Goal: Task Accomplishment & Management: Complete application form

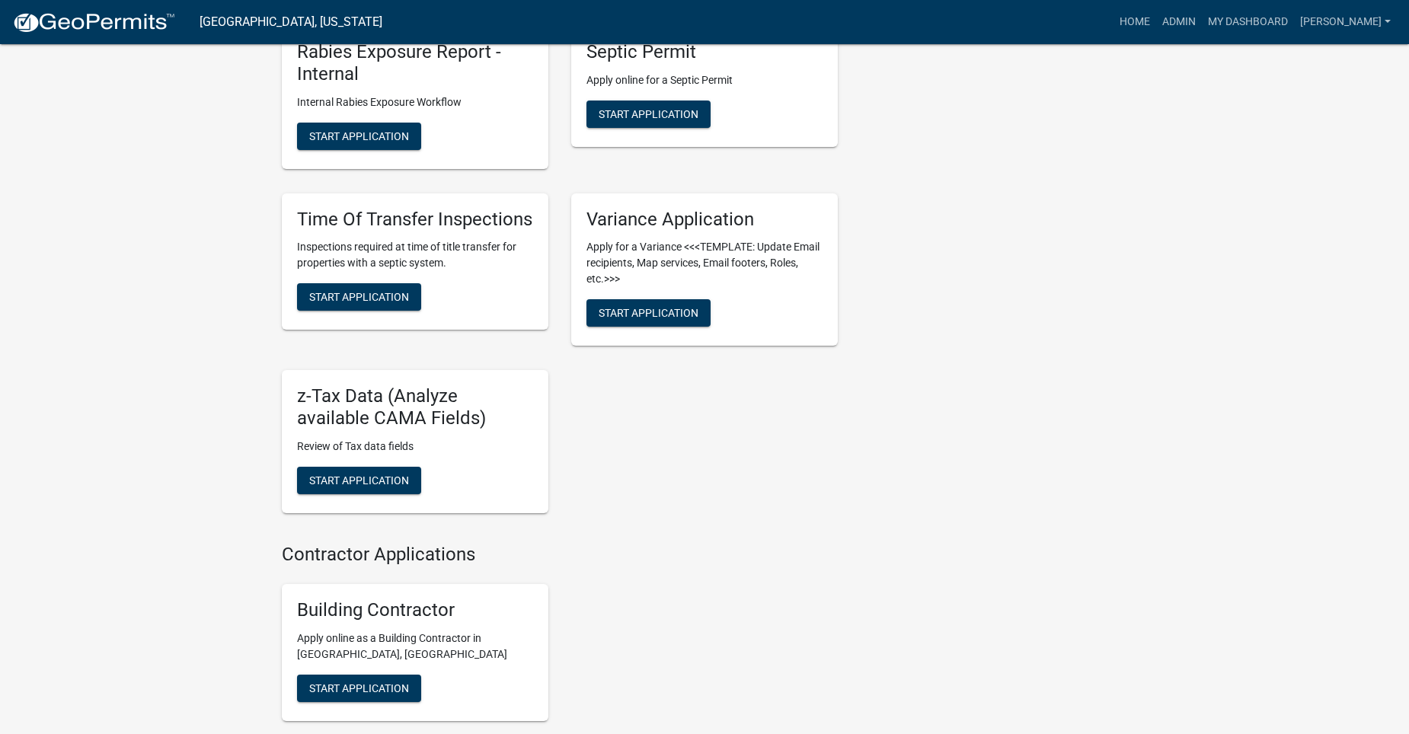
scroll to position [1371, 0]
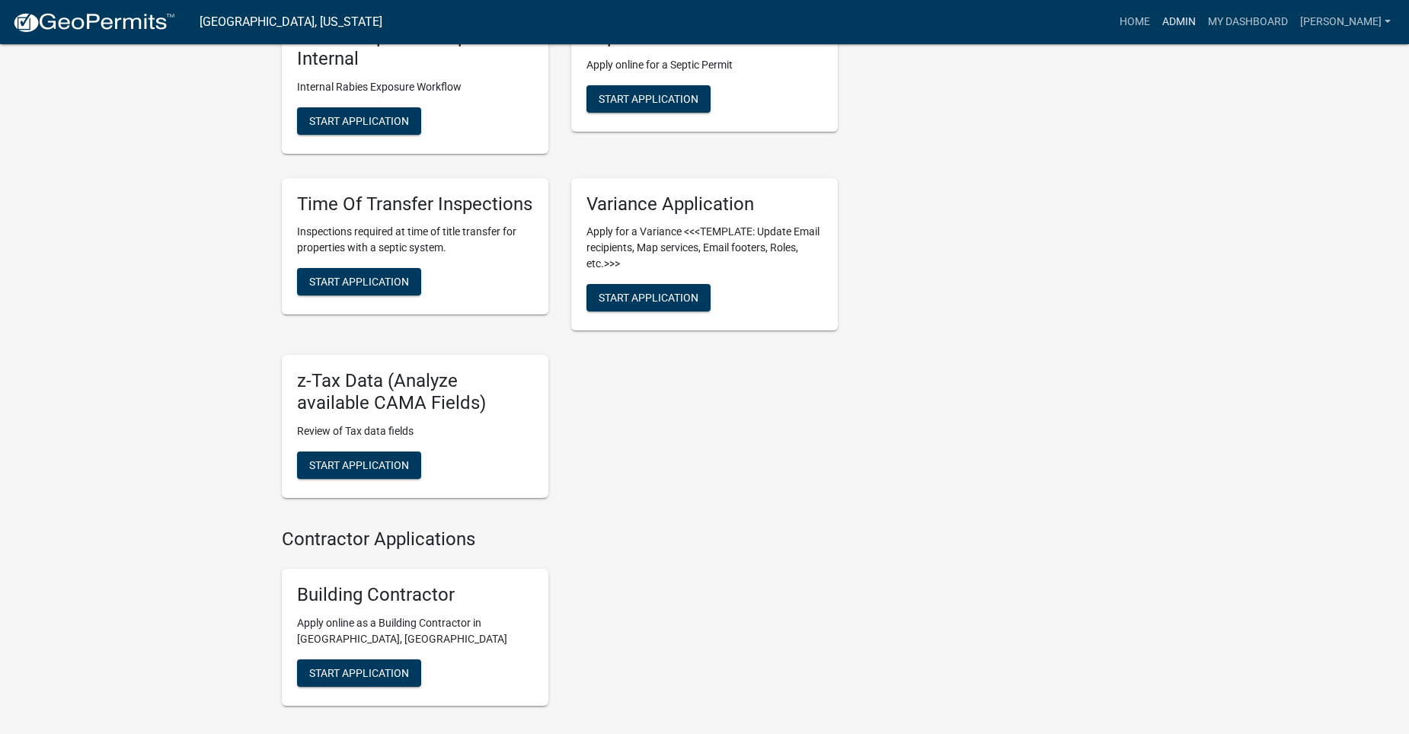
click at [1202, 23] on link "Admin" at bounding box center [1179, 22] width 46 height 29
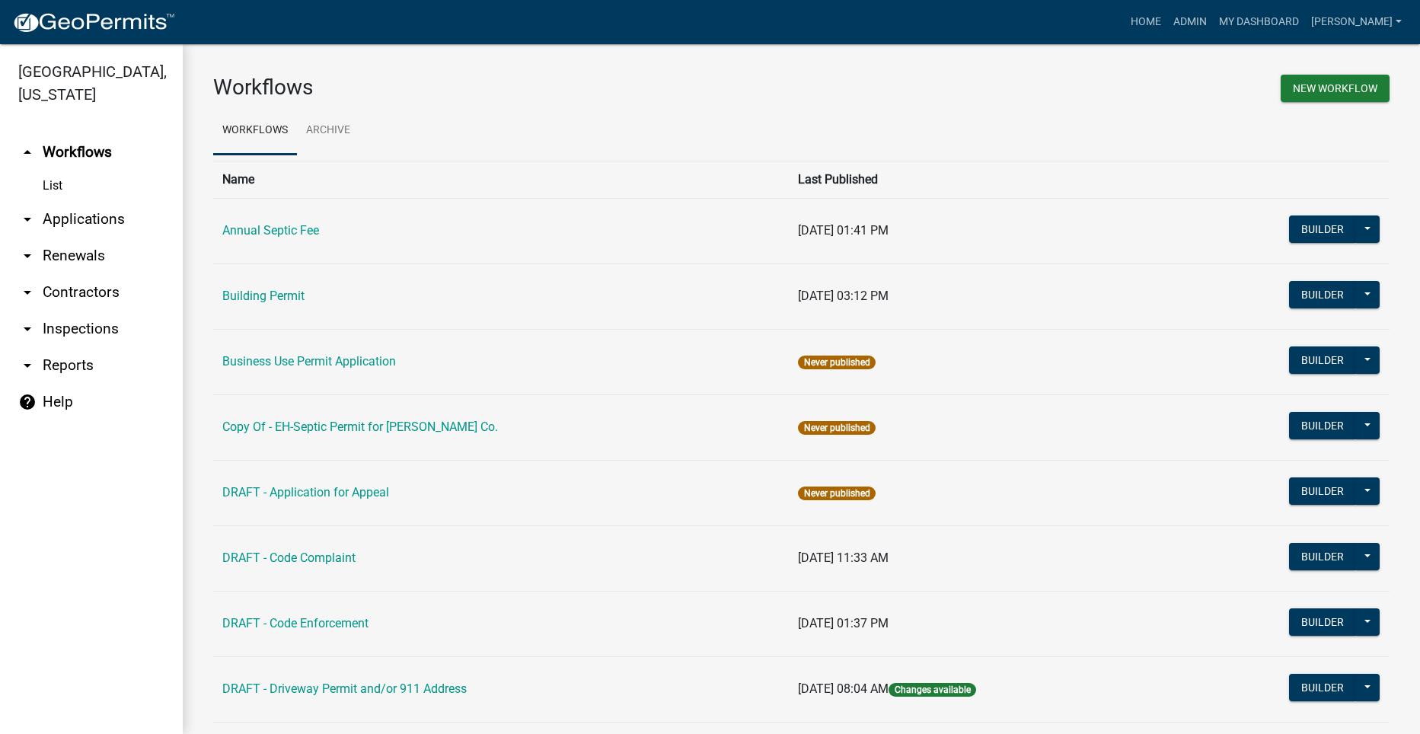
click at [101, 201] on link "arrow_drop_down Applications" at bounding box center [91, 219] width 183 height 37
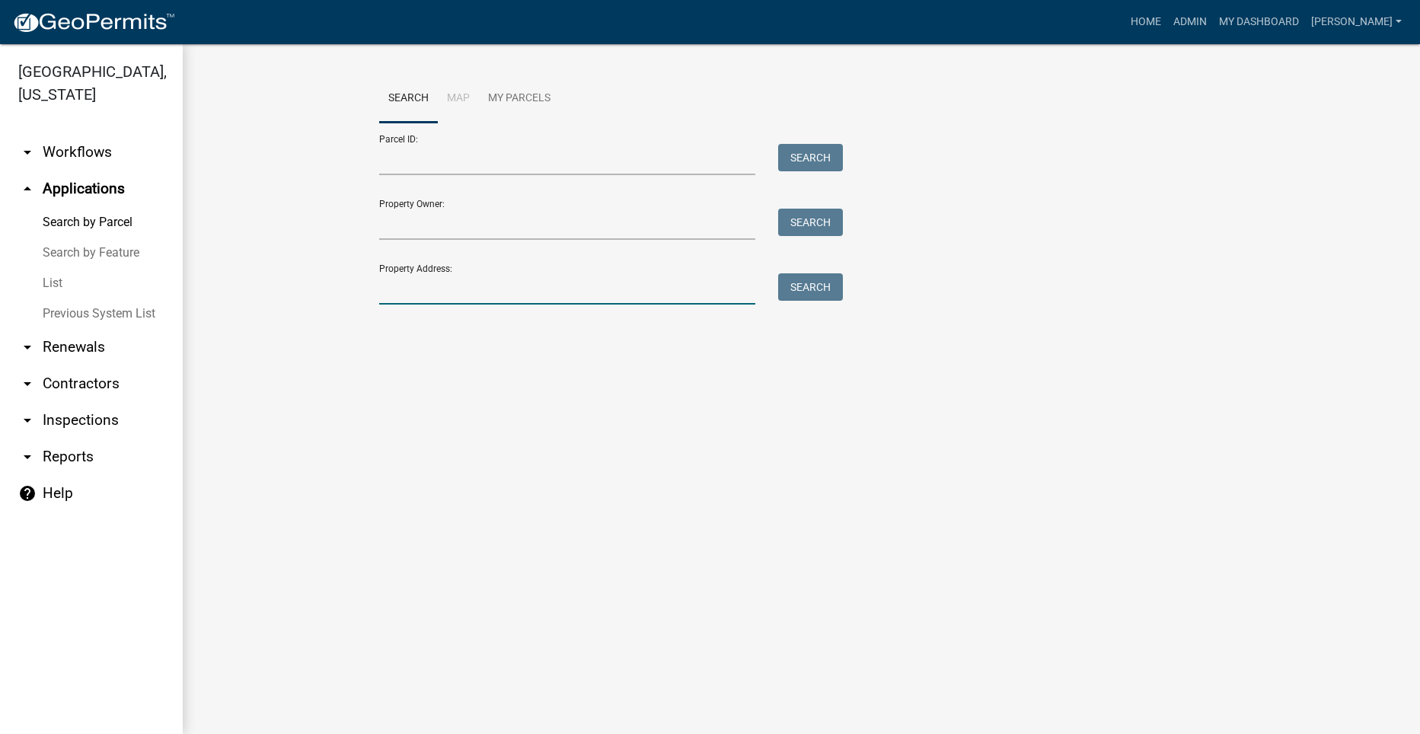
click at [424, 286] on input "Property Address:" at bounding box center [567, 288] width 377 height 31
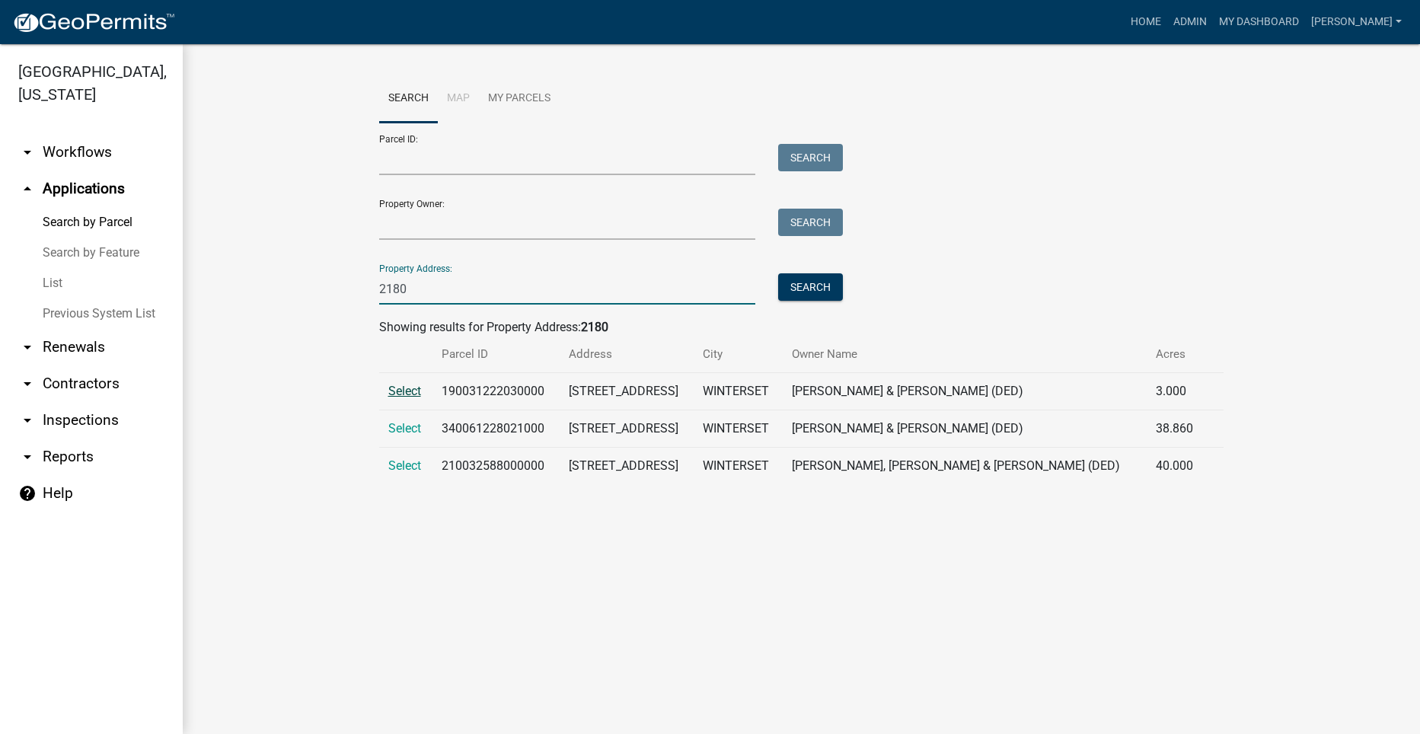
type input "2180"
click at [414, 390] on span "Select" at bounding box center [404, 391] width 33 height 14
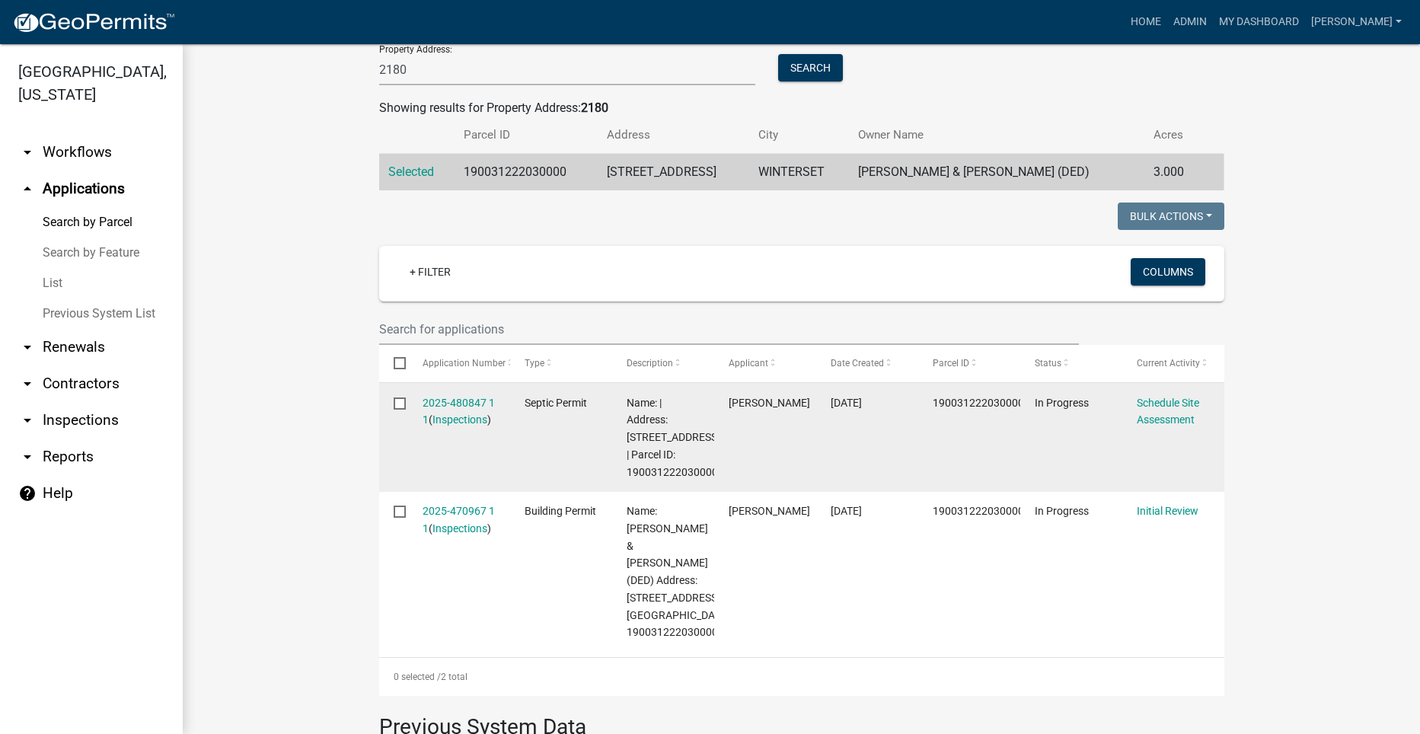
scroll to position [228, 0]
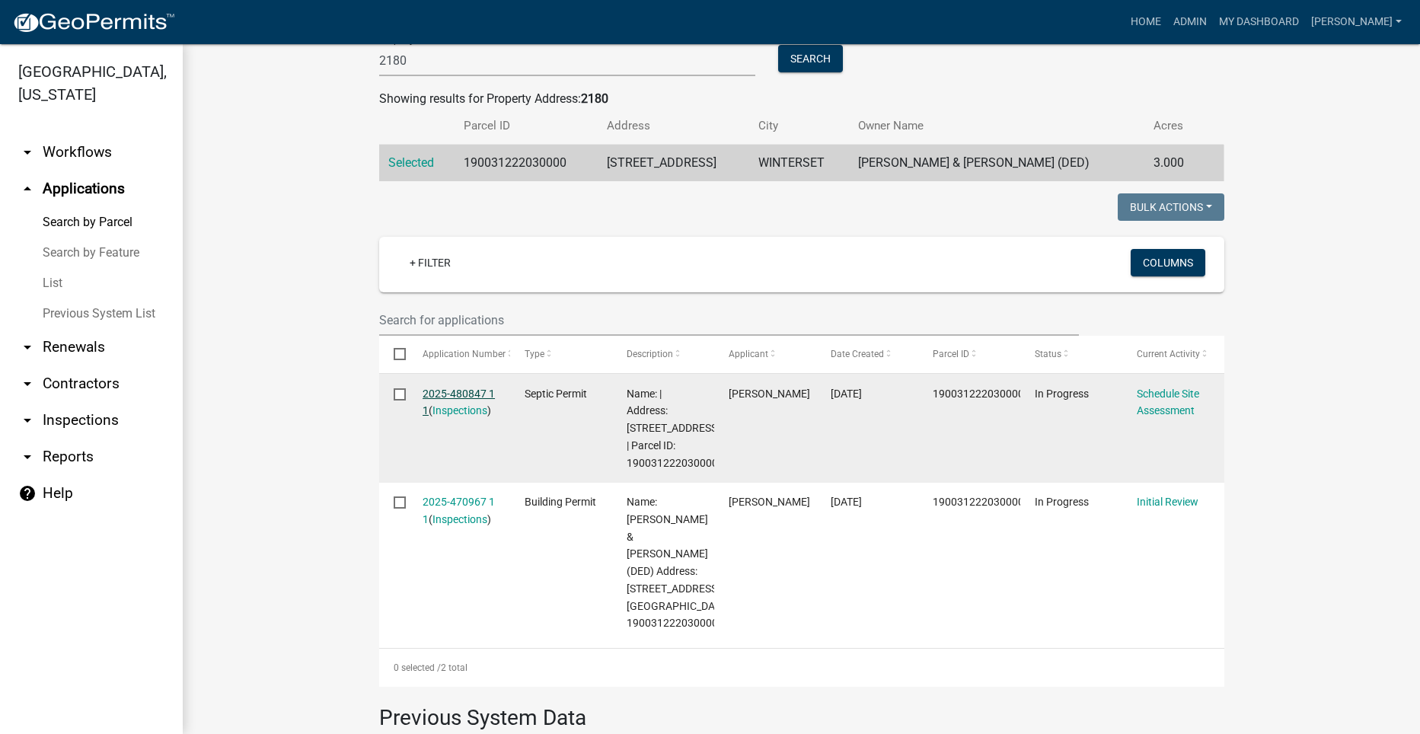
click at [464, 391] on link "2025-480847 1 1" at bounding box center [459, 403] width 72 height 30
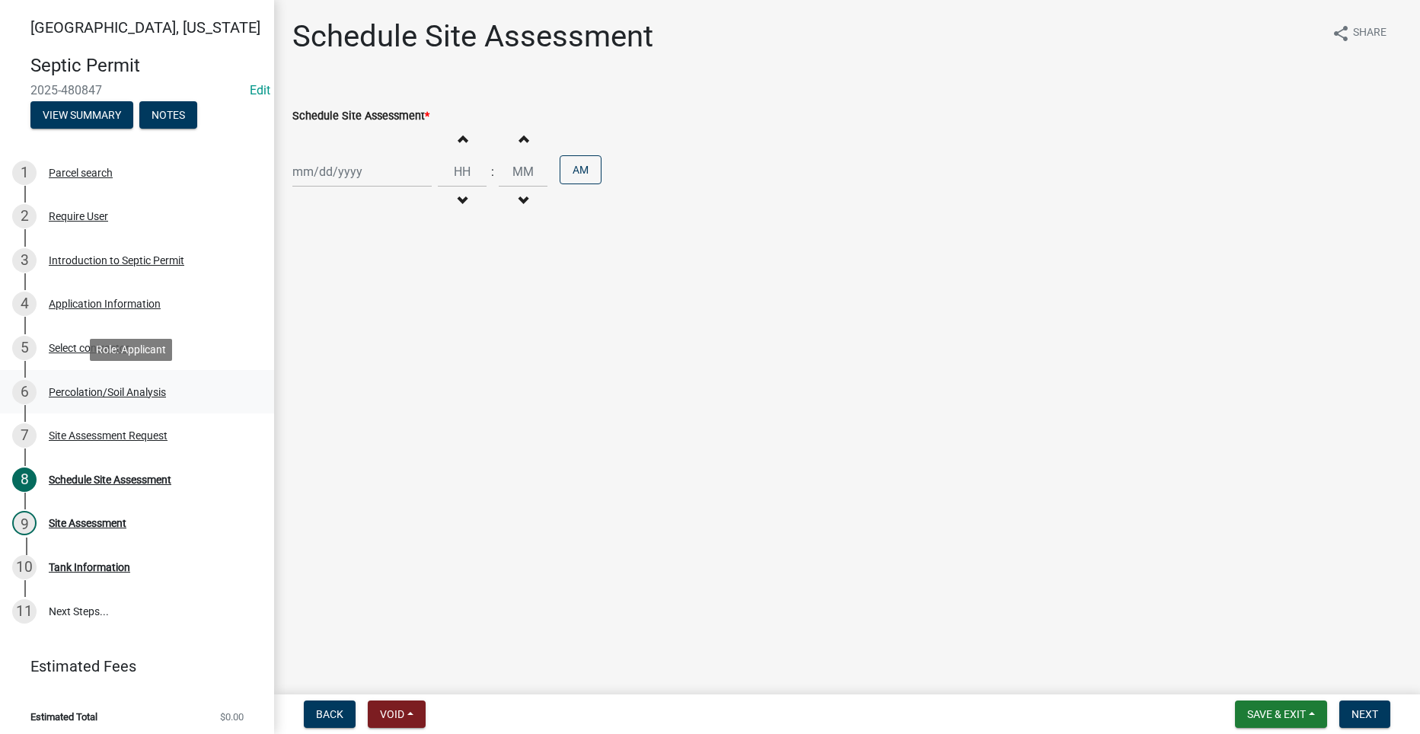
click at [115, 392] on div "Percolation/Soil Analysis" at bounding box center [107, 392] width 117 height 11
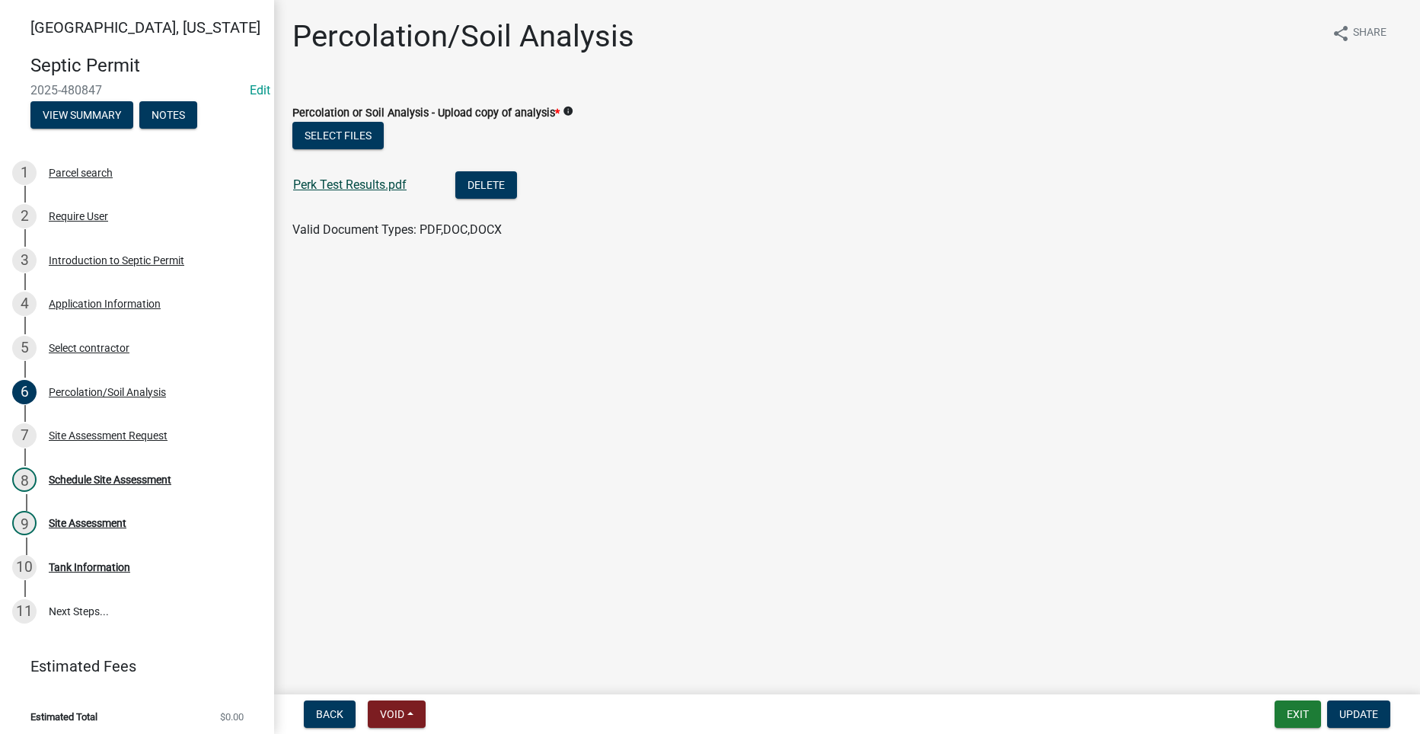
click at [309, 190] on link "Perk Test Results.pdf" at bounding box center [349, 184] width 113 height 14
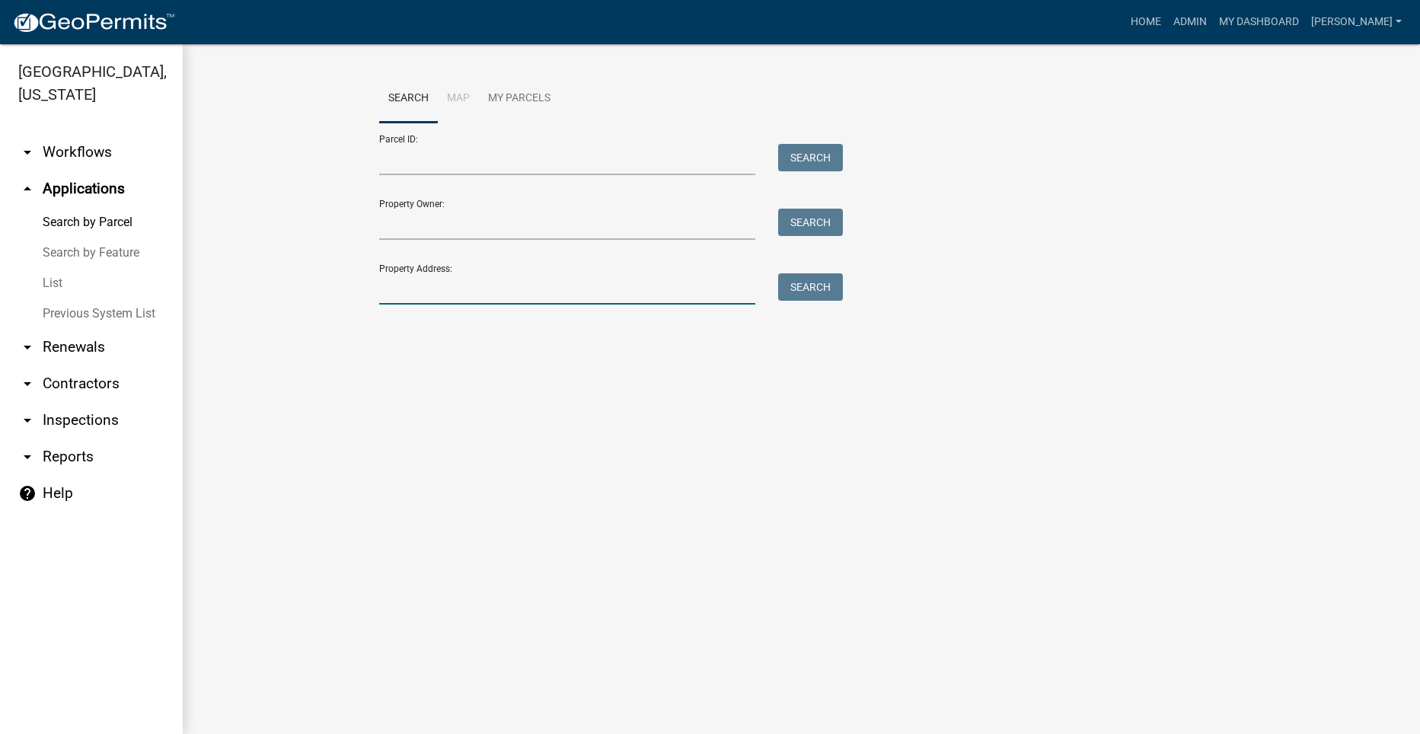
click at [503, 292] on input "Property Address:" at bounding box center [567, 288] width 377 height 31
click at [801, 293] on button "Search" at bounding box center [810, 286] width 65 height 27
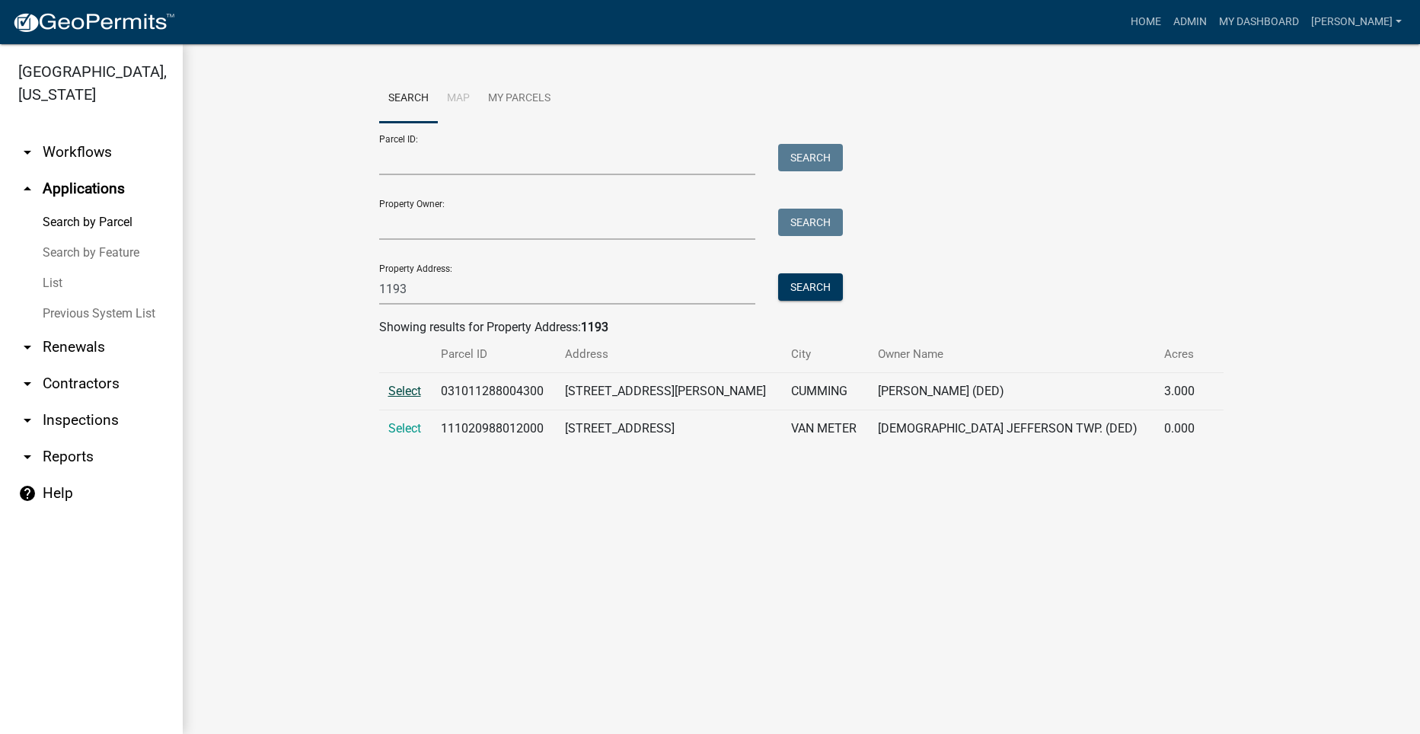
click at [406, 391] on span "Select" at bounding box center [404, 391] width 33 height 14
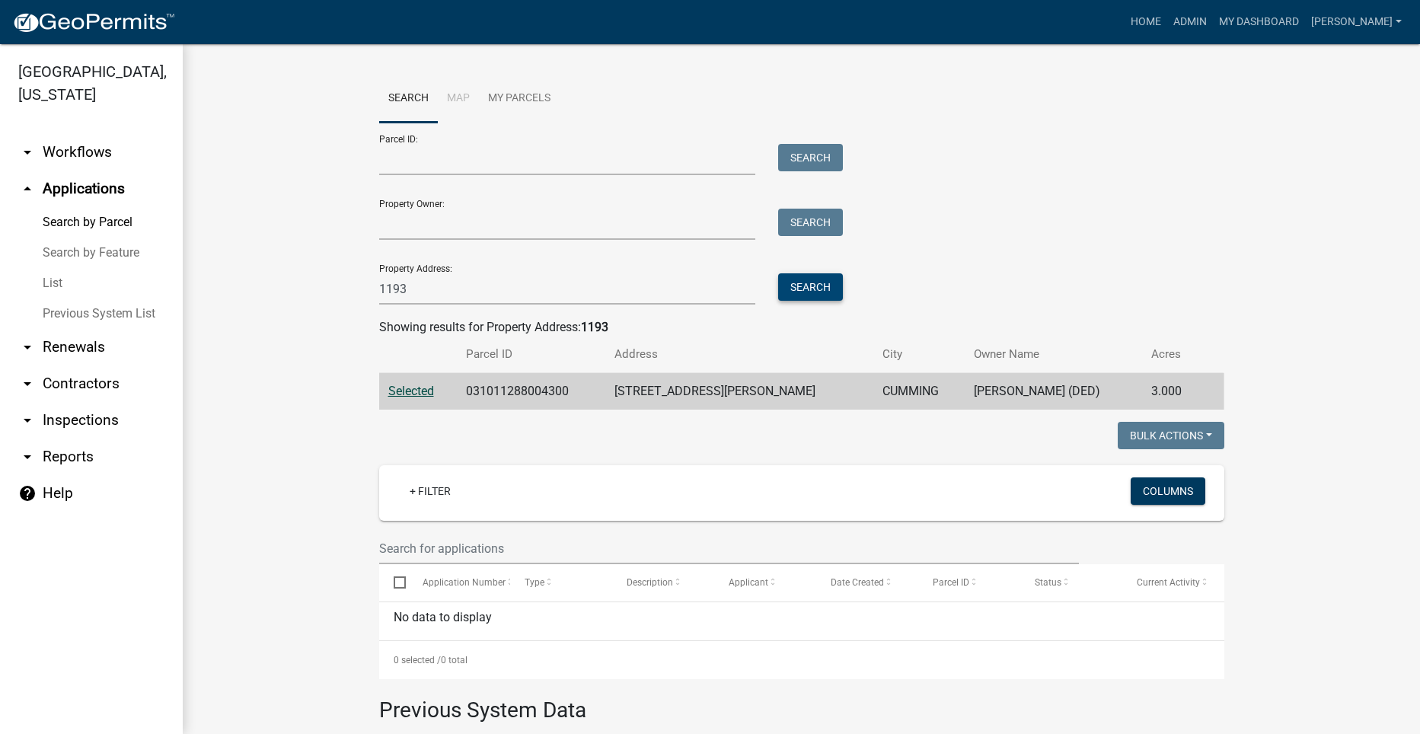
click at [812, 287] on button "Search" at bounding box center [810, 286] width 65 height 27
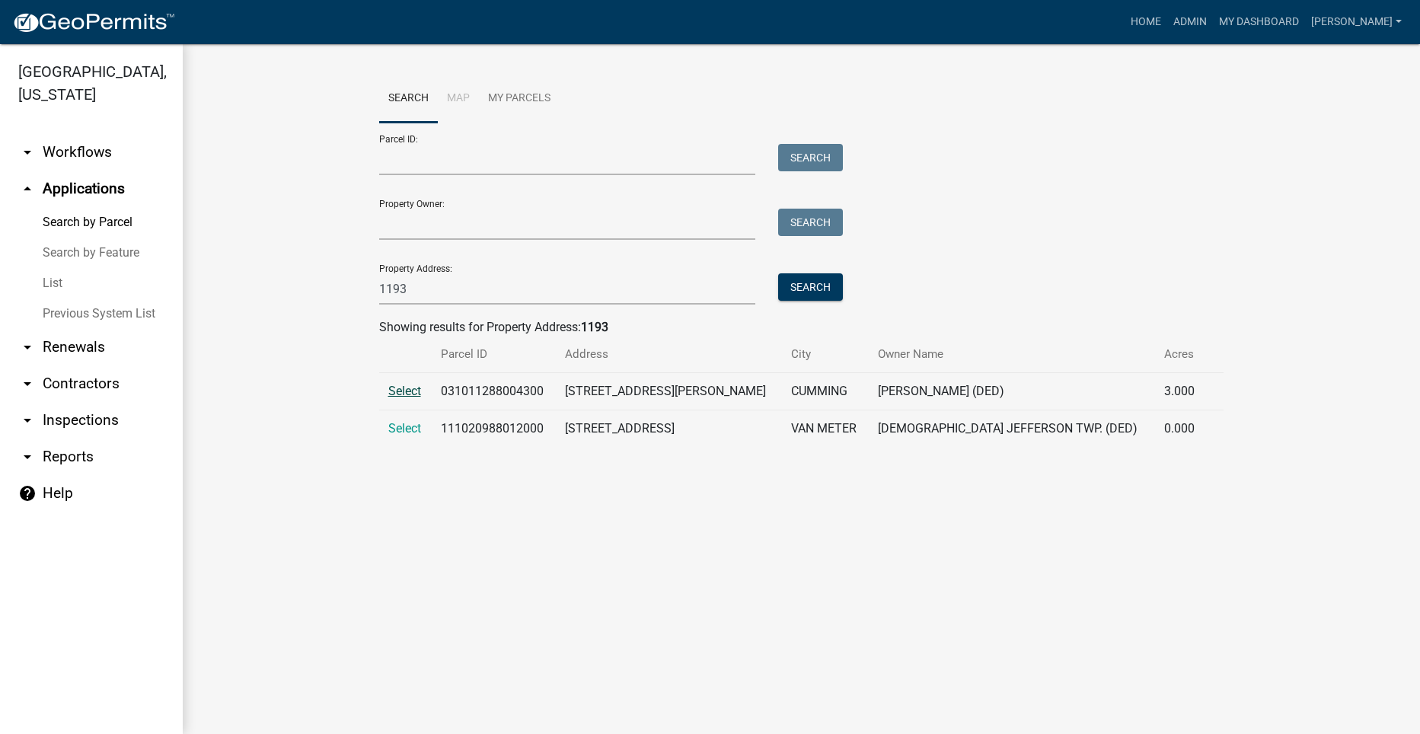
click at [395, 391] on span "Select" at bounding box center [404, 391] width 33 height 14
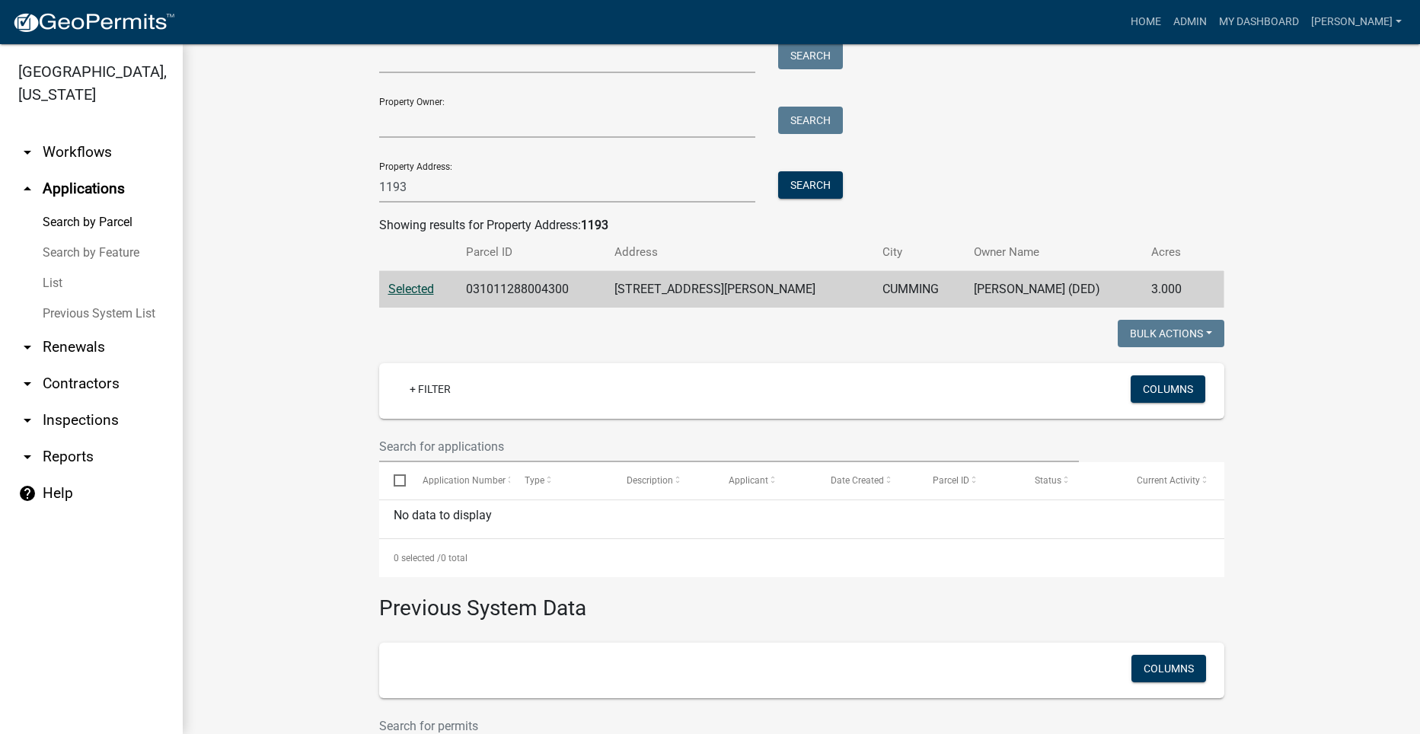
scroll to position [27, 0]
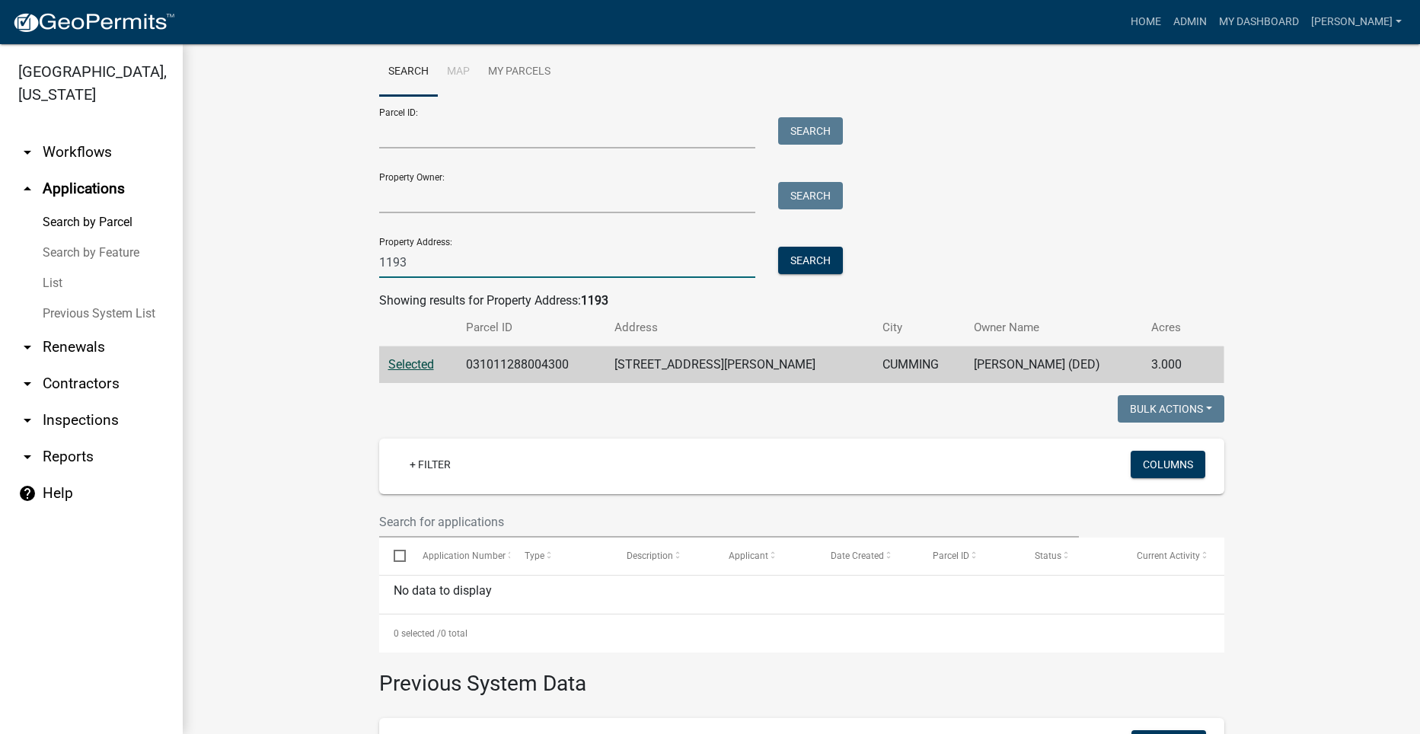
click at [406, 249] on input "1193" at bounding box center [567, 262] width 377 height 31
drag, startPoint x: 406, startPoint y: 264, endPoint x: 329, endPoint y: 268, distance: 77.0
click at [331, 267] on wm-workflow-application-search-view "Search Map My Parcels Parcel ID: Search Property Owner: Search Property Address…" at bounding box center [801, 490] width 1177 height 884
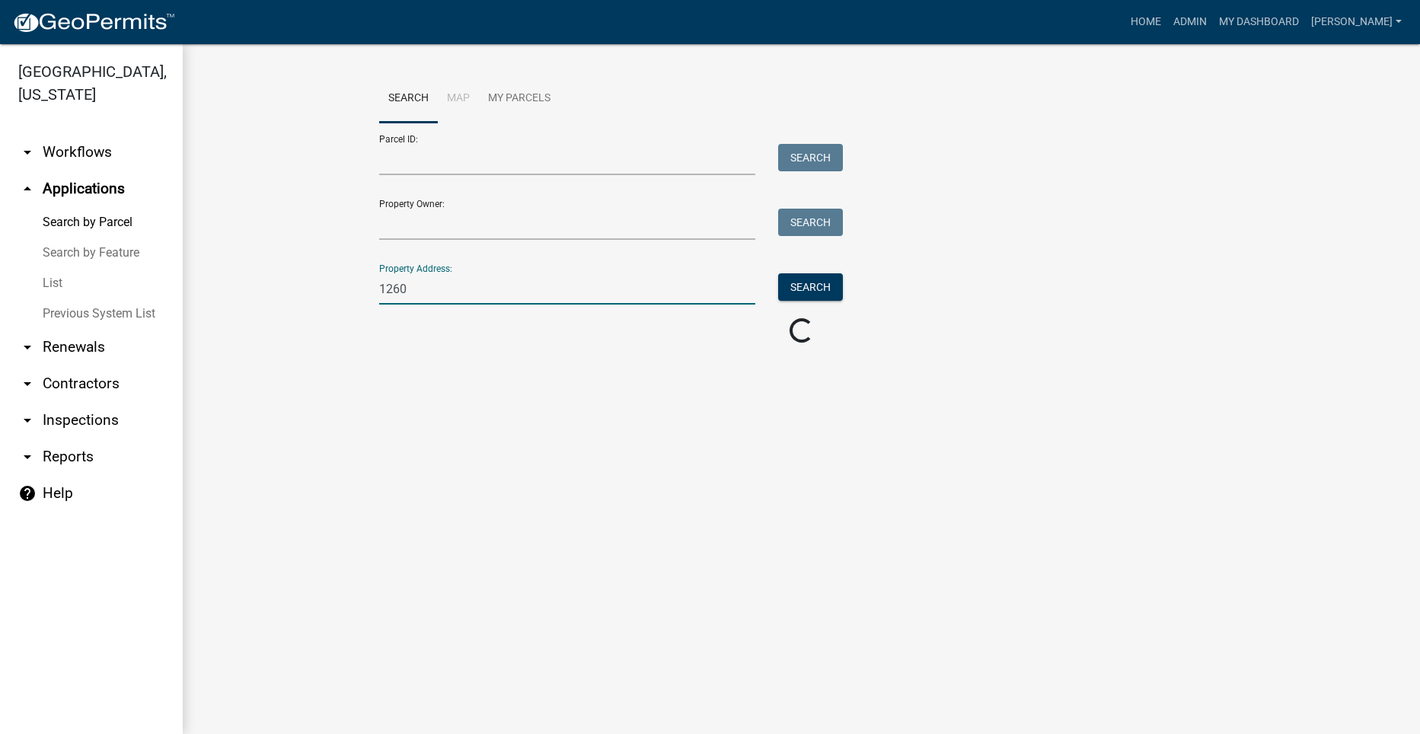
scroll to position [0, 0]
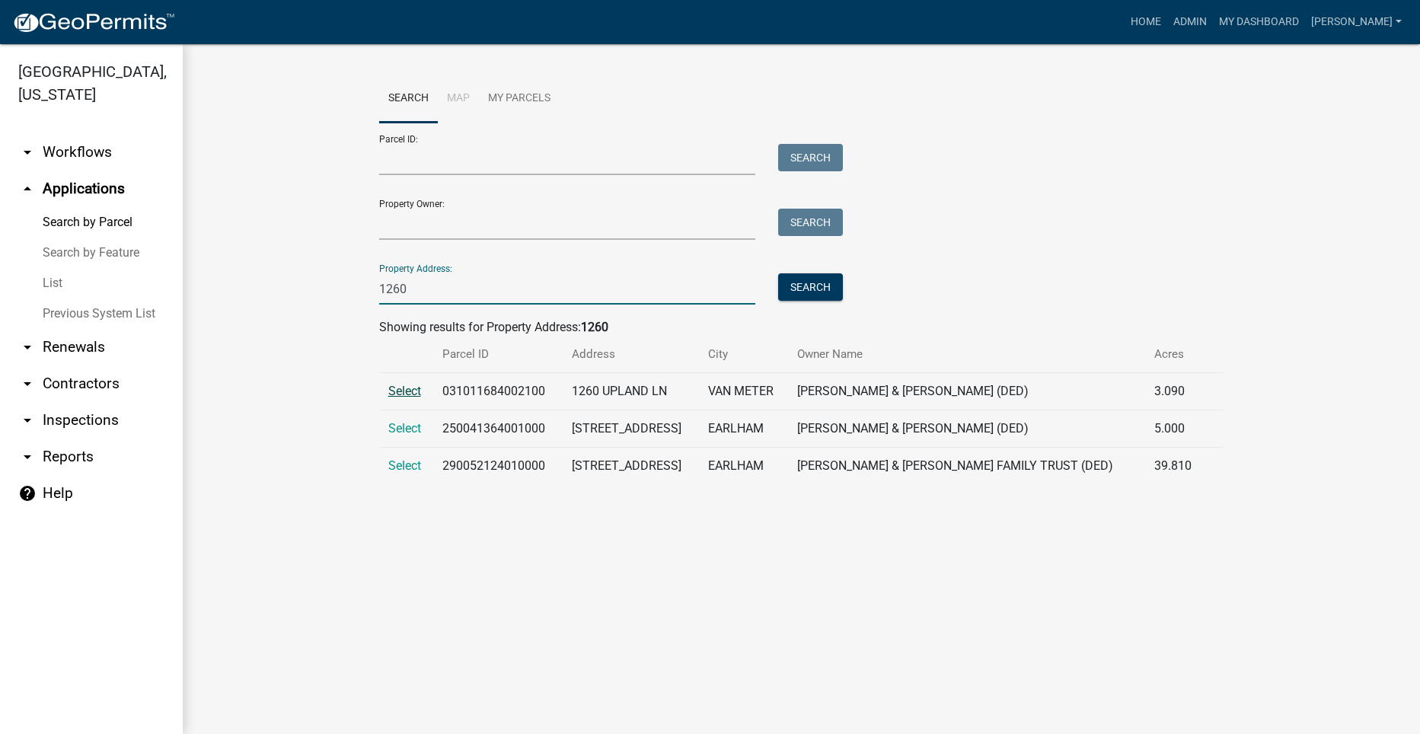
type input "1260"
click at [412, 387] on span "Select" at bounding box center [404, 391] width 33 height 14
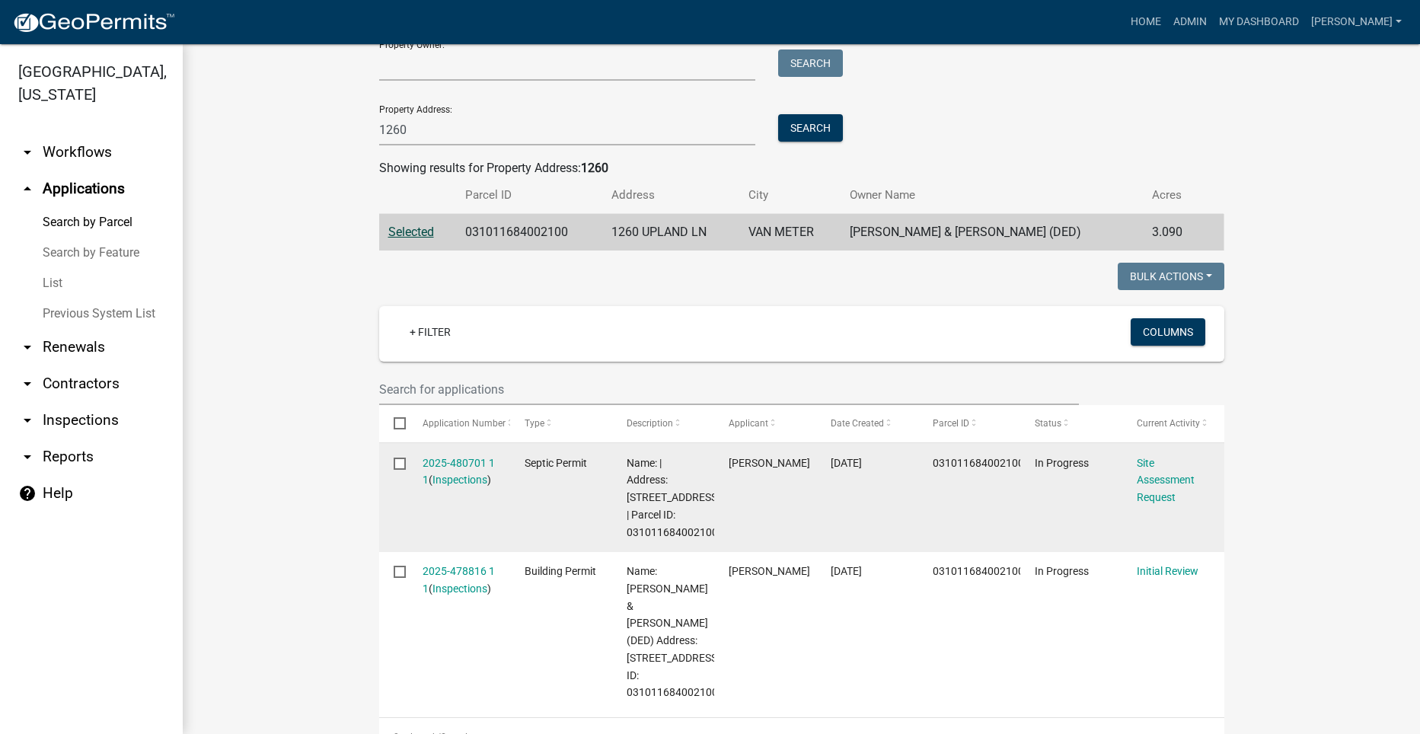
scroll to position [381, 0]
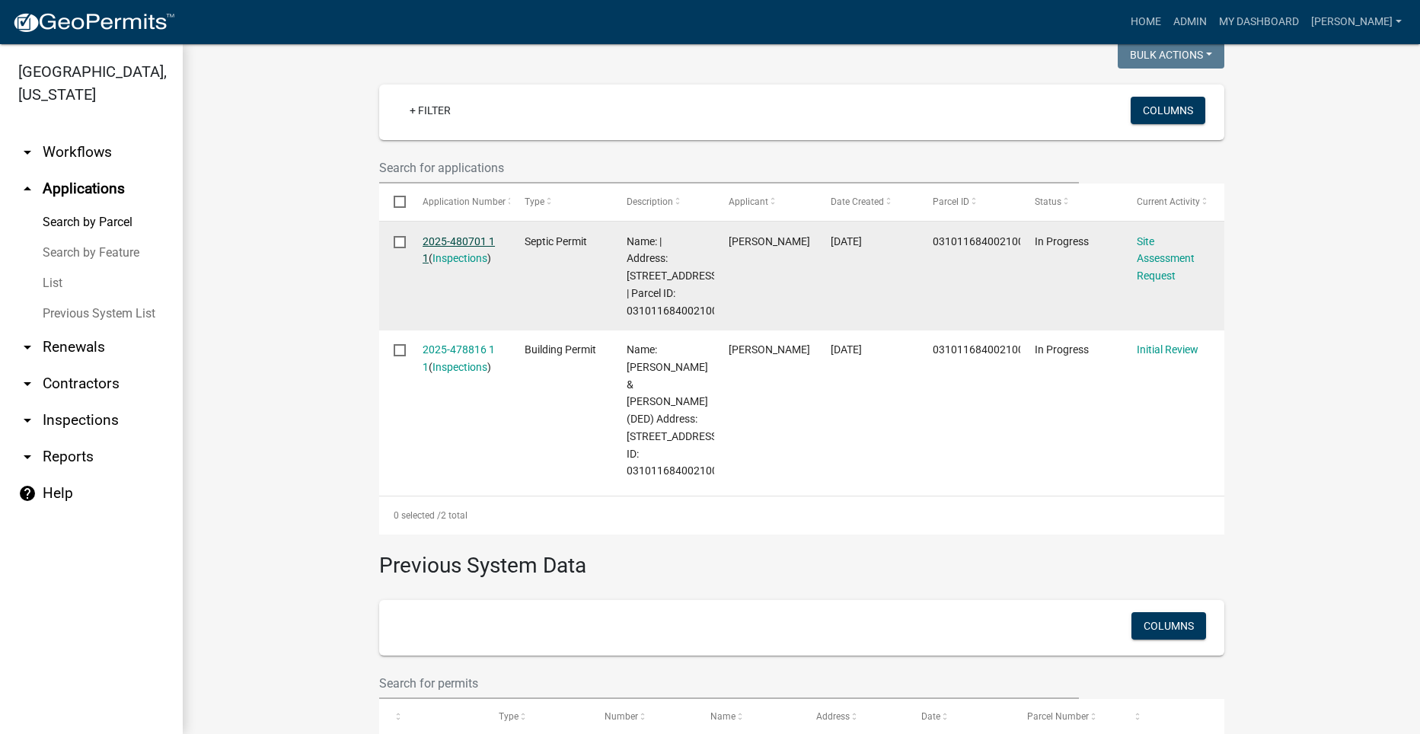
click at [460, 235] on link "2025-480701 1 1" at bounding box center [459, 250] width 72 height 30
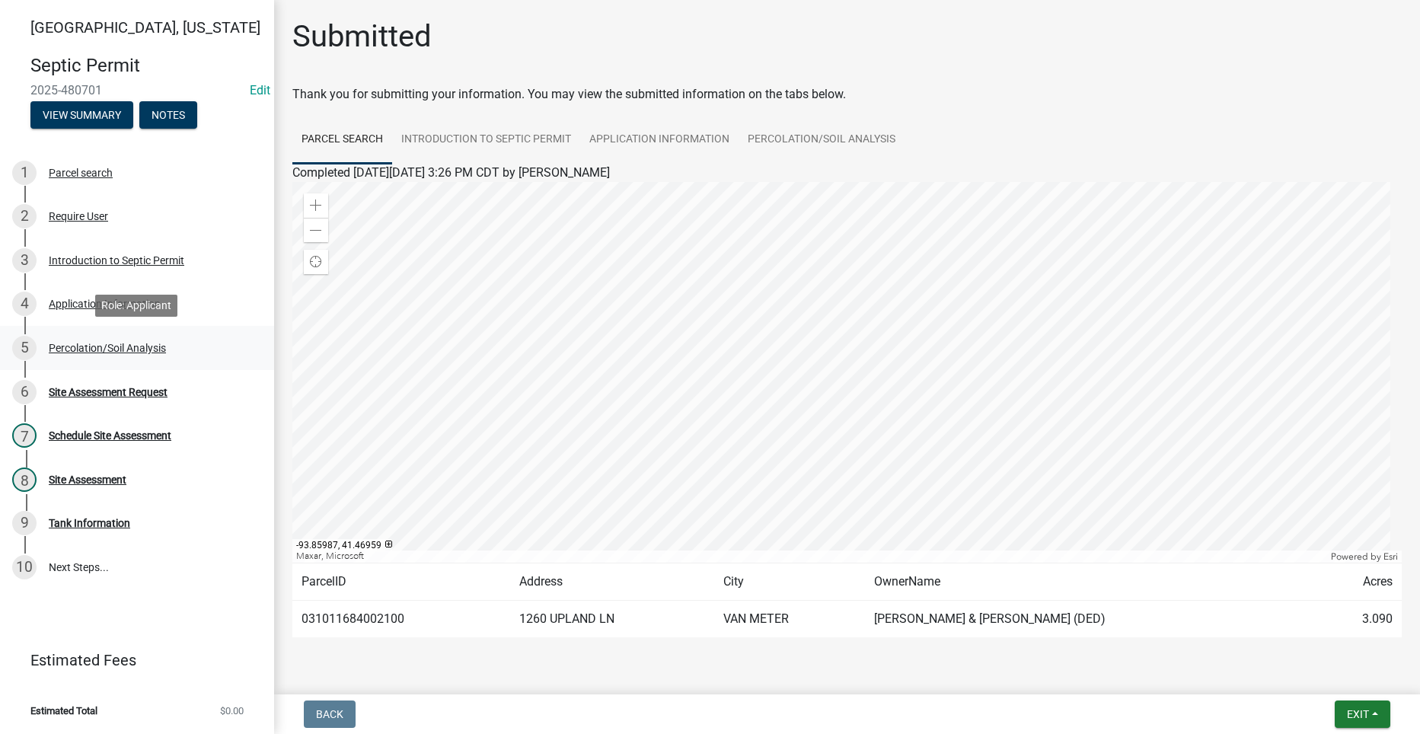
click at [76, 343] on div "Percolation/Soil Analysis" at bounding box center [107, 348] width 117 height 11
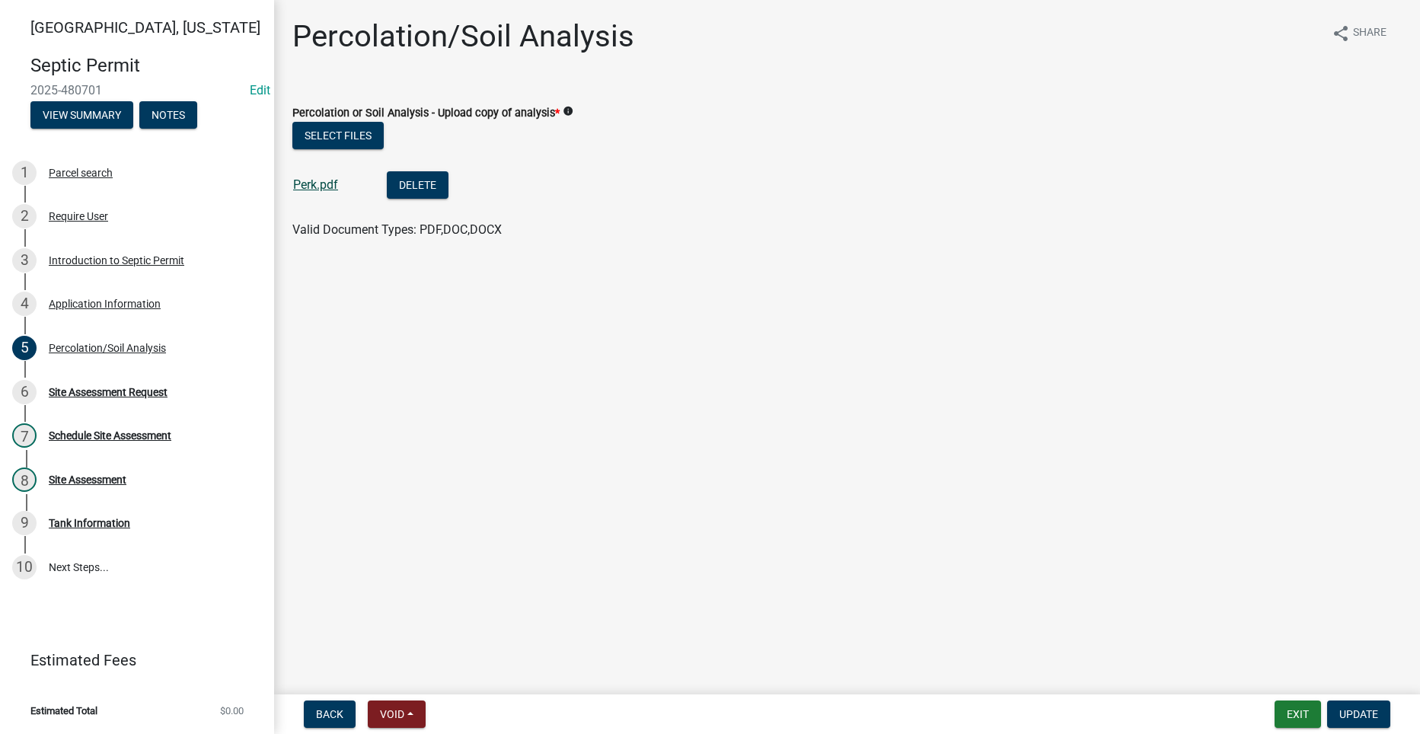
click at [299, 181] on link "Perk.pdf" at bounding box center [315, 184] width 45 height 14
click at [65, 387] on div "Site Assessment Request" at bounding box center [108, 392] width 119 height 11
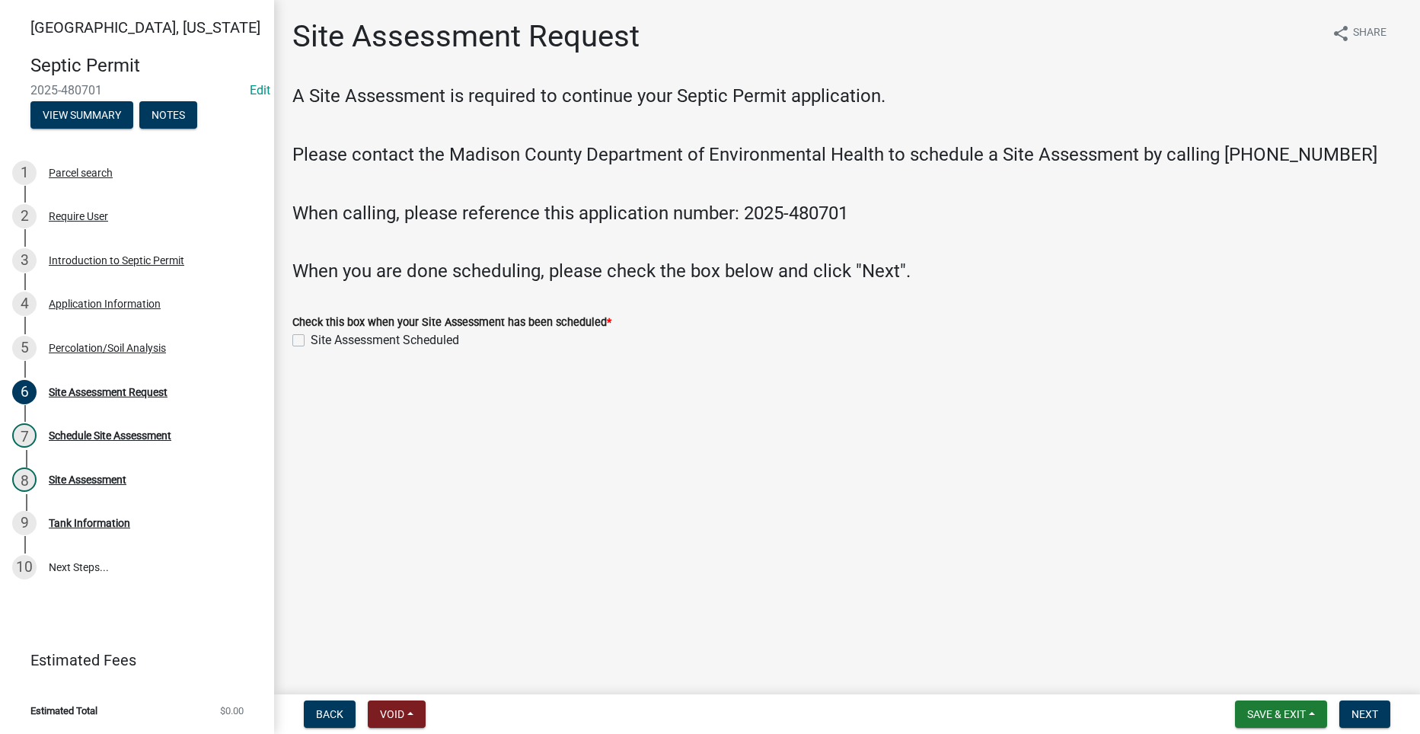
click at [397, 447] on main "Site Assessment Request share Share A Site Assessment is required to continue y…" at bounding box center [847, 344] width 1146 height 689
click at [311, 339] on label "Site Assessment Scheduled" at bounding box center [385, 340] width 149 height 18
click at [311, 339] on input "Site Assessment Scheduled" at bounding box center [316, 336] width 10 height 10
checkbox input "true"
click at [1369, 708] on span "Next" at bounding box center [1365, 714] width 27 height 12
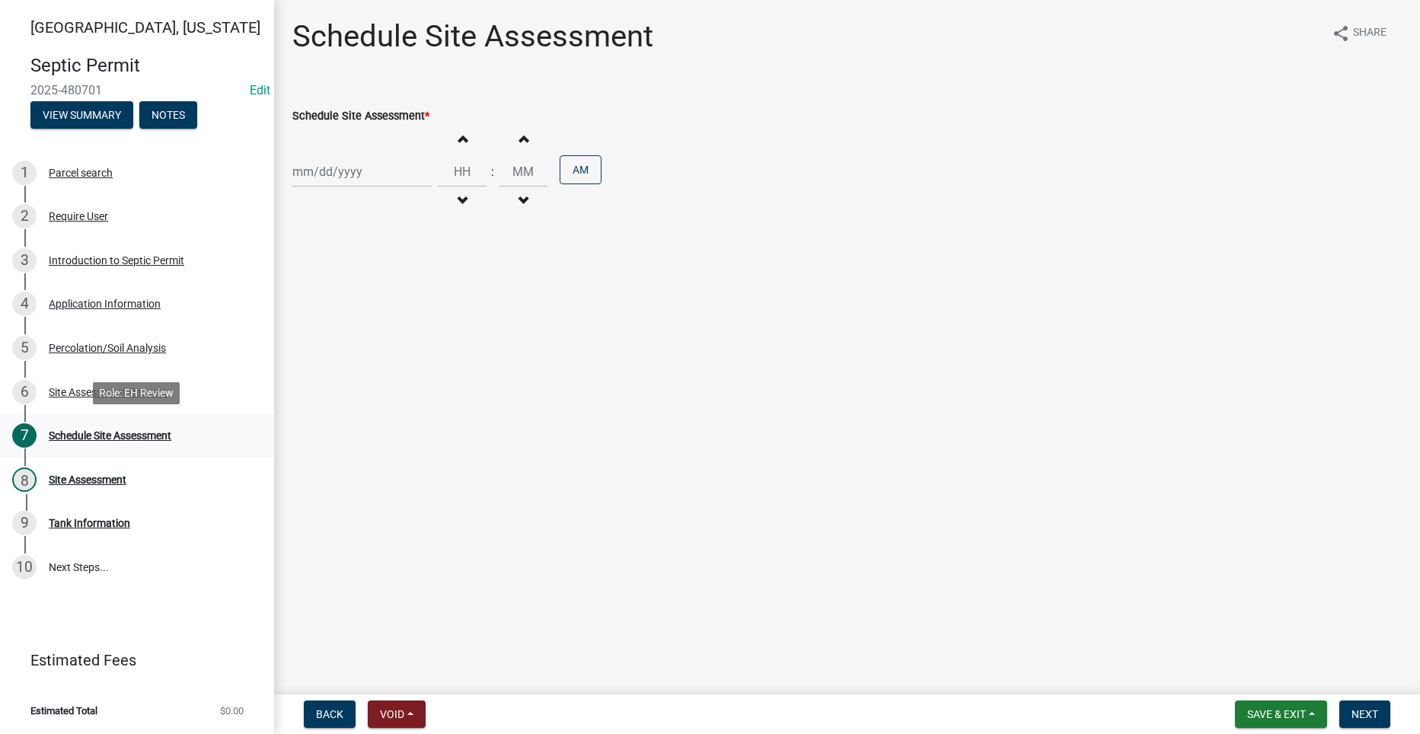
click at [160, 435] on div "Schedule Site Assessment" at bounding box center [110, 435] width 123 height 11
click at [328, 168] on div at bounding box center [361, 171] width 139 height 31
select select "9"
select select "2025"
click at [328, 169] on input "Schedule Site Assessment *" at bounding box center [361, 171] width 139 height 31
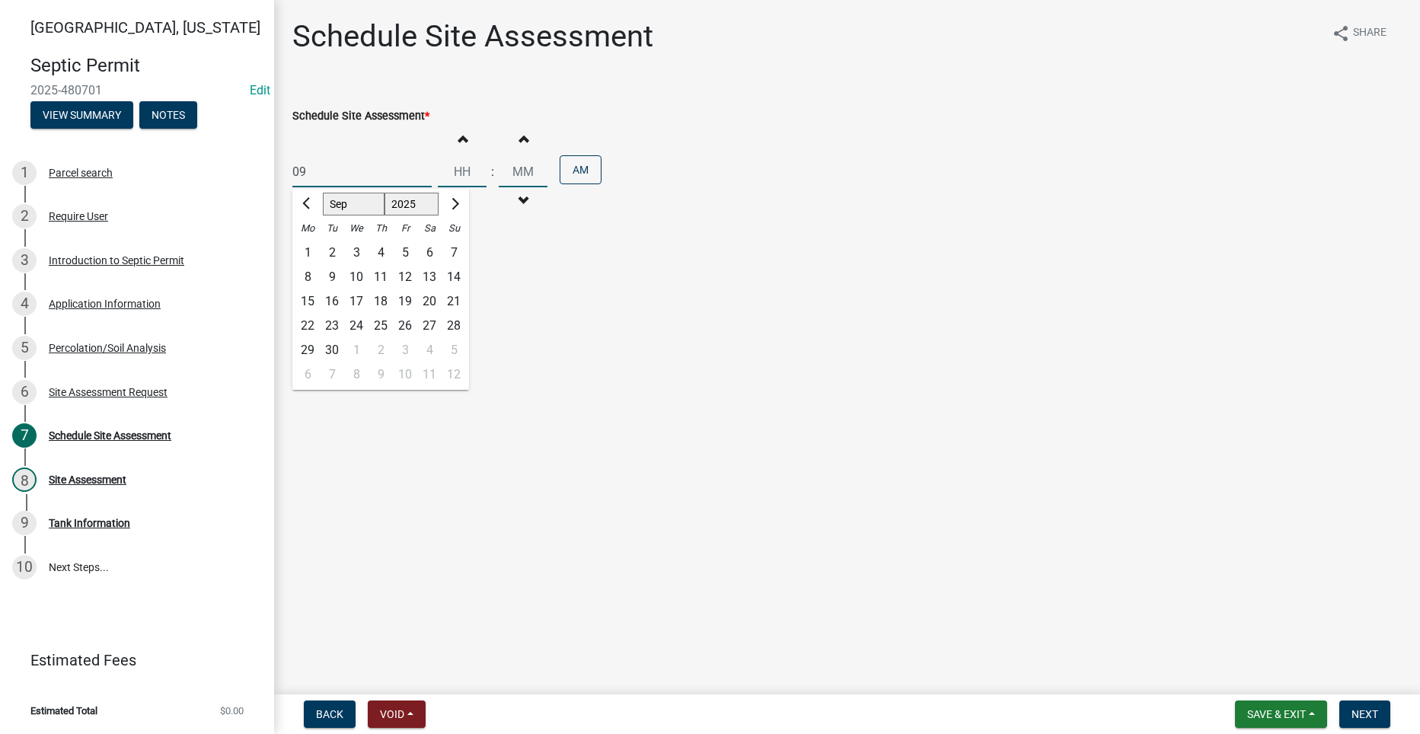
type input "0"
click at [305, 322] on div "22" at bounding box center [308, 326] width 24 height 24
type input "[DATE]"
click at [460, 174] on input "Hours" at bounding box center [462, 171] width 49 height 31
type input "11"
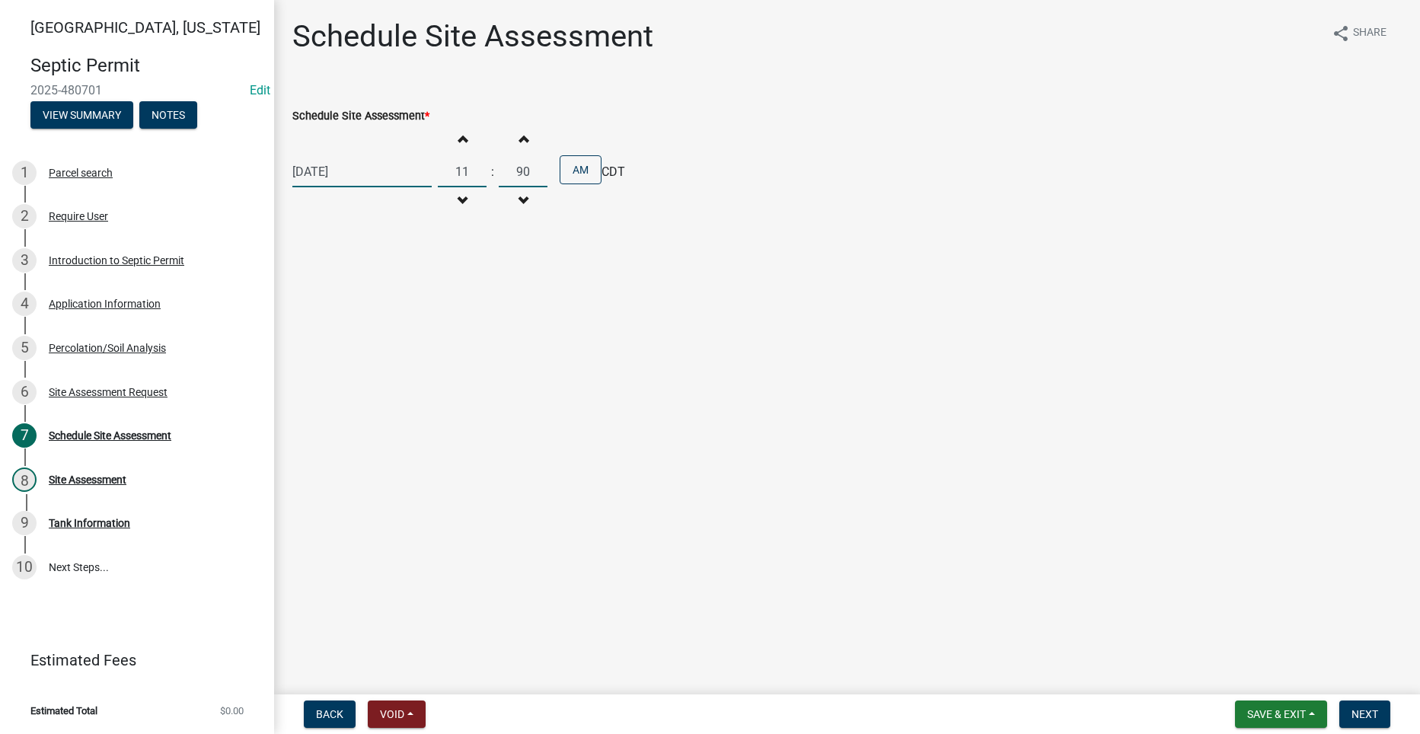
type input "9"
type input "30"
click at [1371, 712] on span "Next" at bounding box center [1365, 714] width 27 height 12
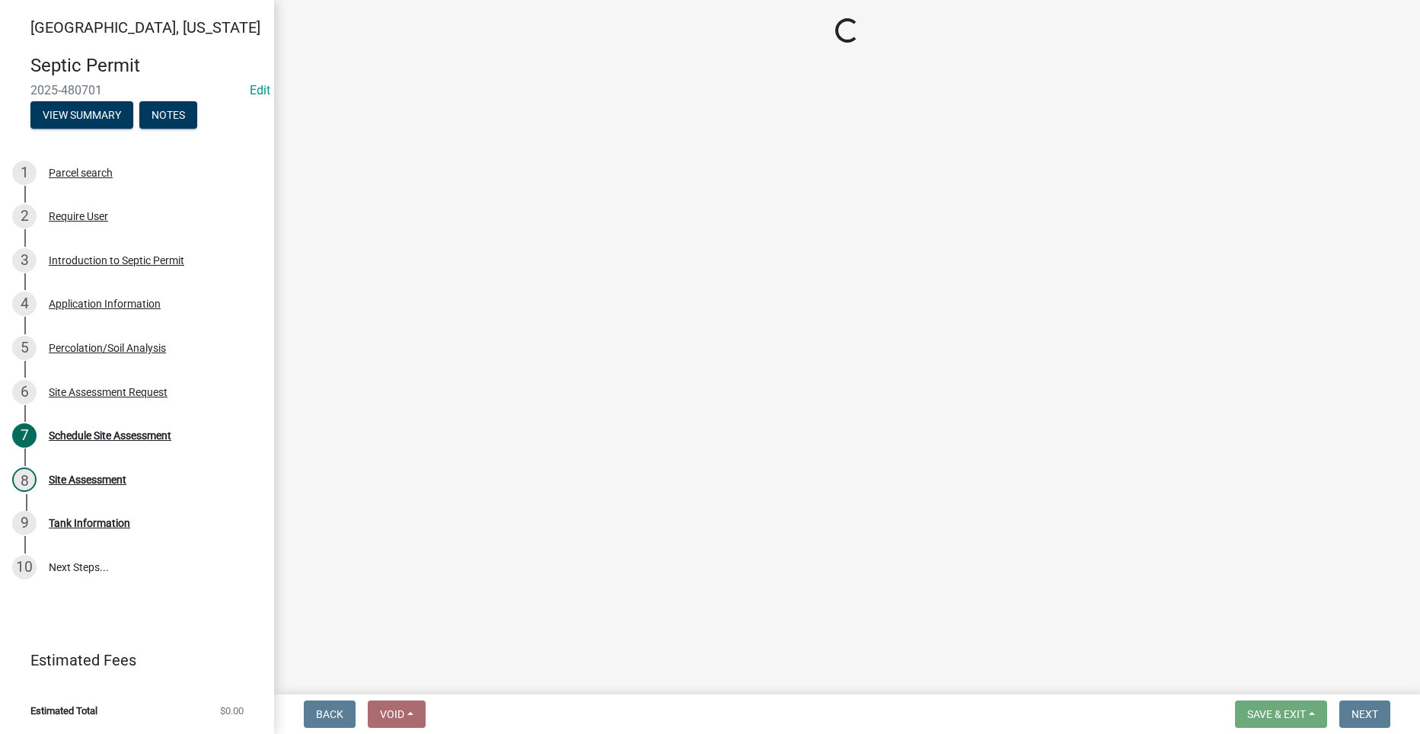
select select "dbe3a1b9-a4b3-48fa-b9c0-fee70399abae"
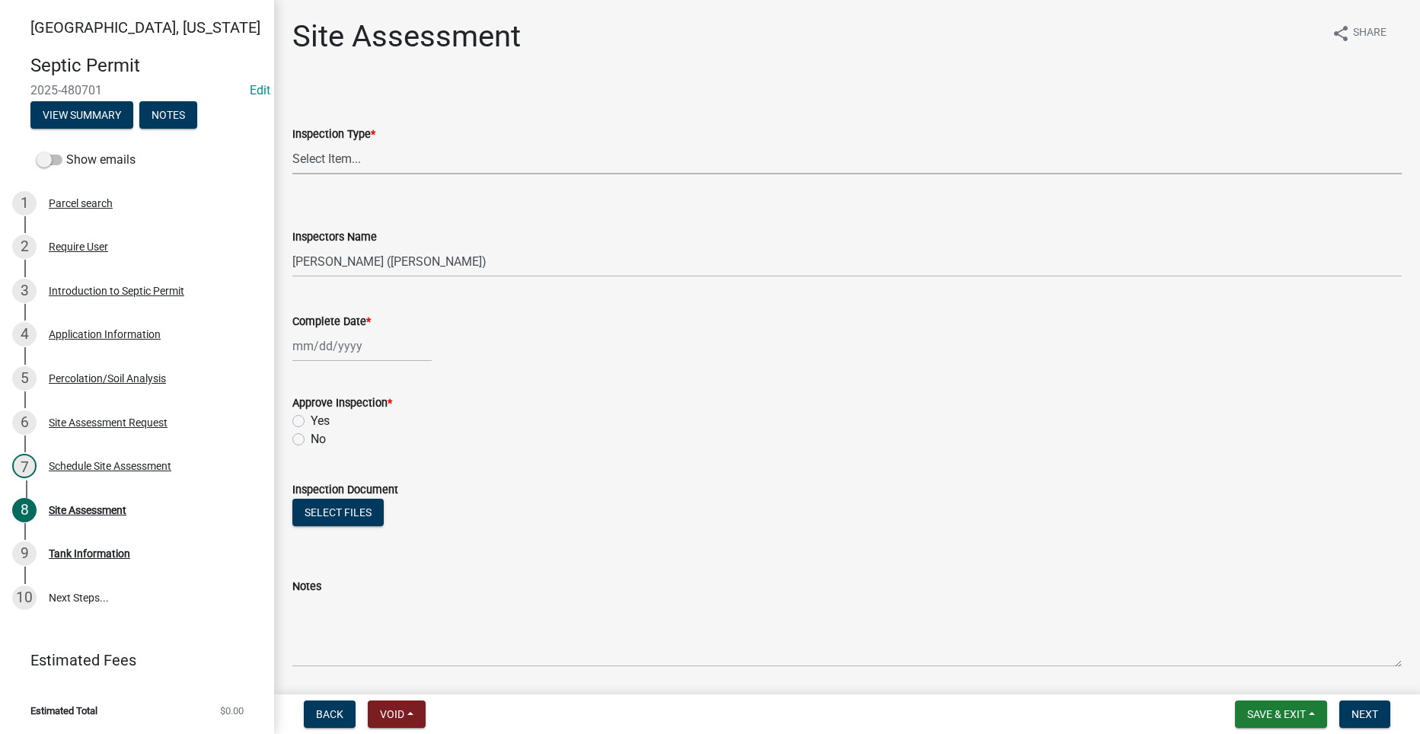
click at [344, 162] on select "Select Item... Site Assessment" at bounding box center [847, 158] width 1110 height 31
click at [292, 143] on select "Select Item... Site Assessment" at bounding box center [847, 158] width 1110 height 31
select select "cee7aade-c60a-47dc-8b48-e4cdff881902"
click at [1292, 717] on span "Save & Exit" at bounding box center [1277, 714] width 59 height 12
click at [1246, 643] on button "Save" at bounding box center [1267, 638] width 122 height 37
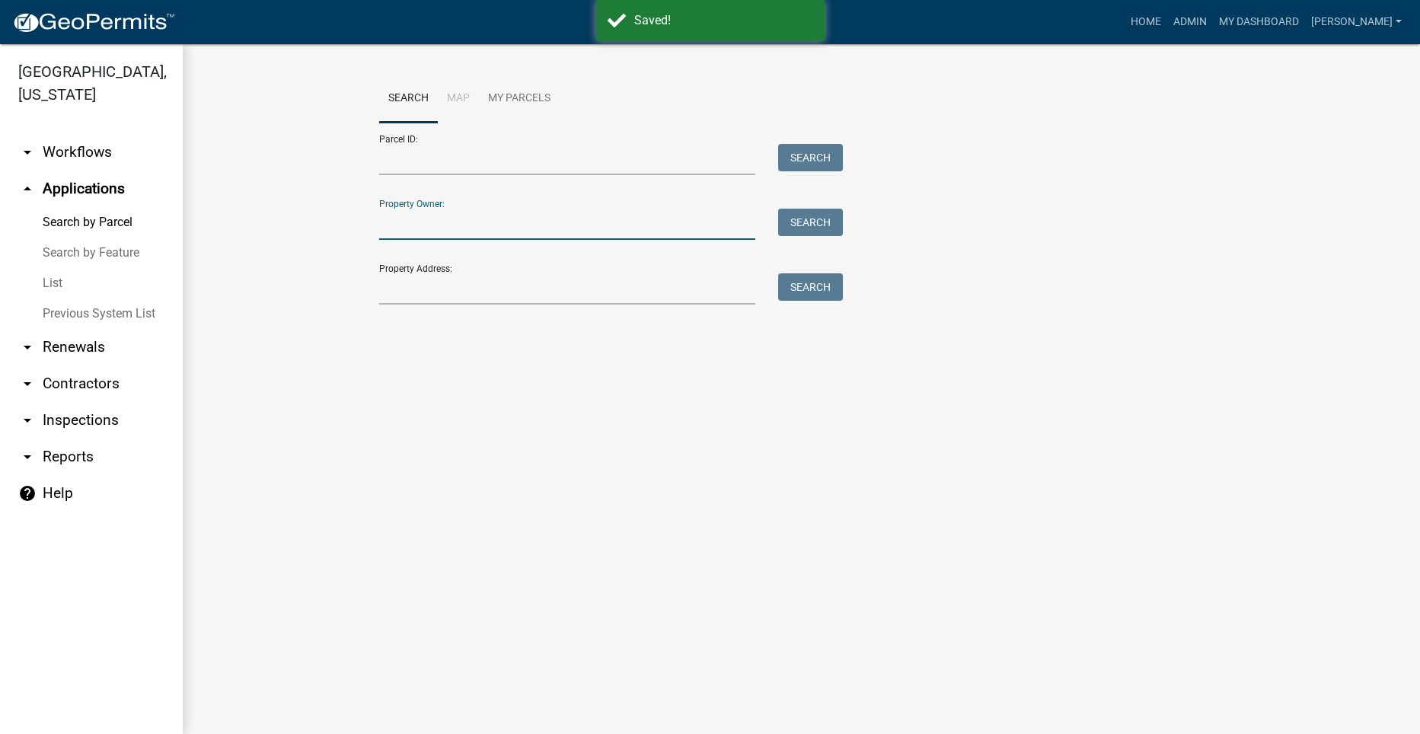
click at [442, 227] on input "Property Owner:" at bounding box center [567, 224] width 377 height 31
type input "1260"
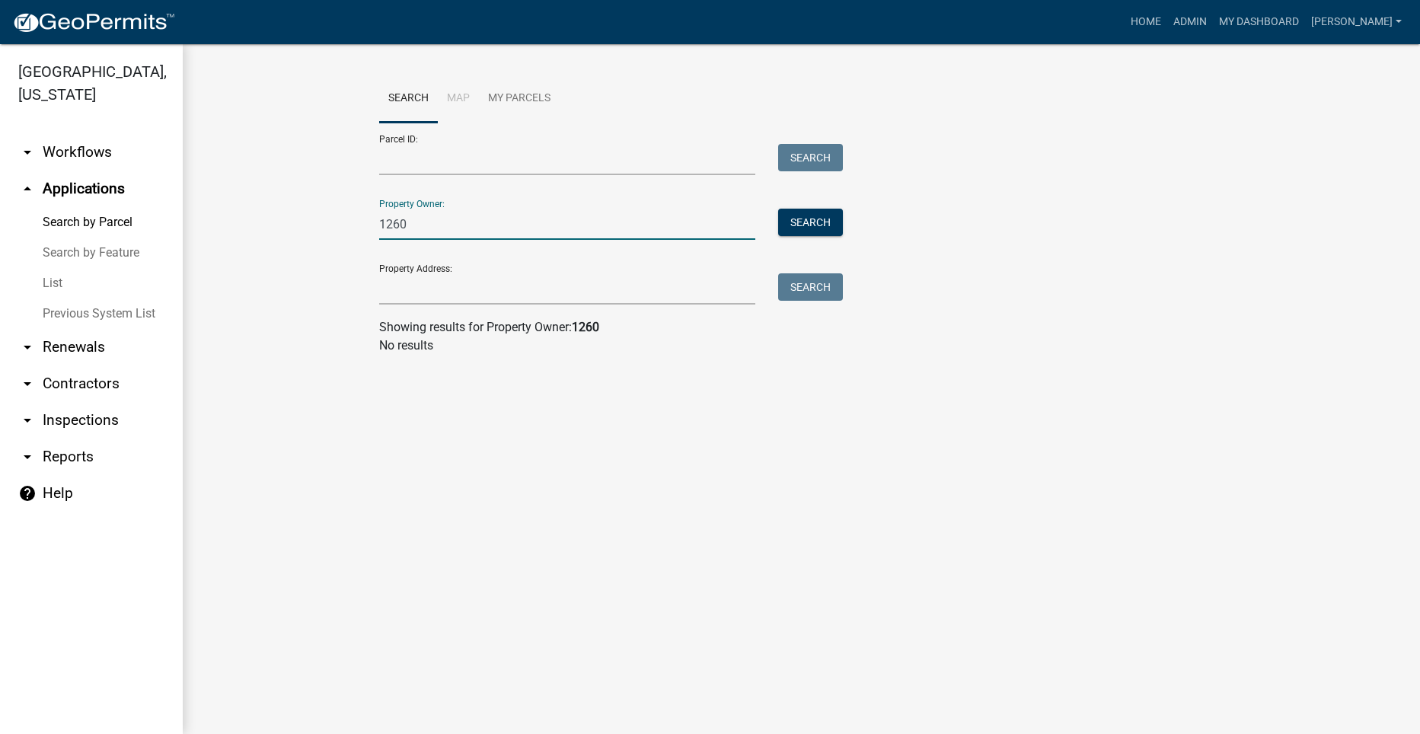
drag, startPoint x: 440, startPoint y: 222, endPoint x: 348, endPoint y: 223, distance: 92.2
click at [348, 223] on wm-workflow-application-search-view "Search Map My Parcels Parcel ID: Search Property Owner: 1260 Search Property Ad…" at bounding box center [801, 221] width 1177 height 292
click at [402, 292] on input "Property Address:" at bounding box center [567, 288] width 377 height 31
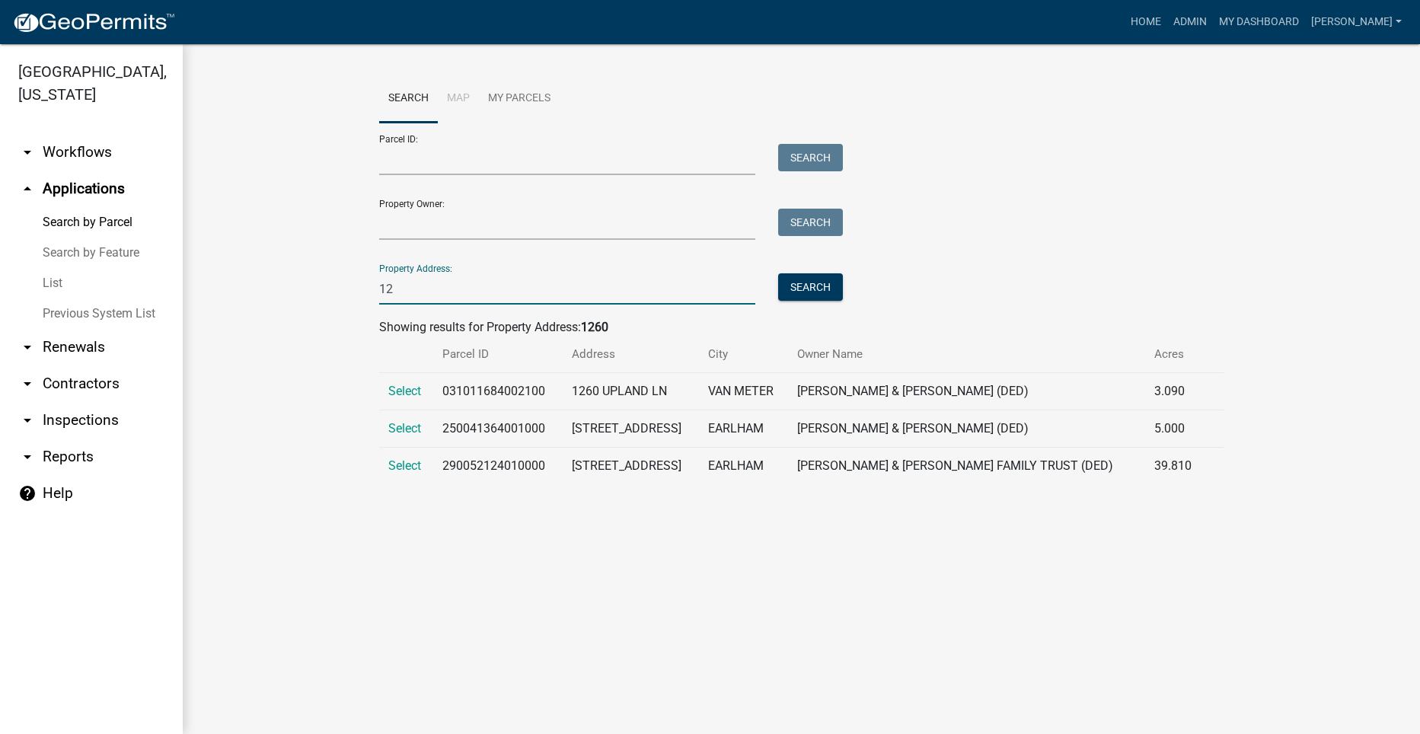
type input "1"
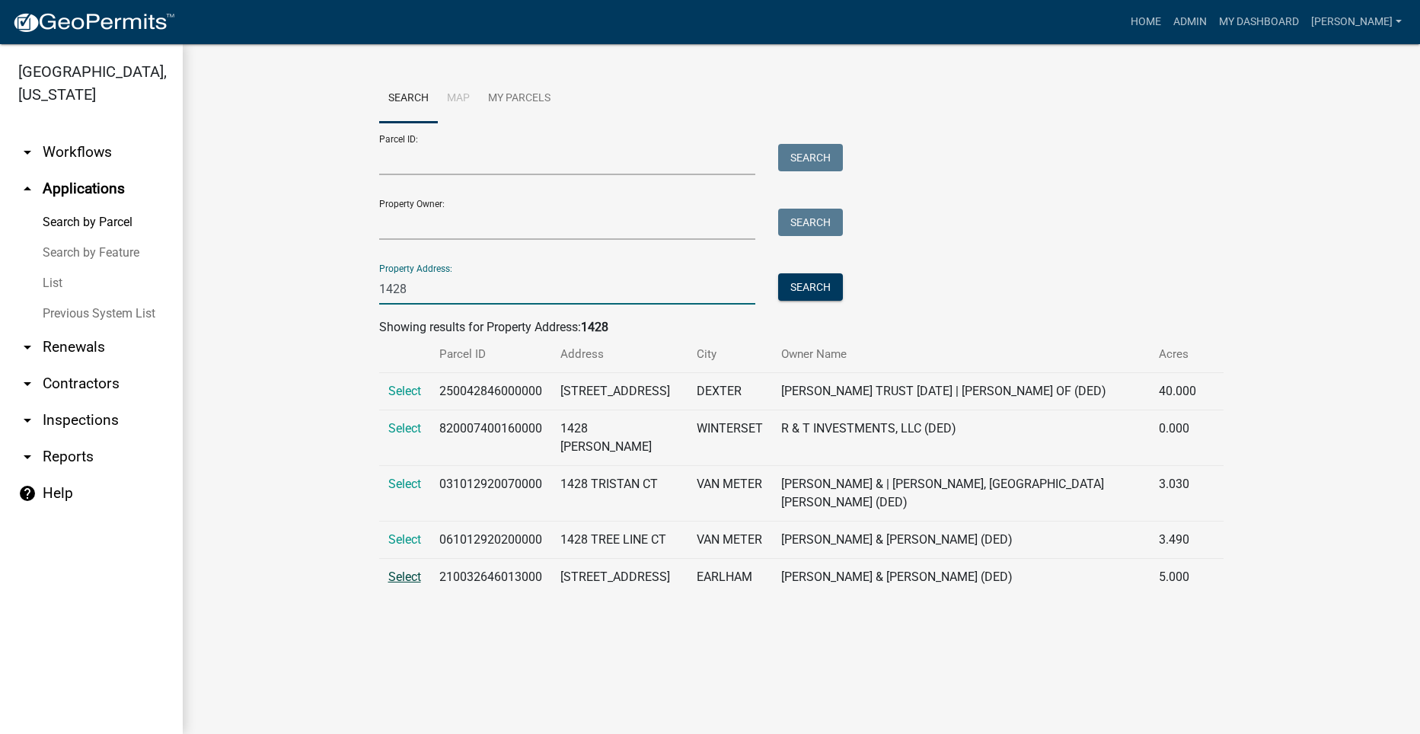
type input "1428"
click at [407, 584] on span "Select" at bounding box center [404, 577] width 33 height 14
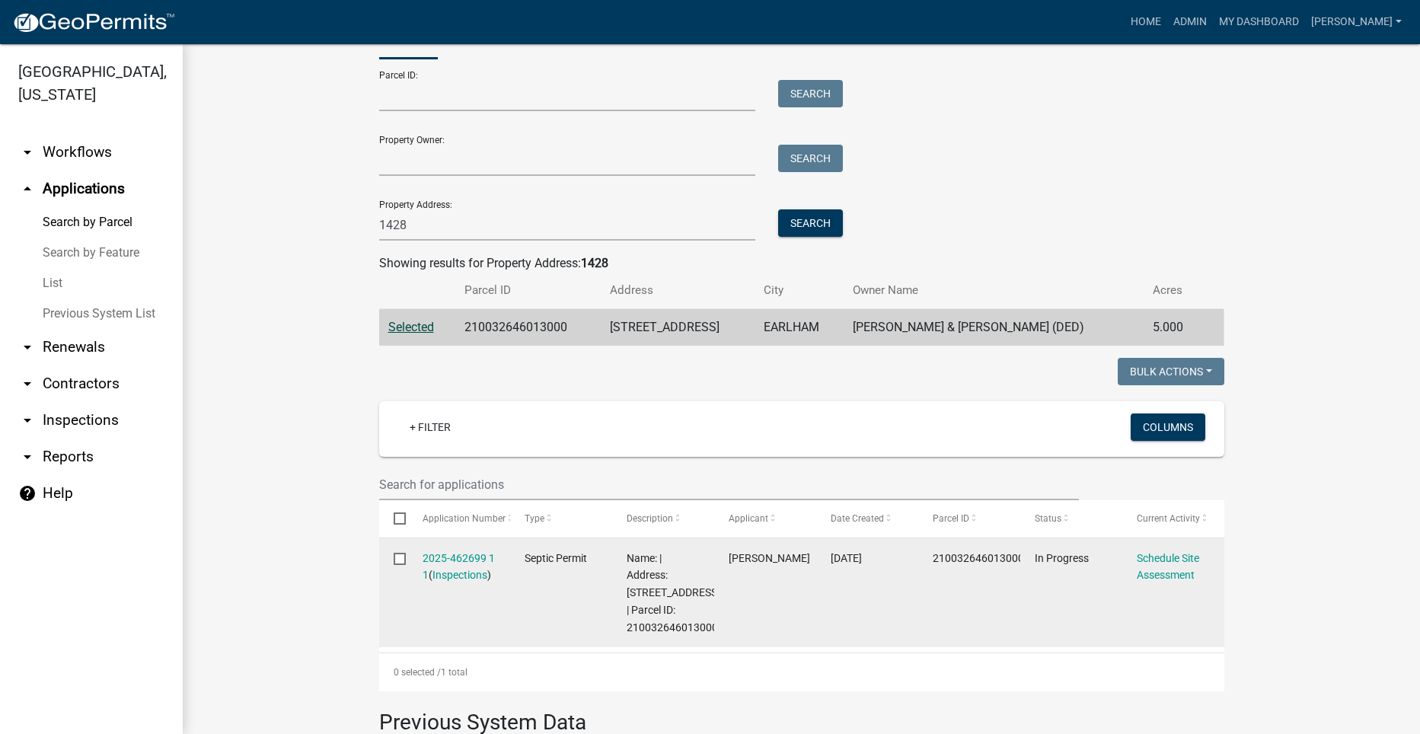
scroll to position [152, 0]
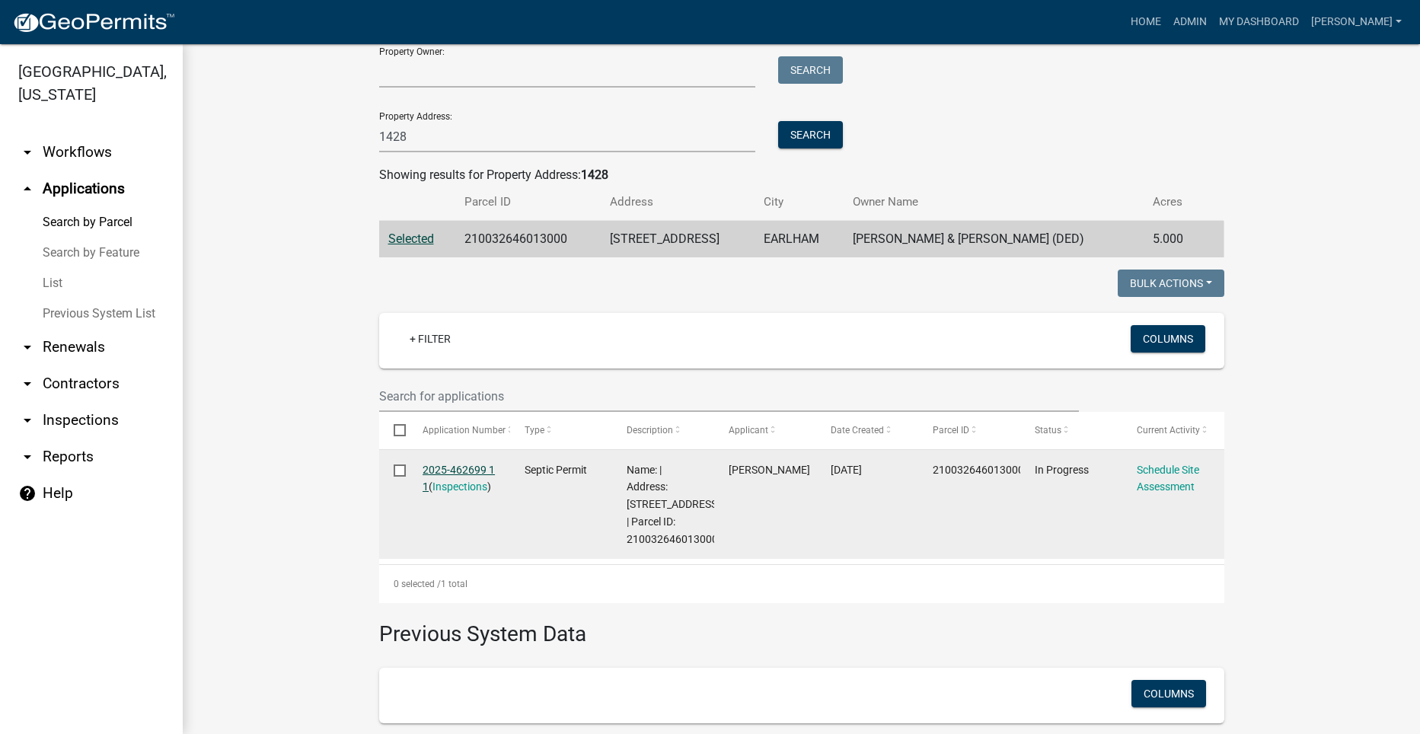
click at [443, 467] on link "2025-462699 1 1" at bounding box center [459, 479] width 72 height 30
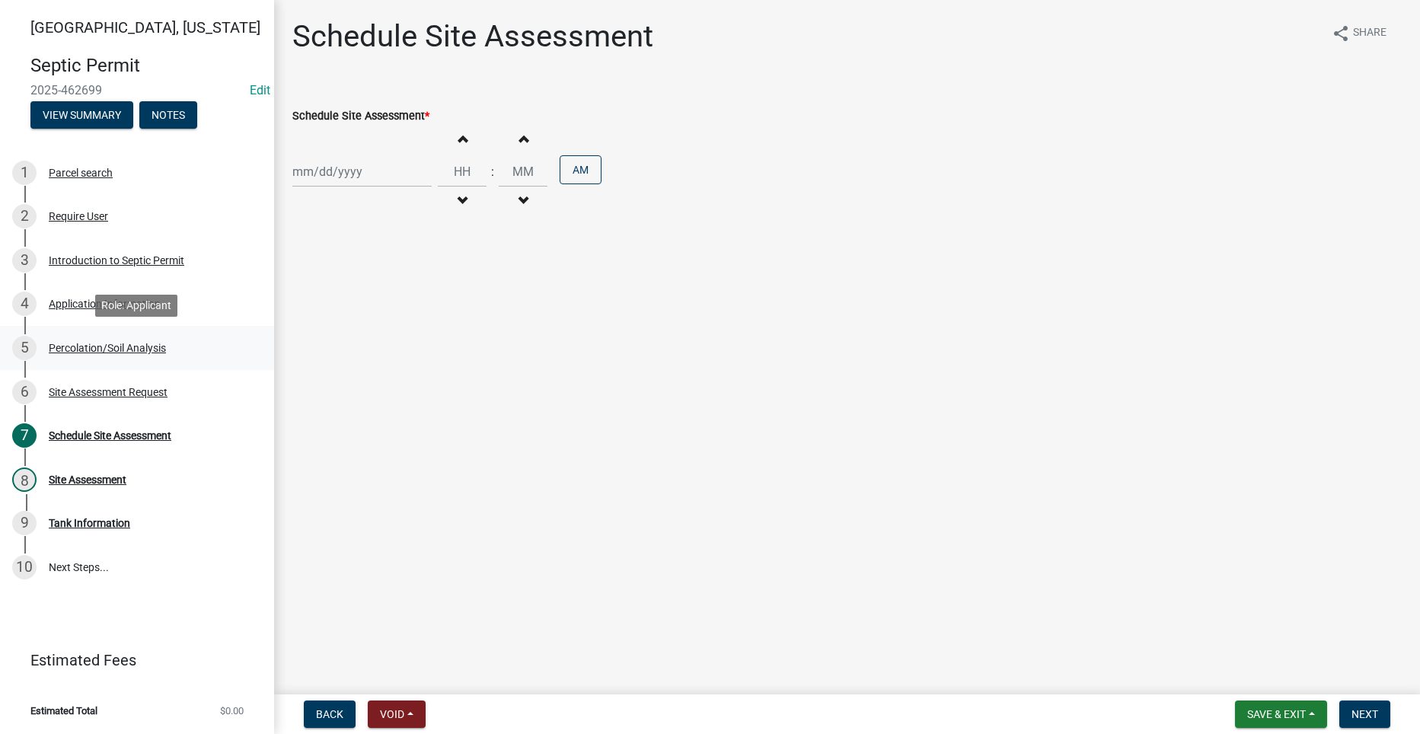
click at [71, 336] on div "5 Percolation/Soil Analysis" at bounding box center [131, 348] width 238 height 24
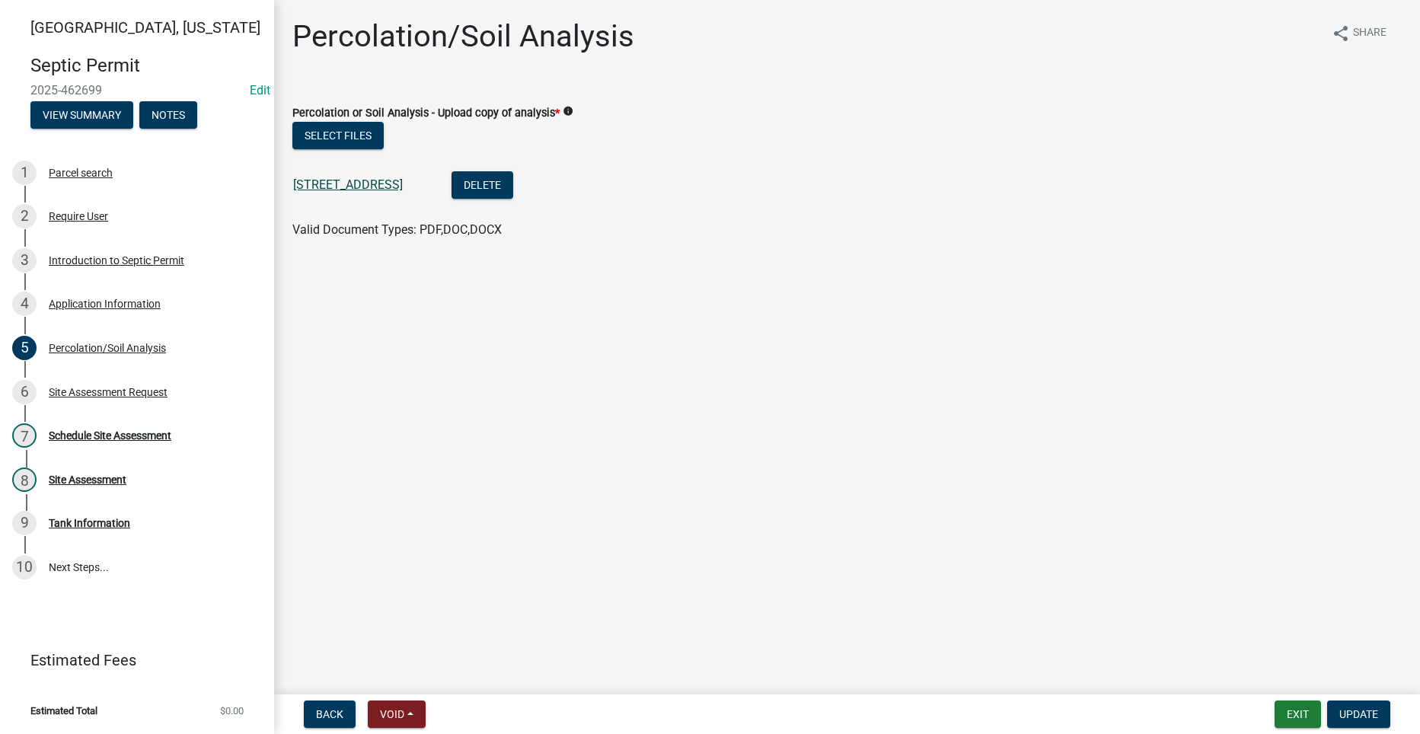
click at [395, 187] on link "[STREET_ADDRESS]" at bounding box center [348, 184] width 110 height 14
click at [331, 174] on div "[STREET_ADDRESS]" at bounding box center [360, 186] width 134 height 31
click at [371, 176] on div "[STREET_ADDRESS]" at bounding box center [360, 186] width 134 height 31
click at [349, 184] on link "[STREET_ADDRESS]" at bounding box center [348, 184] width 110 height 14
click at [85, 299] on div "Application Information" at bounding box center [105, 304] width 112 height 11
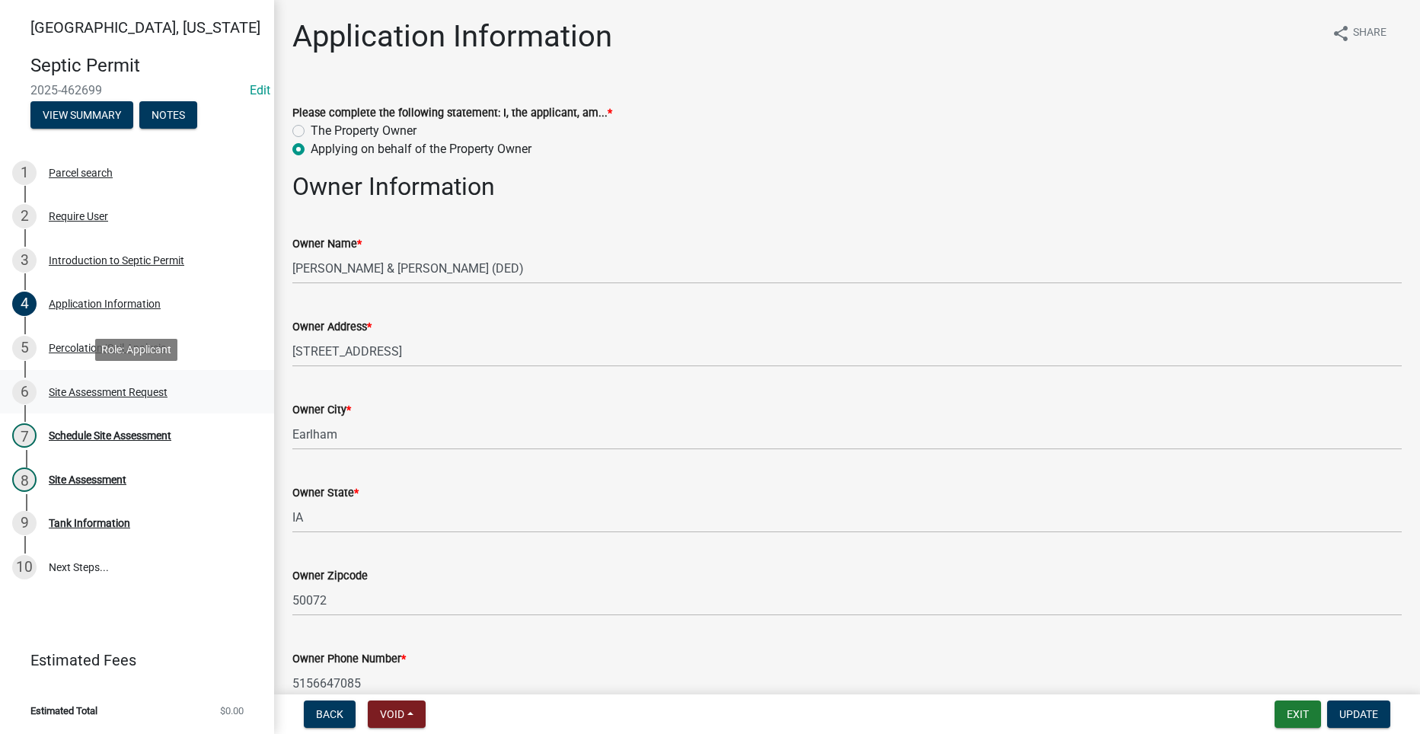
click at [70, 392] on div "Site Assessment Request" at bounding box center [108, 392] width 119 height 11
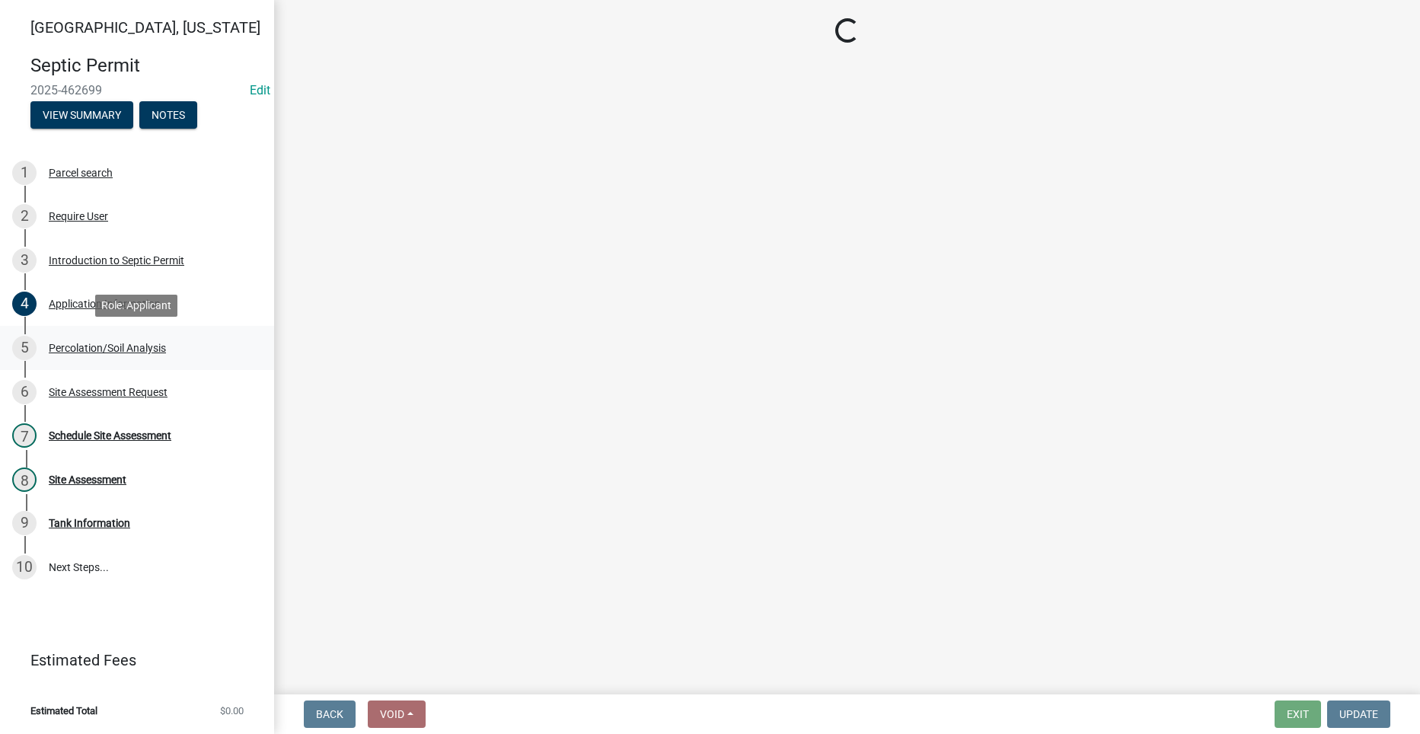
click at [66, 340] on div "5 Percolation/Soil Analysis" at bounding box center [131, 348] width 238 height 24
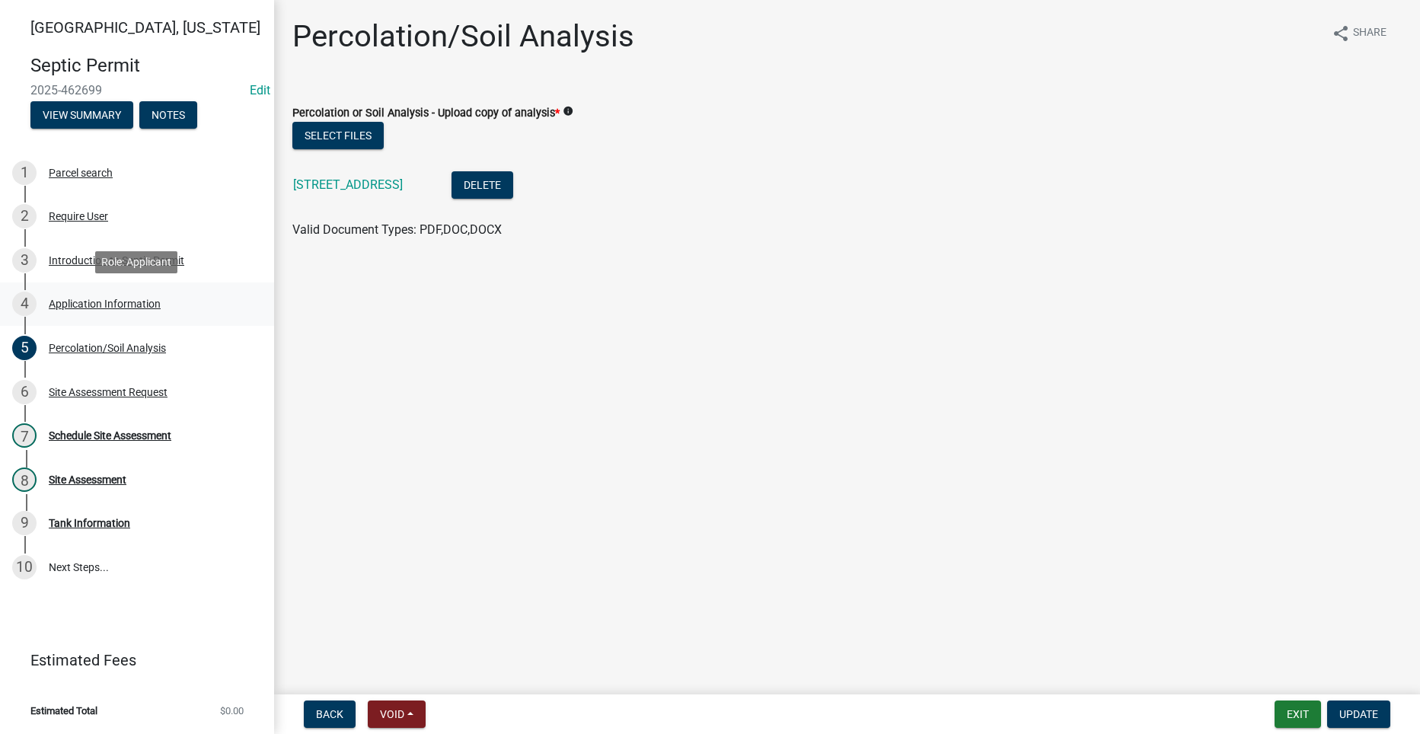
click at [61, 302] on div "Application Information" at bounding box center [105, 304] width 112 height 11
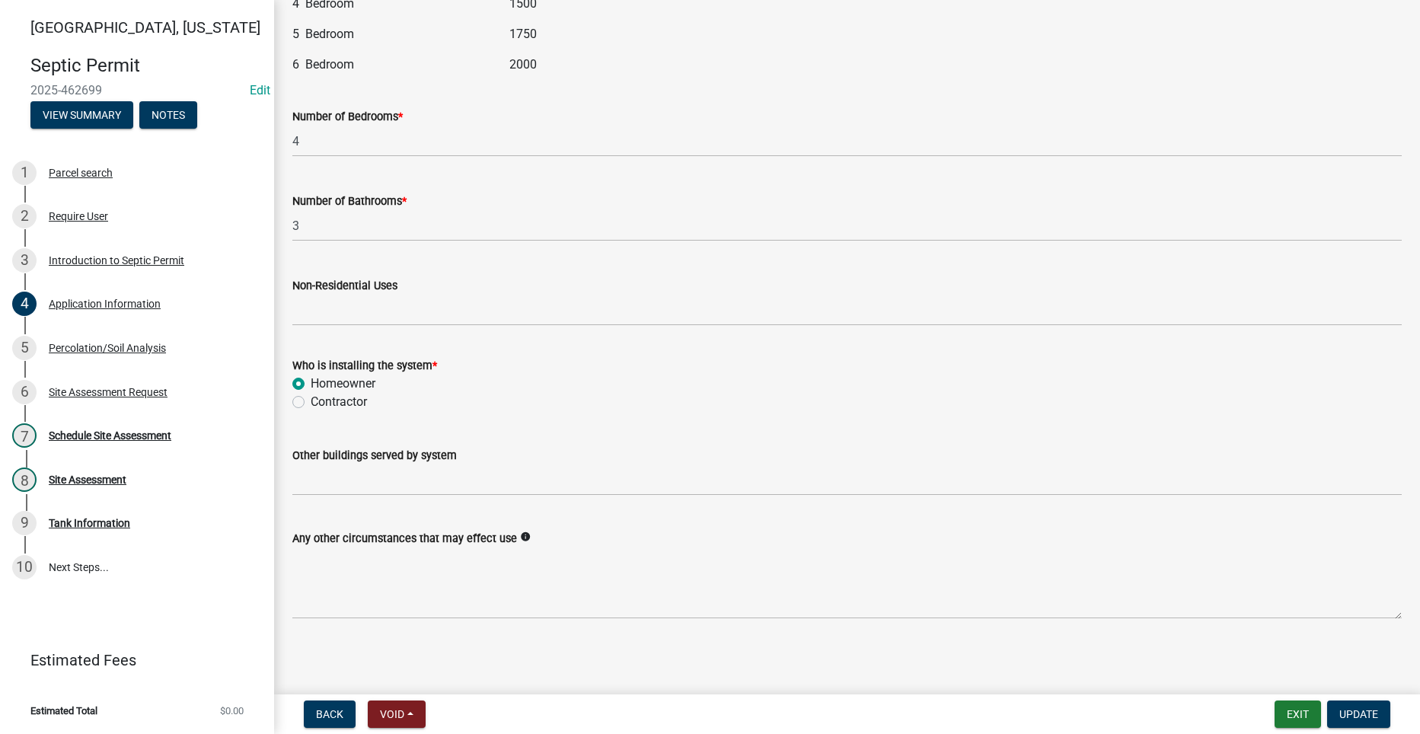
scroll to position [1938, 0]
click at [81, 427] on div "7 Schedule Site Assessment" at bounding box center [131, 435] width 238 height 24
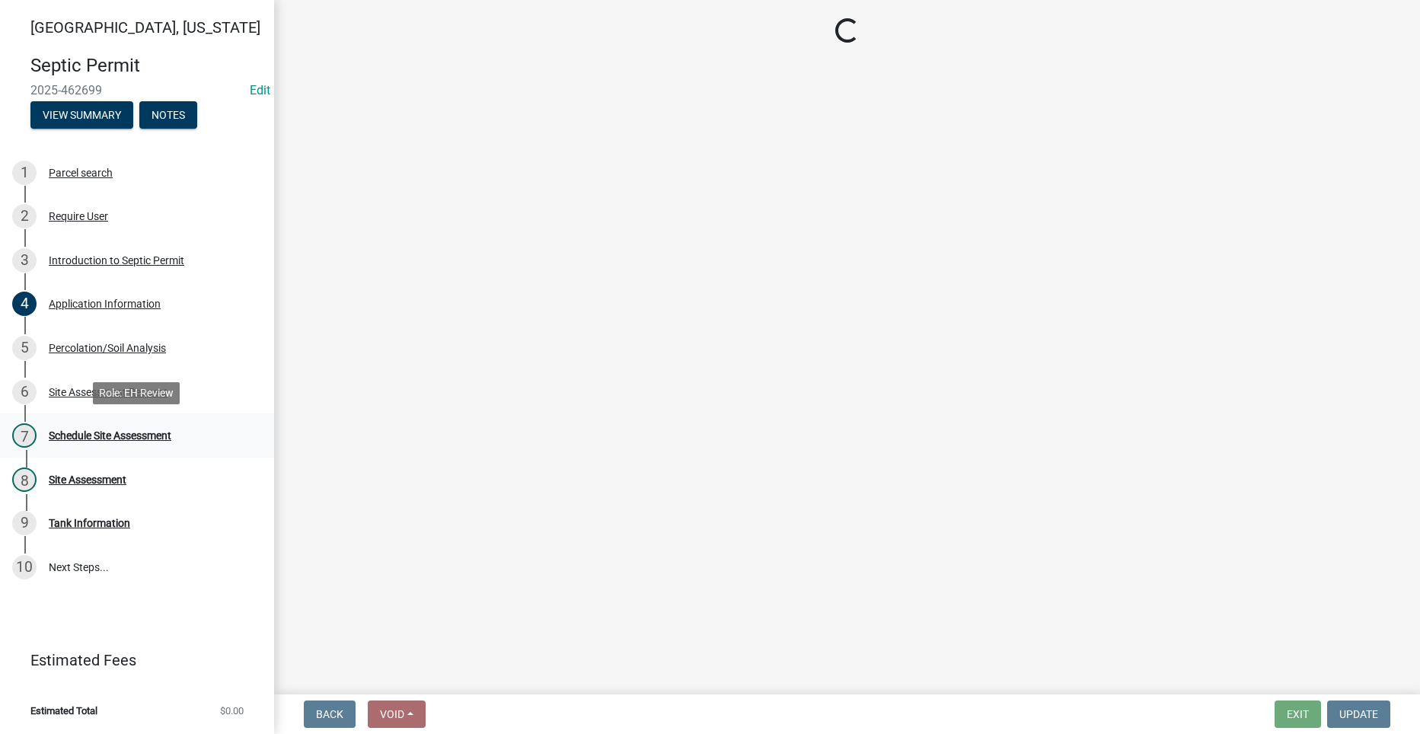
scroll to position [0, 0]
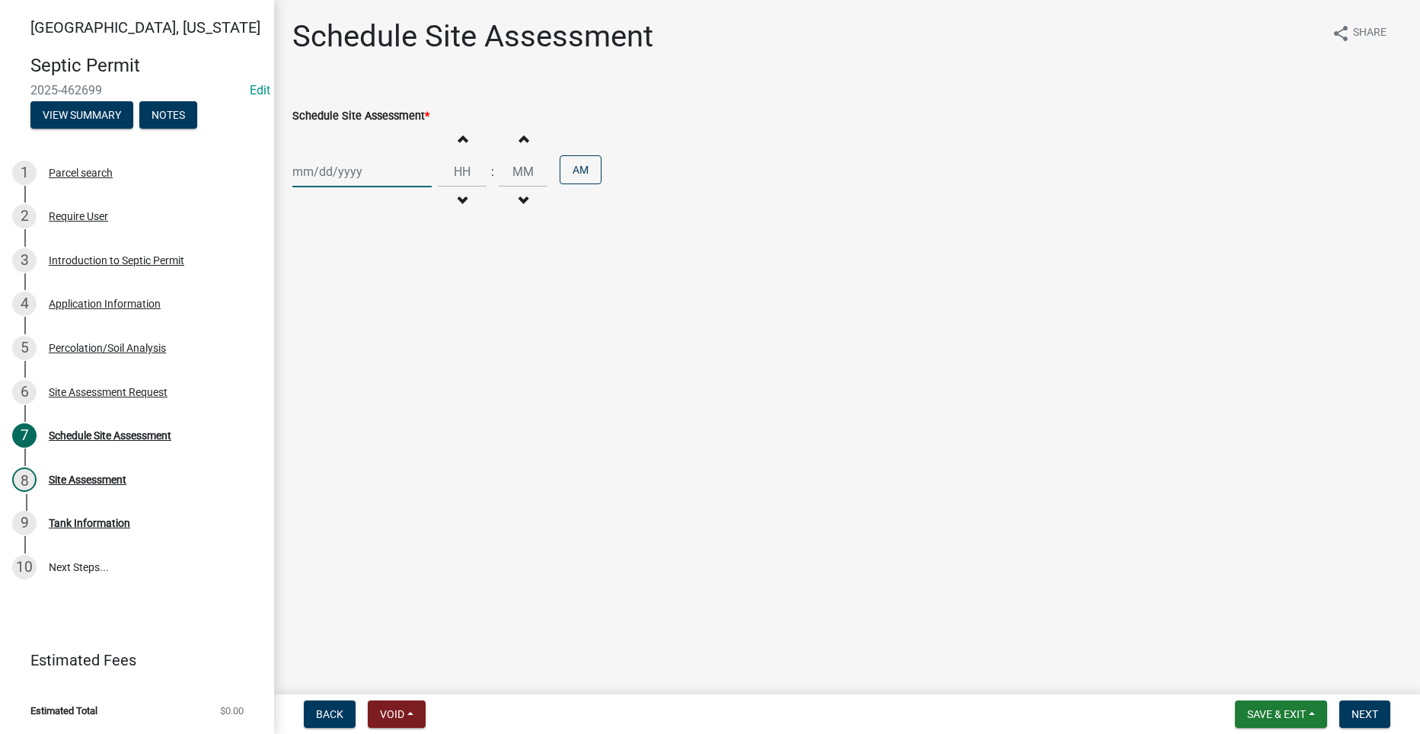
click at [323, 173] on div at bounding box center [361, 171] width 139 height 31
select select "9"
select select "2025"
click at [323, 168] on input "Schedule Site Assessment *" at bounding box center [361, 171] width 139 height 31
click at [305, 324] on div "22" at bounding box center [308, 326] width 24 height 24
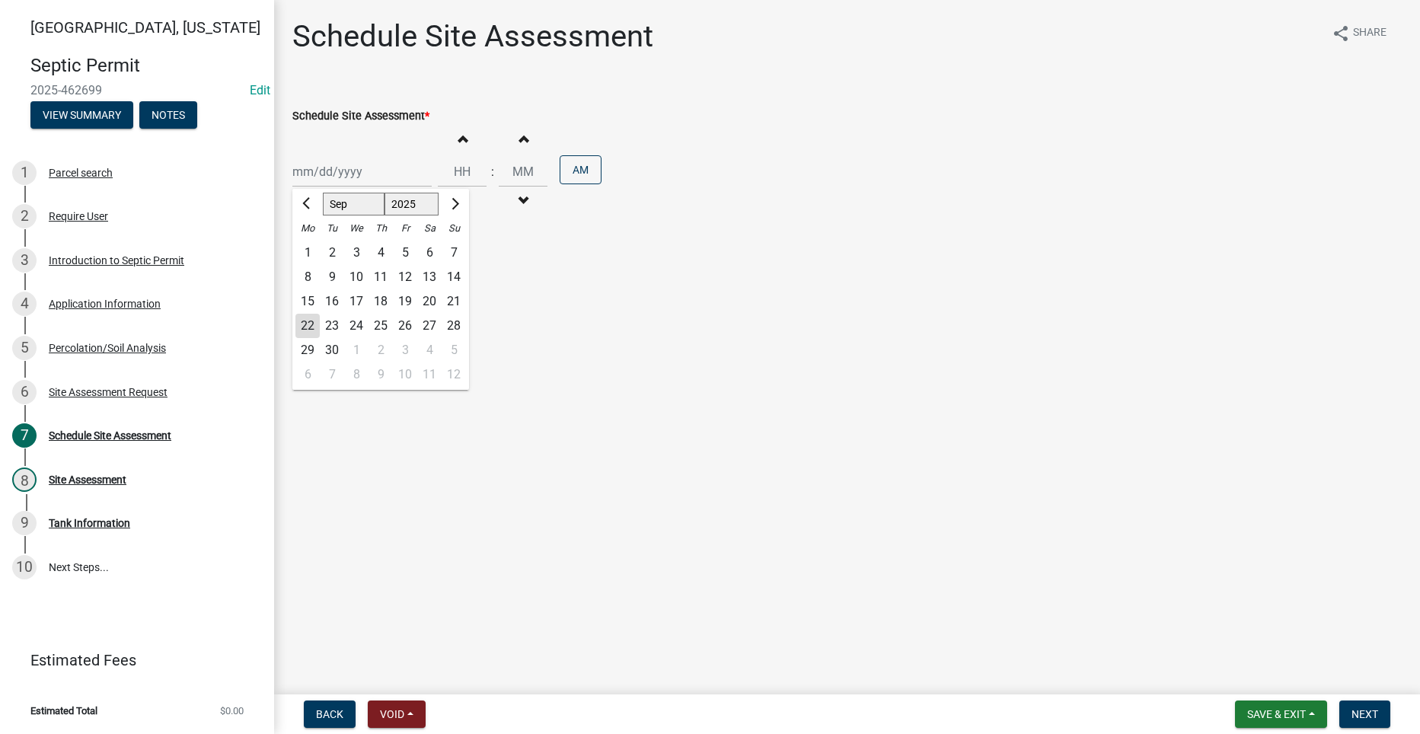
type input "[DATE]"
click at [465, 179] on input "Hours" at bounding box center [462, 171] width 49 height 31
type input "10"
click at [523, 173] on input "00" at bounding box center [523, 171] width 49 height 31
type input "0"
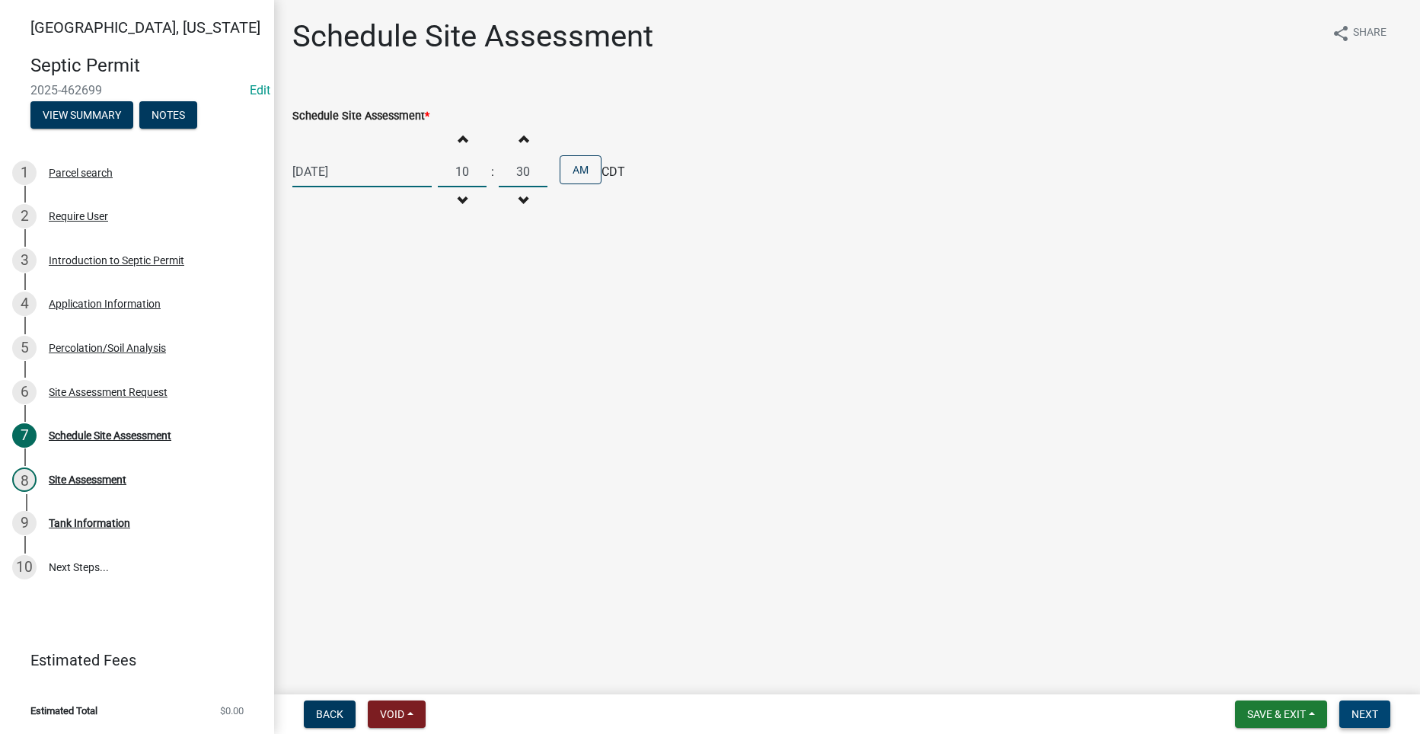
type input "30"
click at [1377, 710] on span "Next" at bounding box center [1365, 714] width 27 height 12
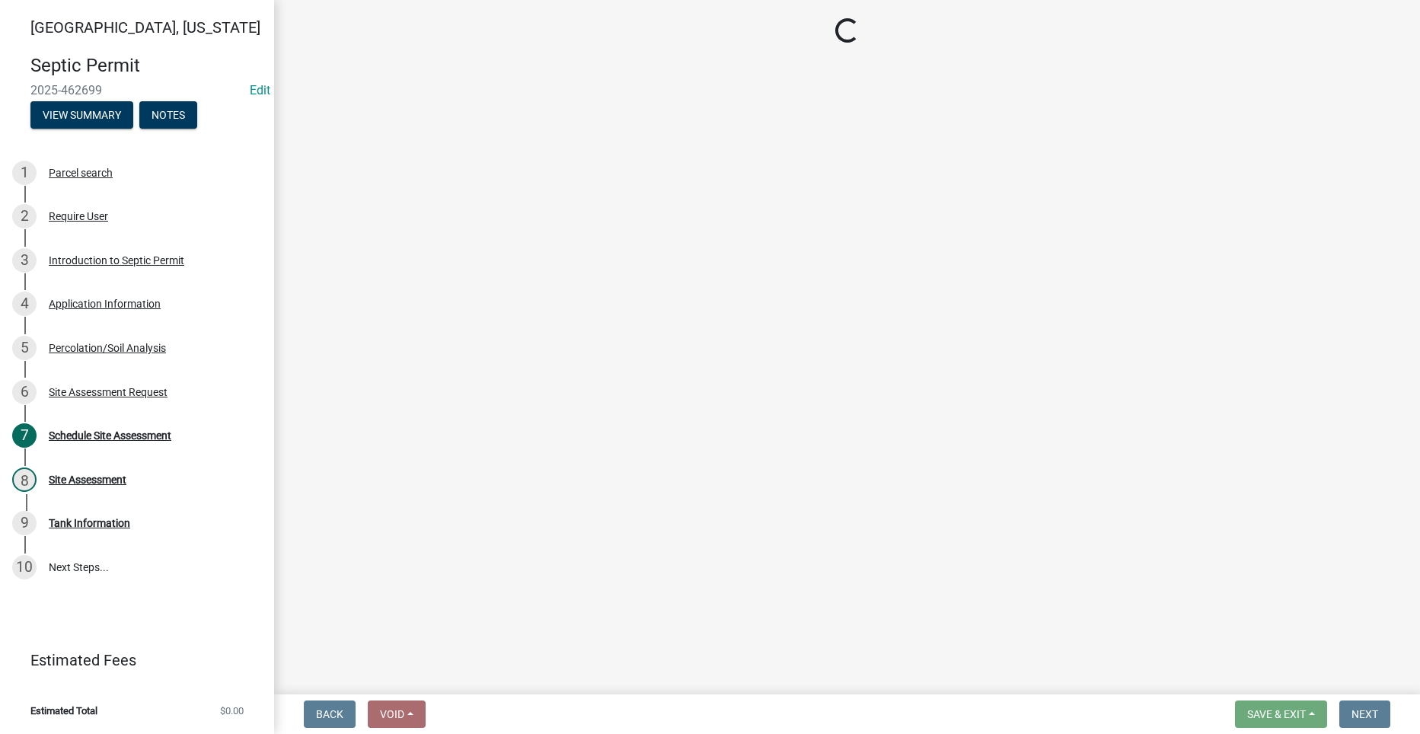
select select "dbe3a1b9-a4b3-48fa-b9c0-fee70399abae"
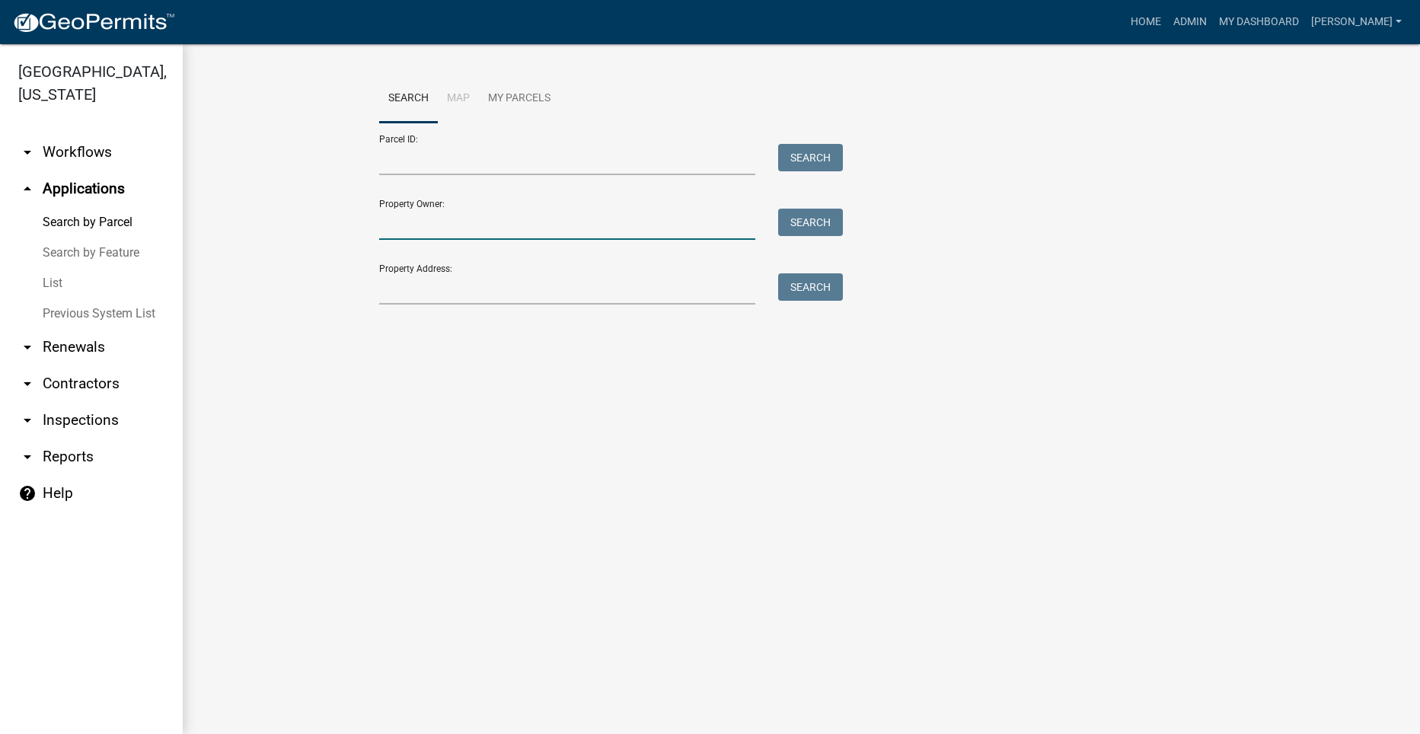
click at [446, 227] on input "Property Owner:" at bounding box center [567, 224] width 377 height 31
click at [415, 301] on input "Property Address:" at bounding box center [567, 288] width 377 height 31
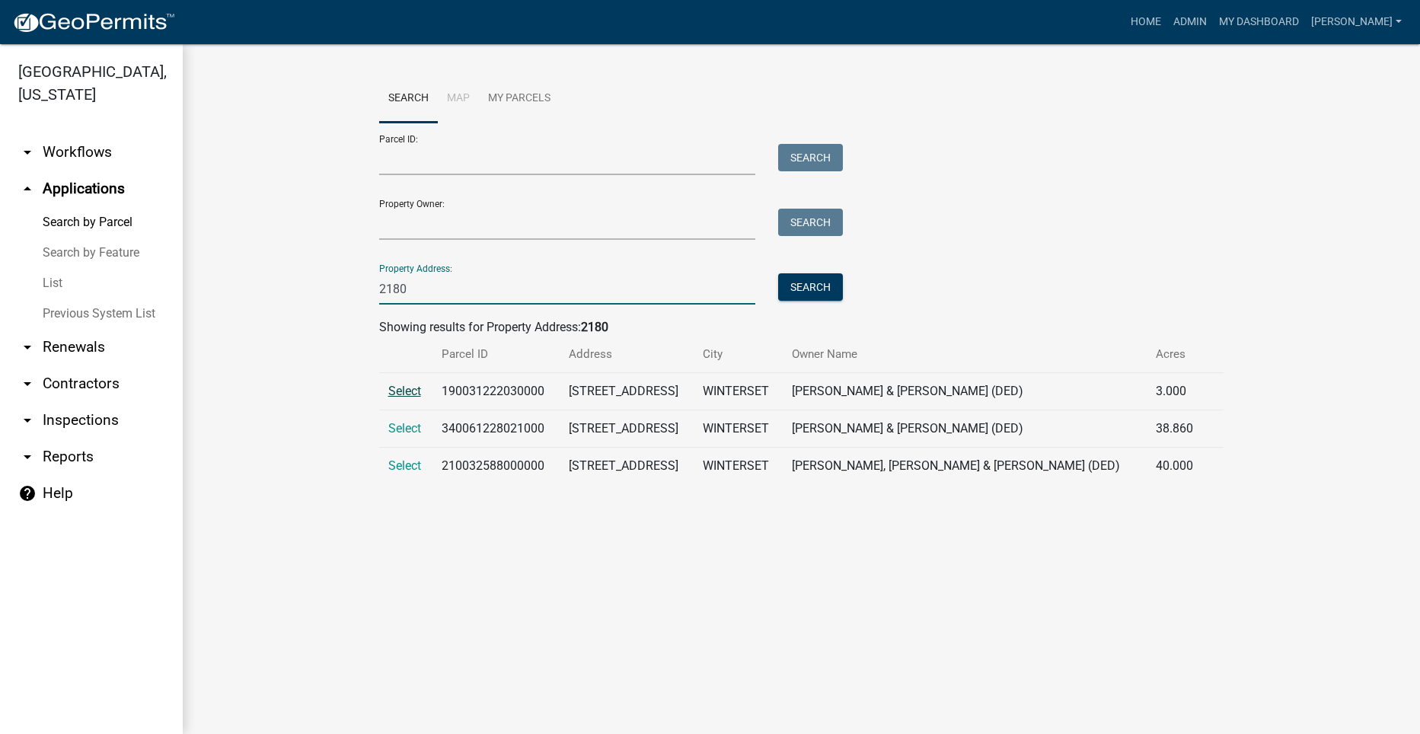
type input "2180"
click at [413, 395] on span "Select" at bounding box center [404, 391] width 33 height 14
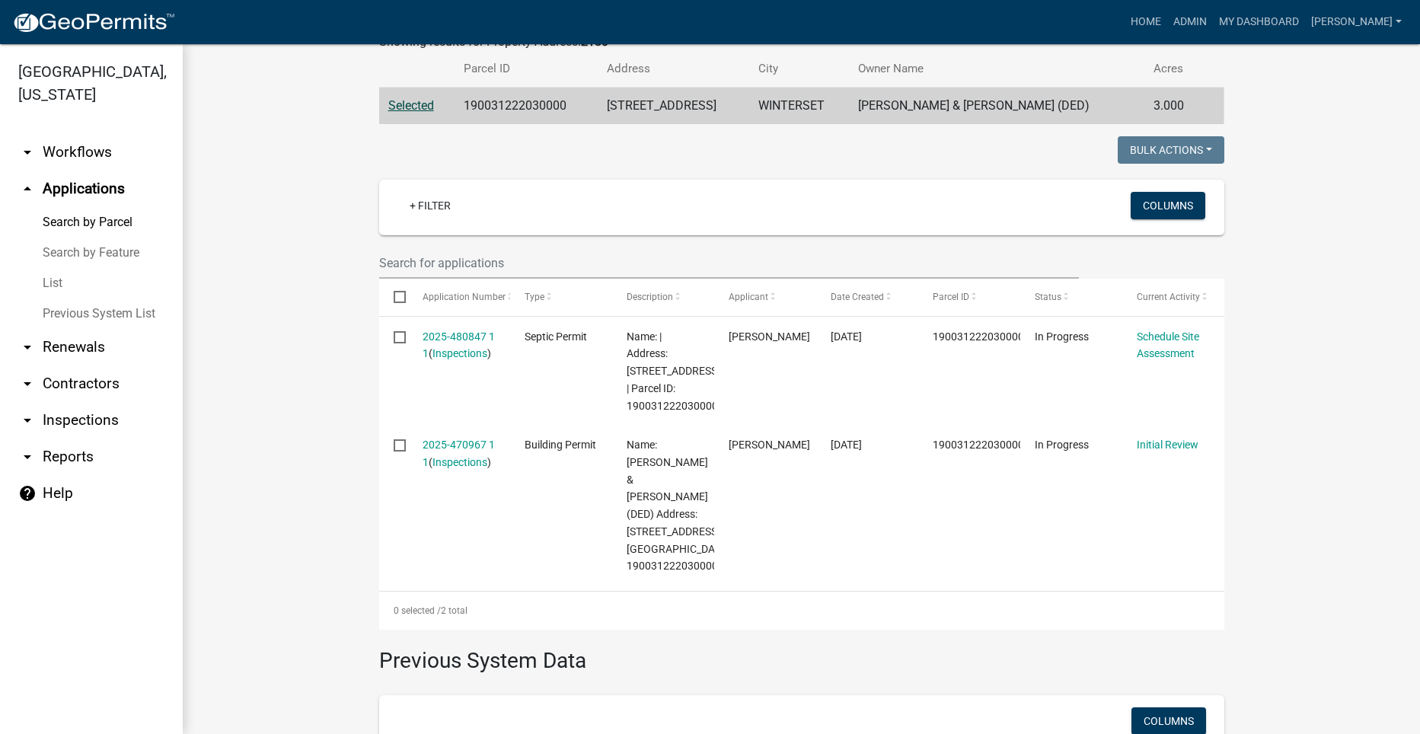
scroll to position [305, 0]
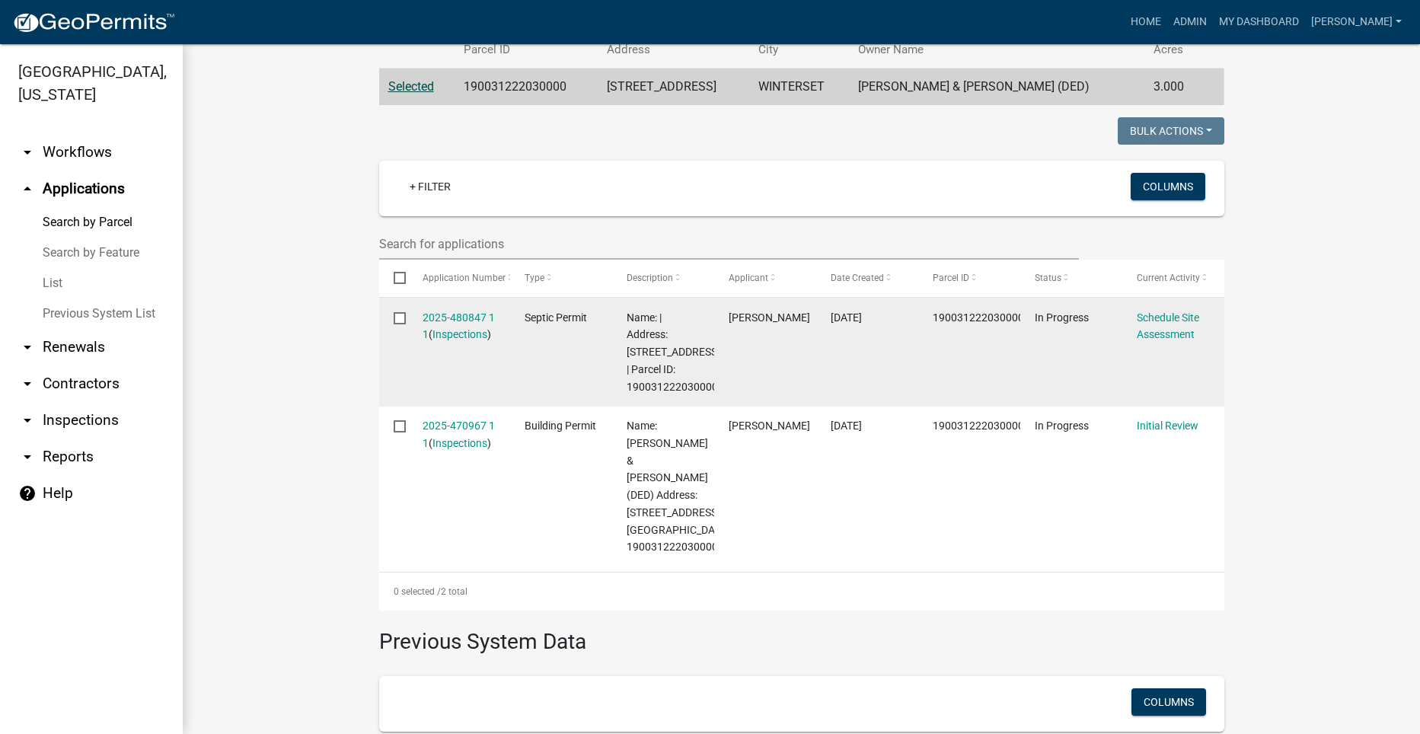
click at [459, 307] on datatable-body-cell "2025-480847 1 1 ( Inspections )" at bounding box center [459, 352] width 102 height 109
click at [455, 314] on link "2025-480847 1 1" at bounding box center [459, 327] width 72 height 30
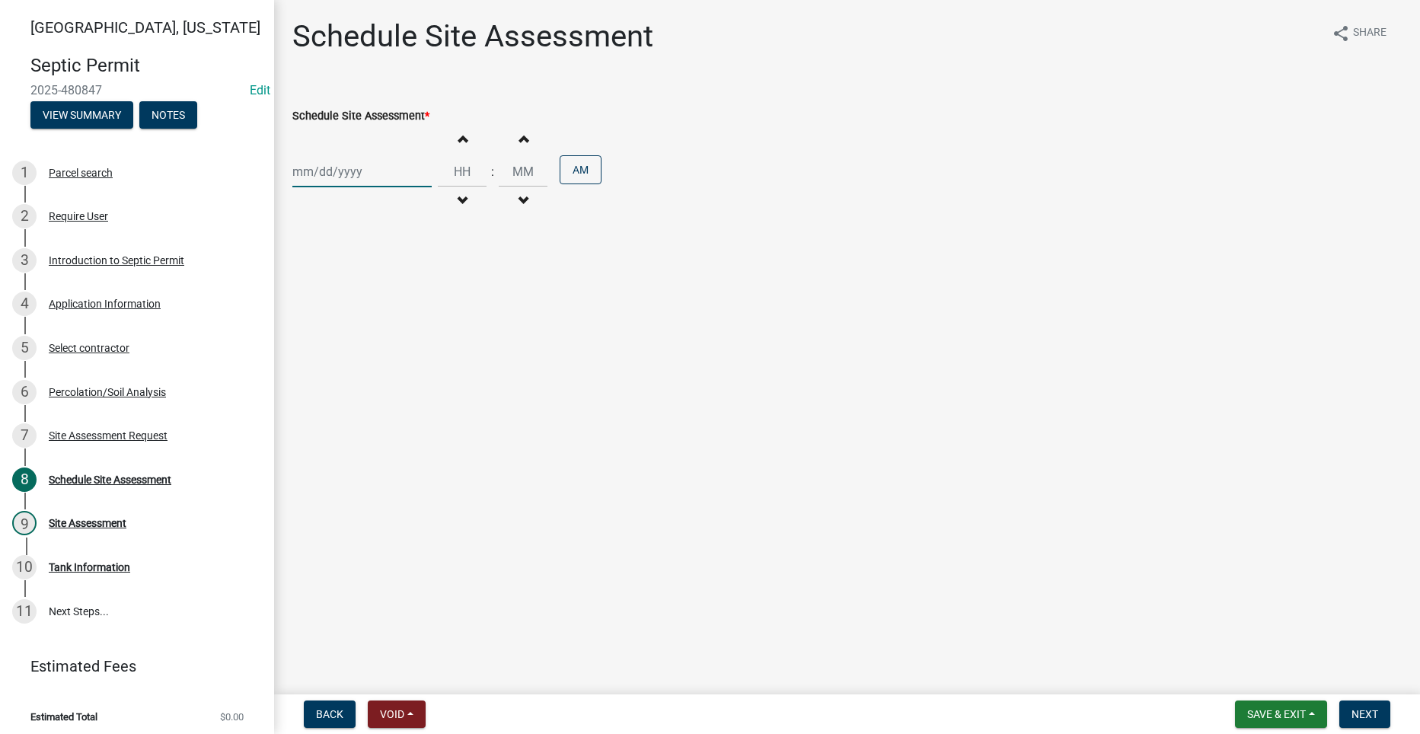
click at [329, 170] on div at bounding box center [361, 171] width 139 height 31
select select "9"
select select "2025"
click at [305, 323] on div "22" at bounding box center [308, 326] width 24 height 24
type input "[DATE]"
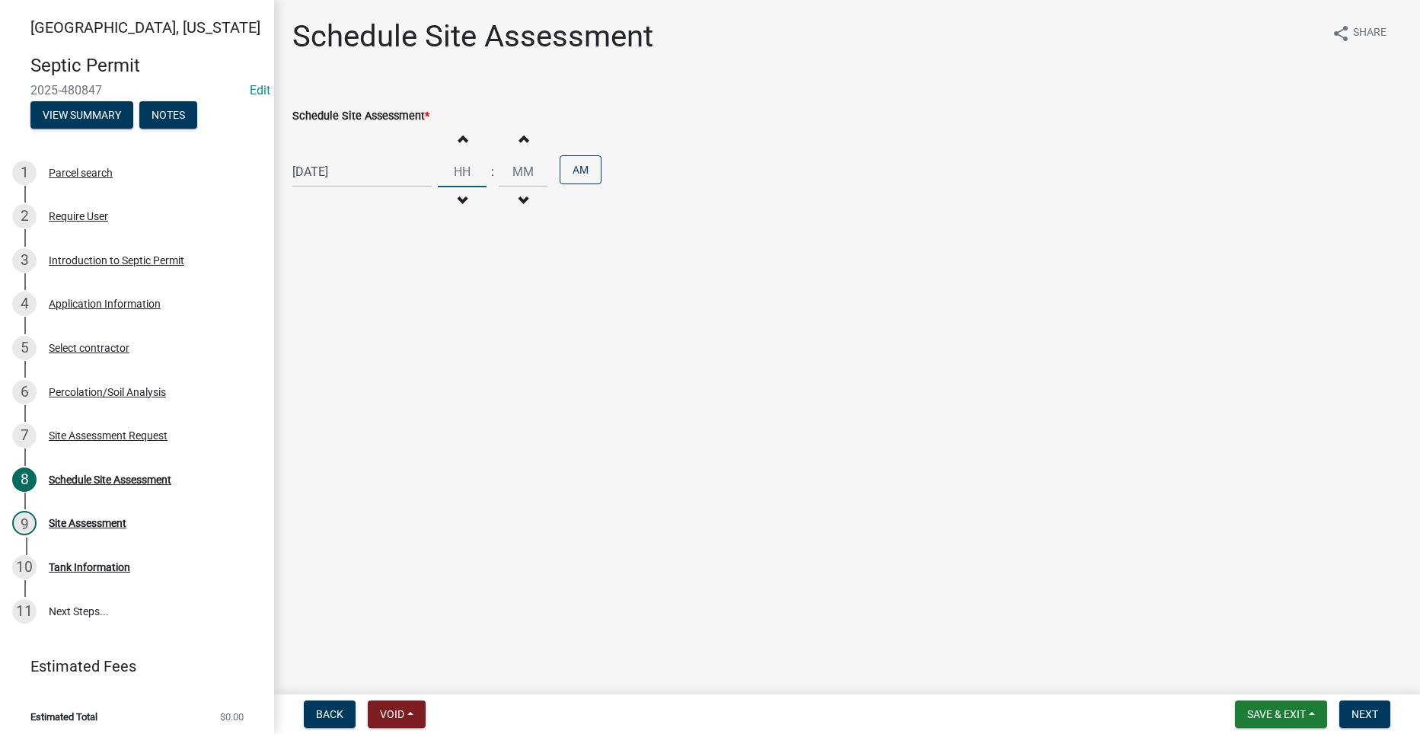
click at [469, 165] on input "Hours" at bounding box center [462, 171] width 49 height 31
click at [464, 171] on input "Hours" at bounding box center [462, 171] width 49 height 31
type input "11"
type input "00"
click at [560, 155] on button "AM" at bounding box center [581, 169] width 42 height 29
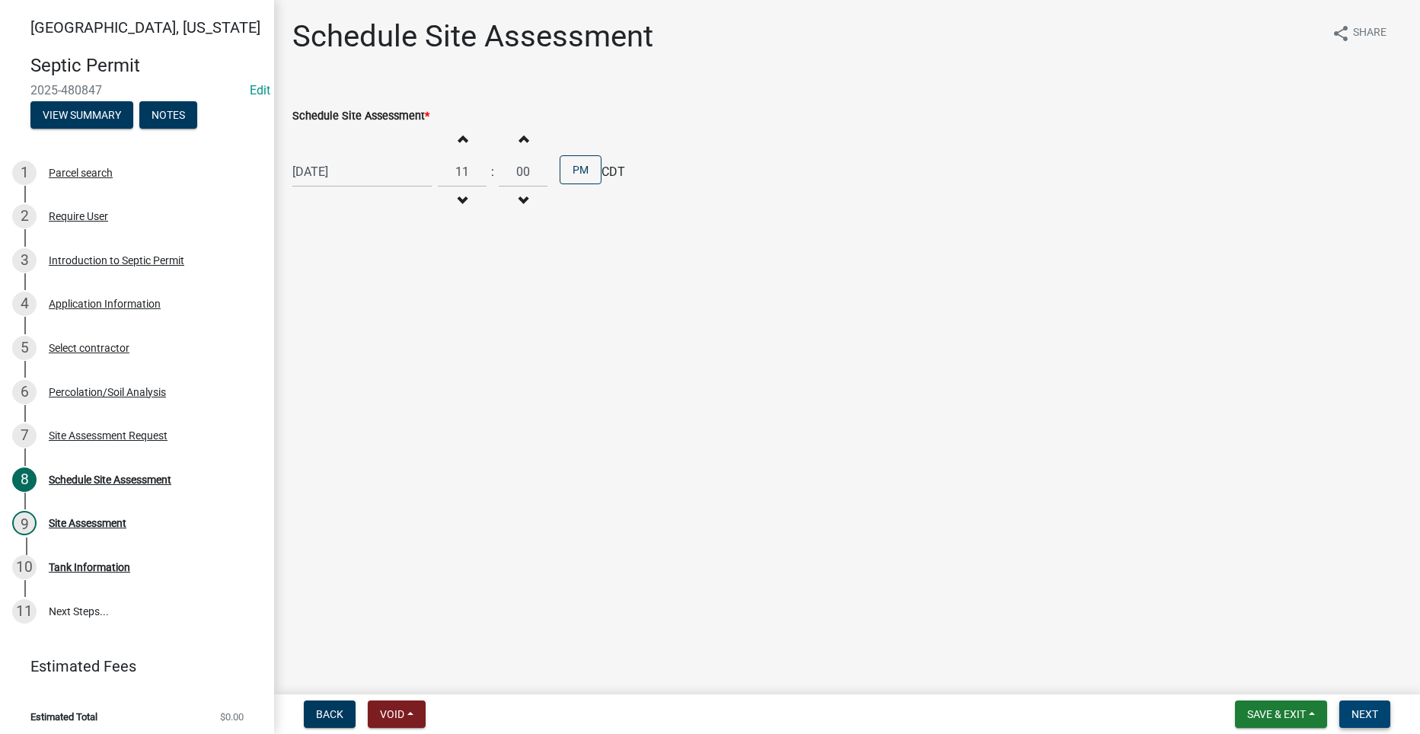
click at [1366, 711] on span "Next" at bounding box center [1365, 714] width 27 height 12
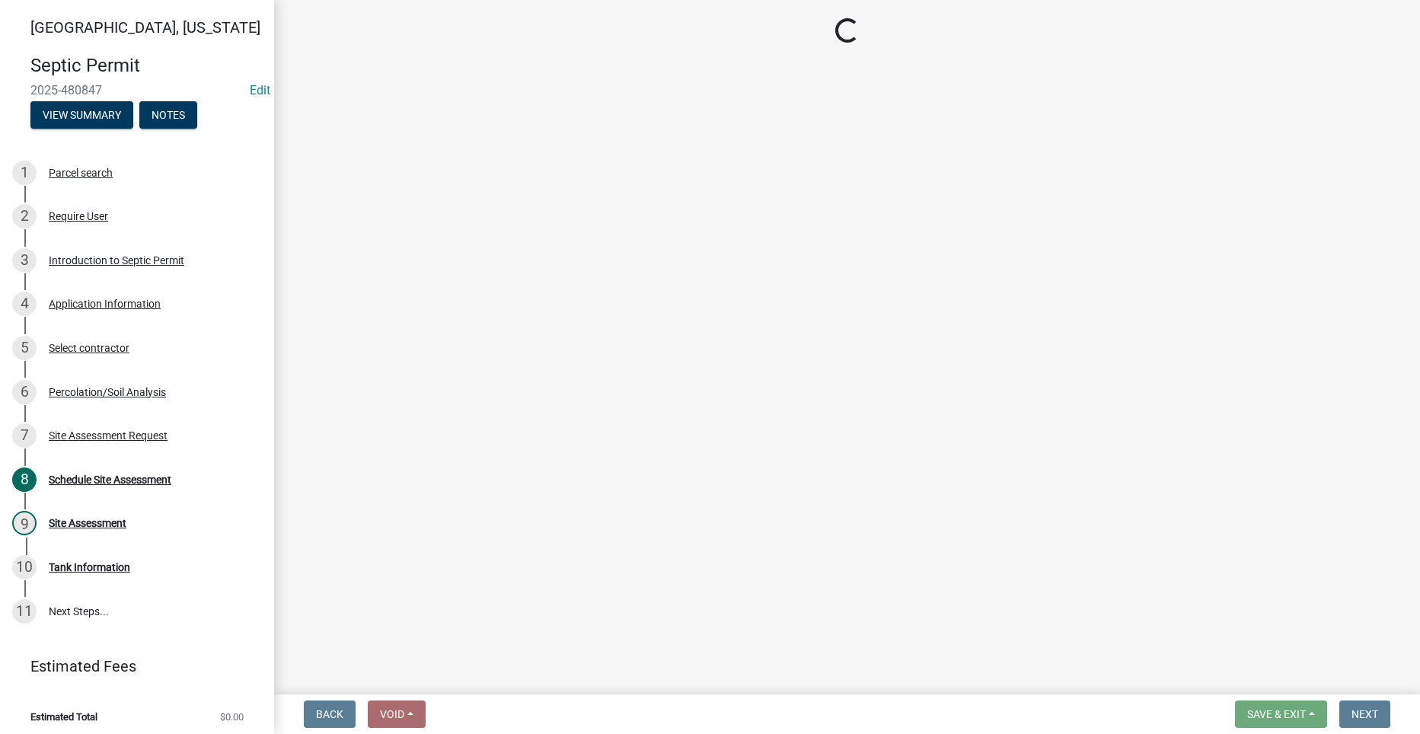
select select "dbe3a1b9-a4b3-48fa-b9c0-fee70399abae"
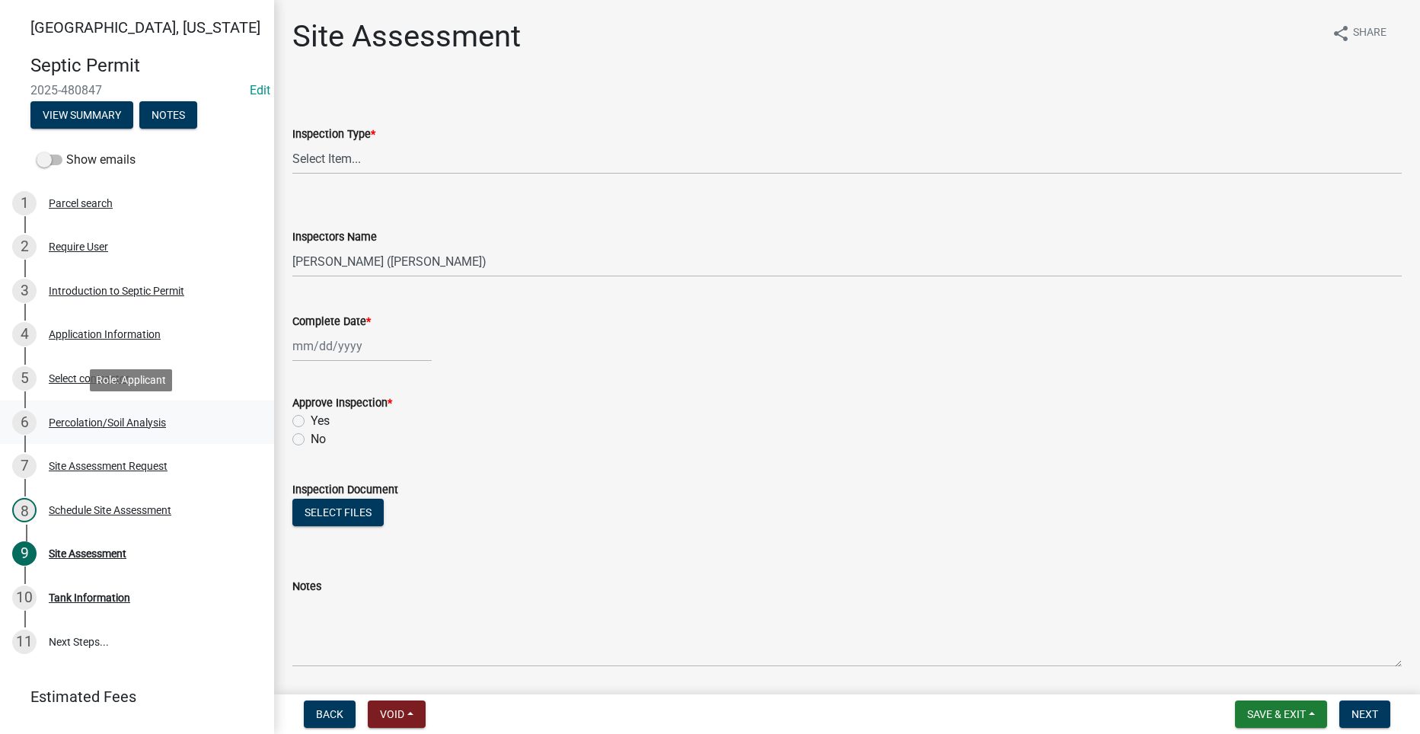
click at [99, 425] on div "Percolation/Soil Analysis" at bounding box center [107, 422] width 117 height 11
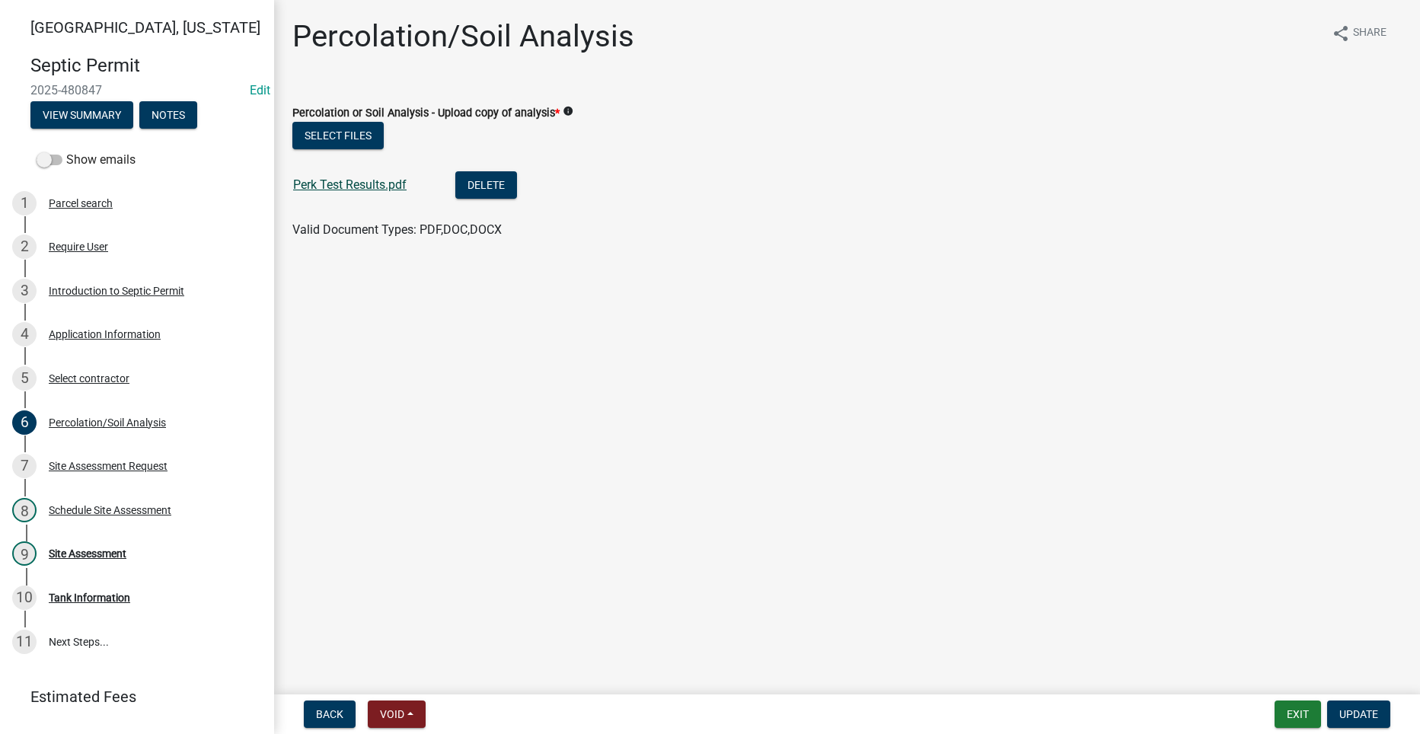
click at [318, 184] on link "Perk Test Results.pdf" at bounding box center [349, 184] width 113 height 14
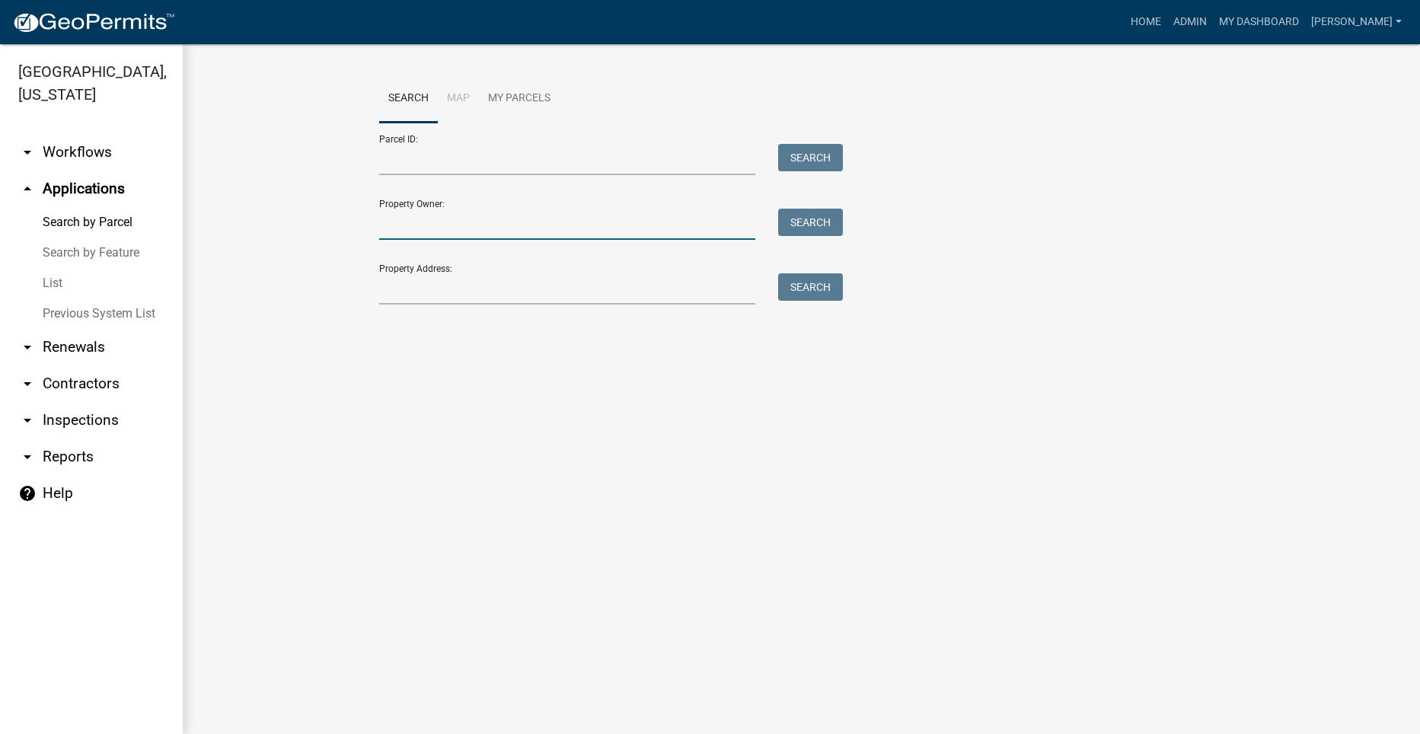
click at [423, 228] on input "Property Owner:" at bounding box center [567, 224] width 377 height 31
click at [387, 283] on input "Property Address:" at bounding box center [567, 288] width 377 height 31
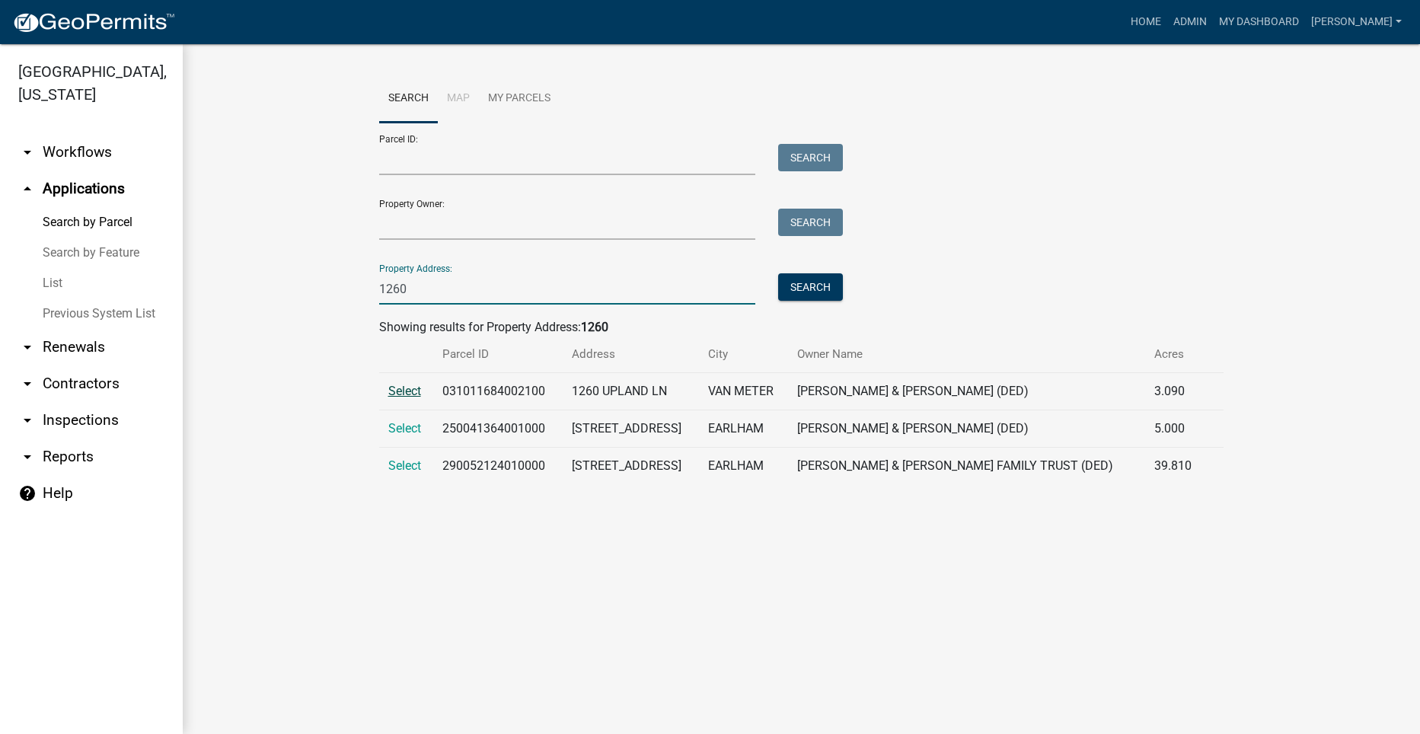
type input "1260"
click at [392, 386] on span "Select" at bounding box center [404, 391] width 33 height 14
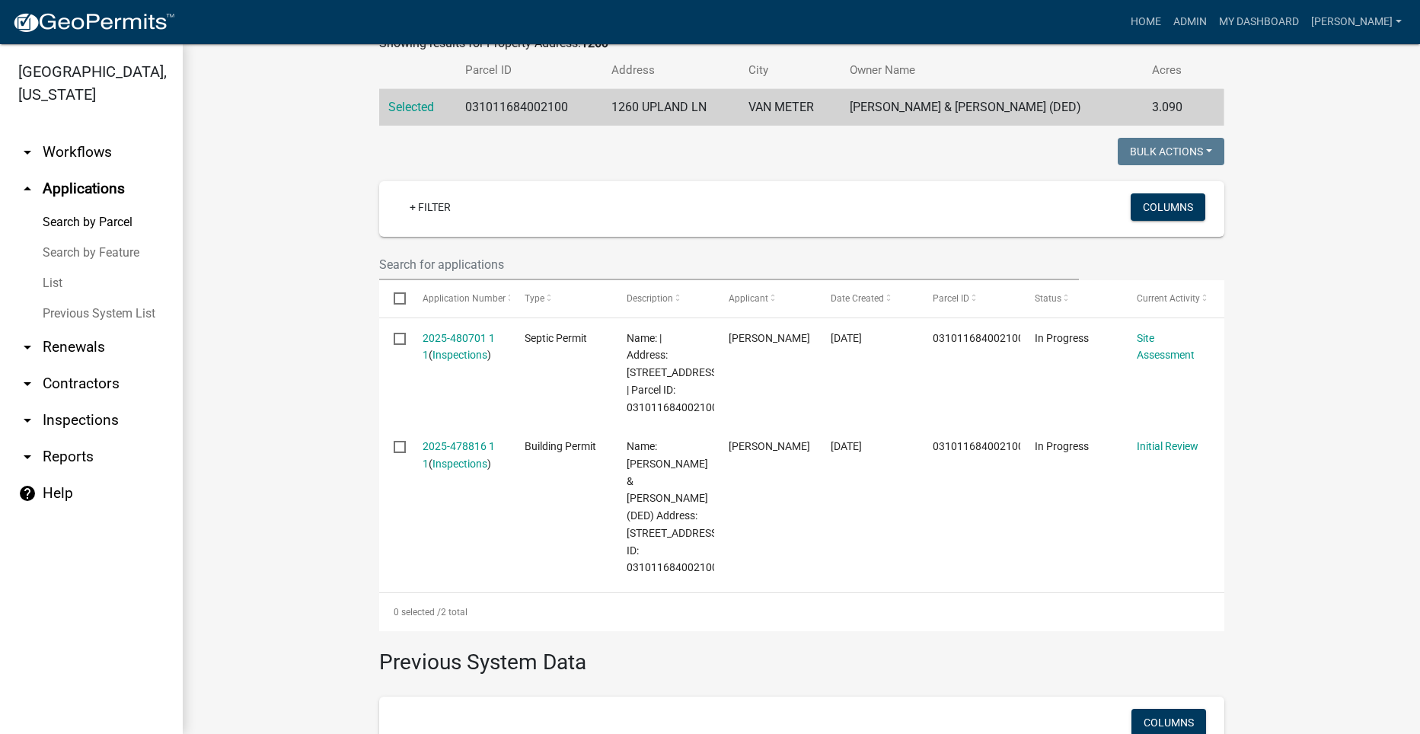
scroll to position [305, 0]
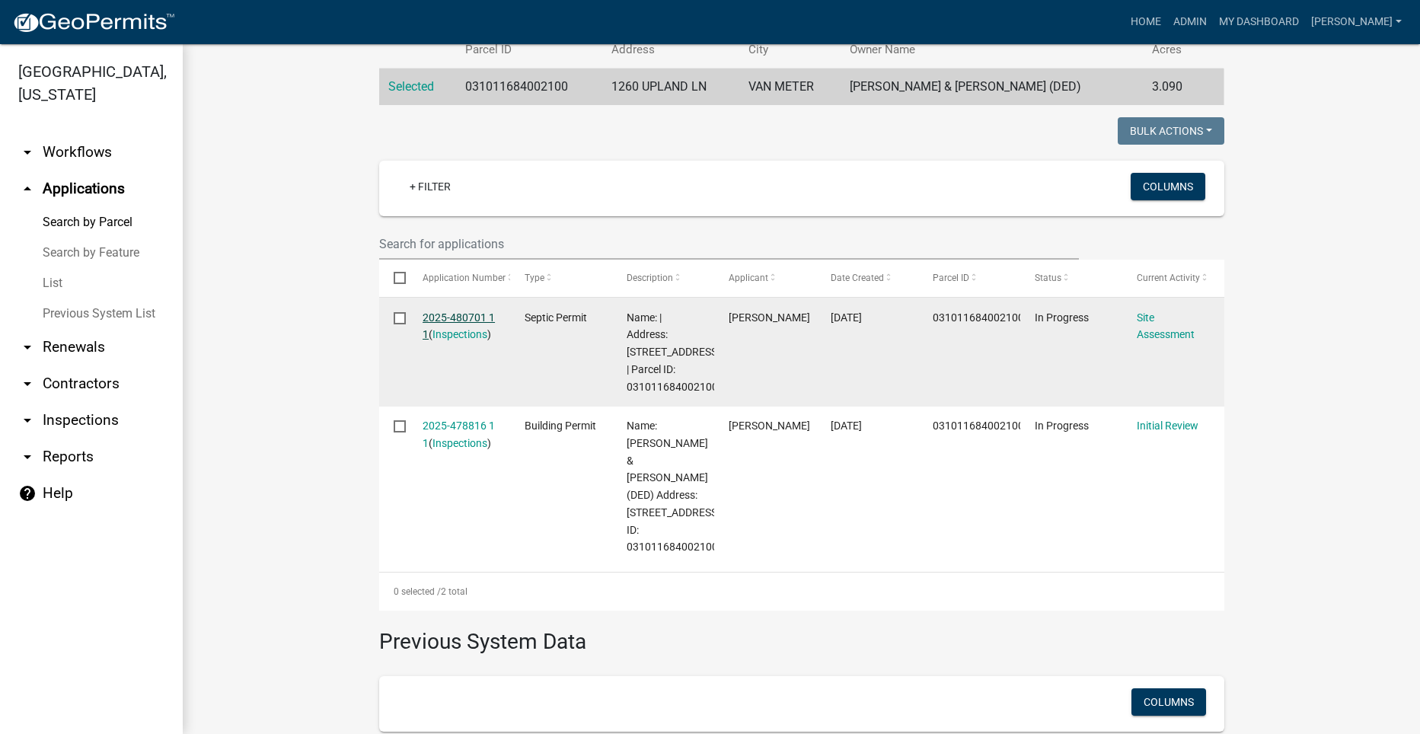
click at [471, 315] on link "2025-480701 1 1" at bounding box center [459, 327] width 72 height 30
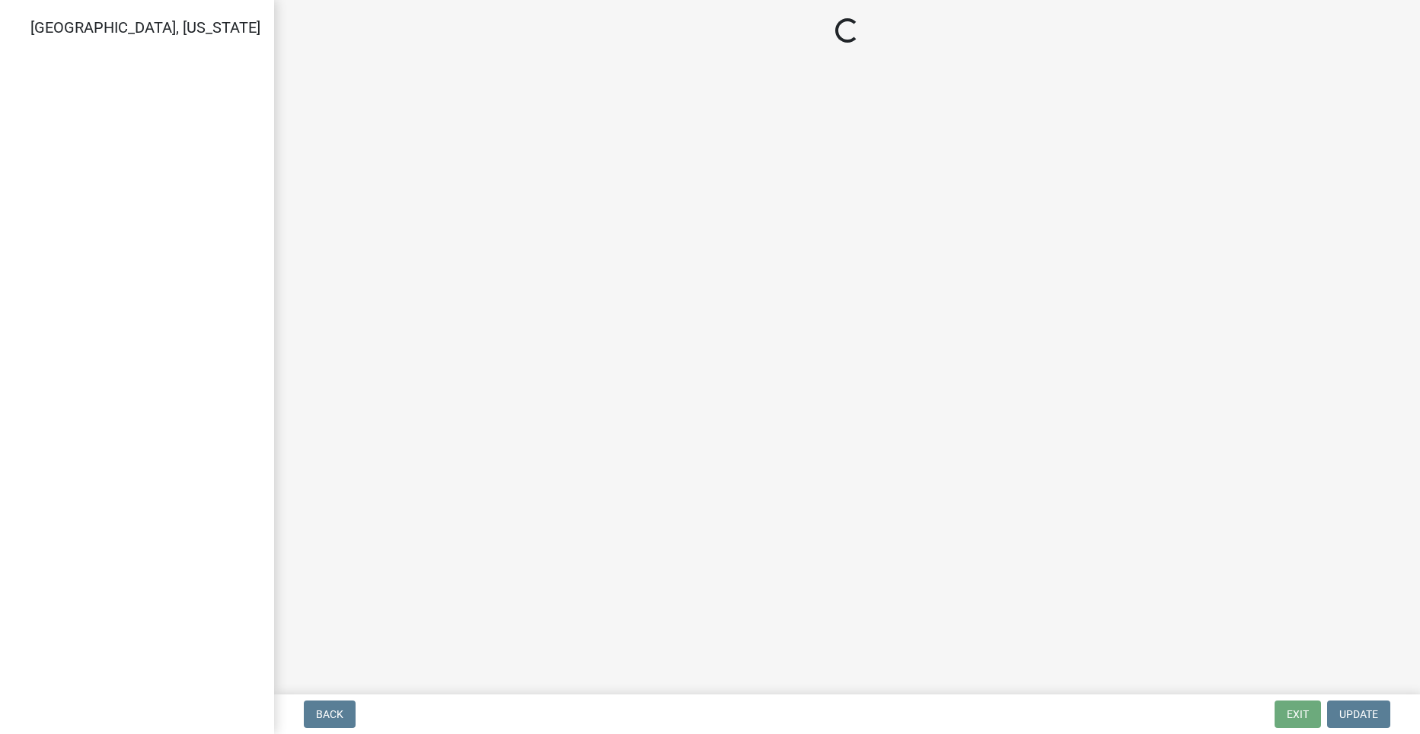
select select "cee7aade-c60a-47dc-8b48-e4cdff881902"
select select "dbe3a1b9-a4b3-48fa-b9c0-fee70399abae"
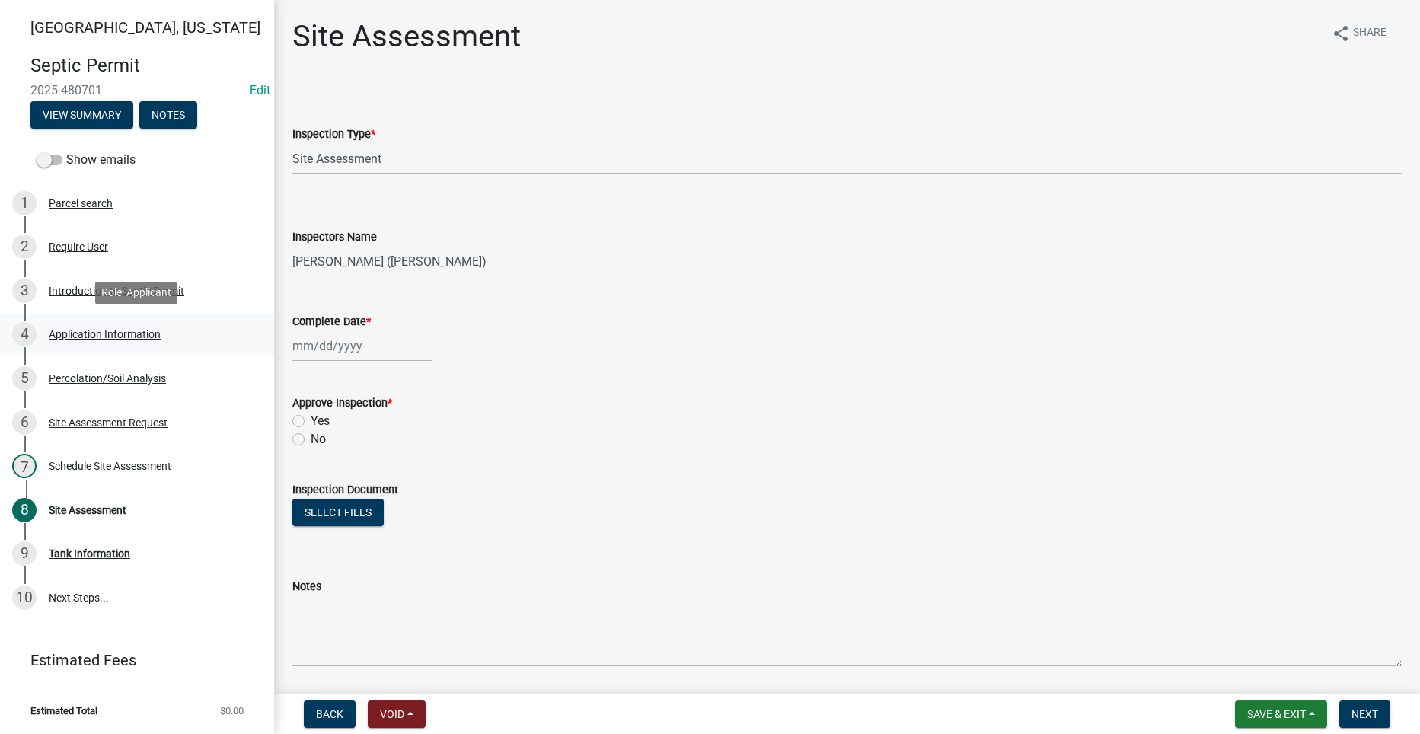
click at [105, 324] on div "4 Application Information" at bounding box center [131, 334] width 238 height 24
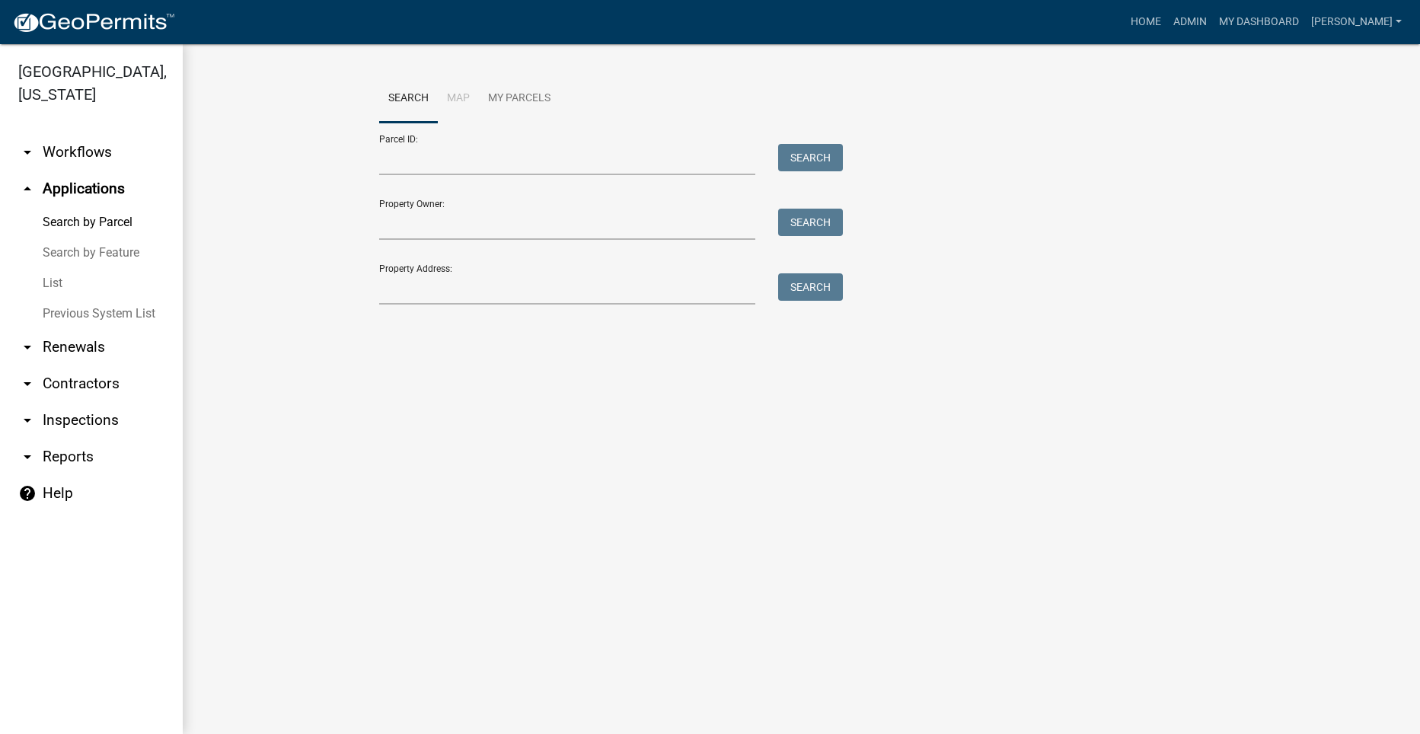
click at [428, 268] on div "Property Address: Search" at bounding box center [607, 278] width 457 height 53
click at [433, 298] on input "Property Address:" at bounding box center [567, 288] width 377 height 31
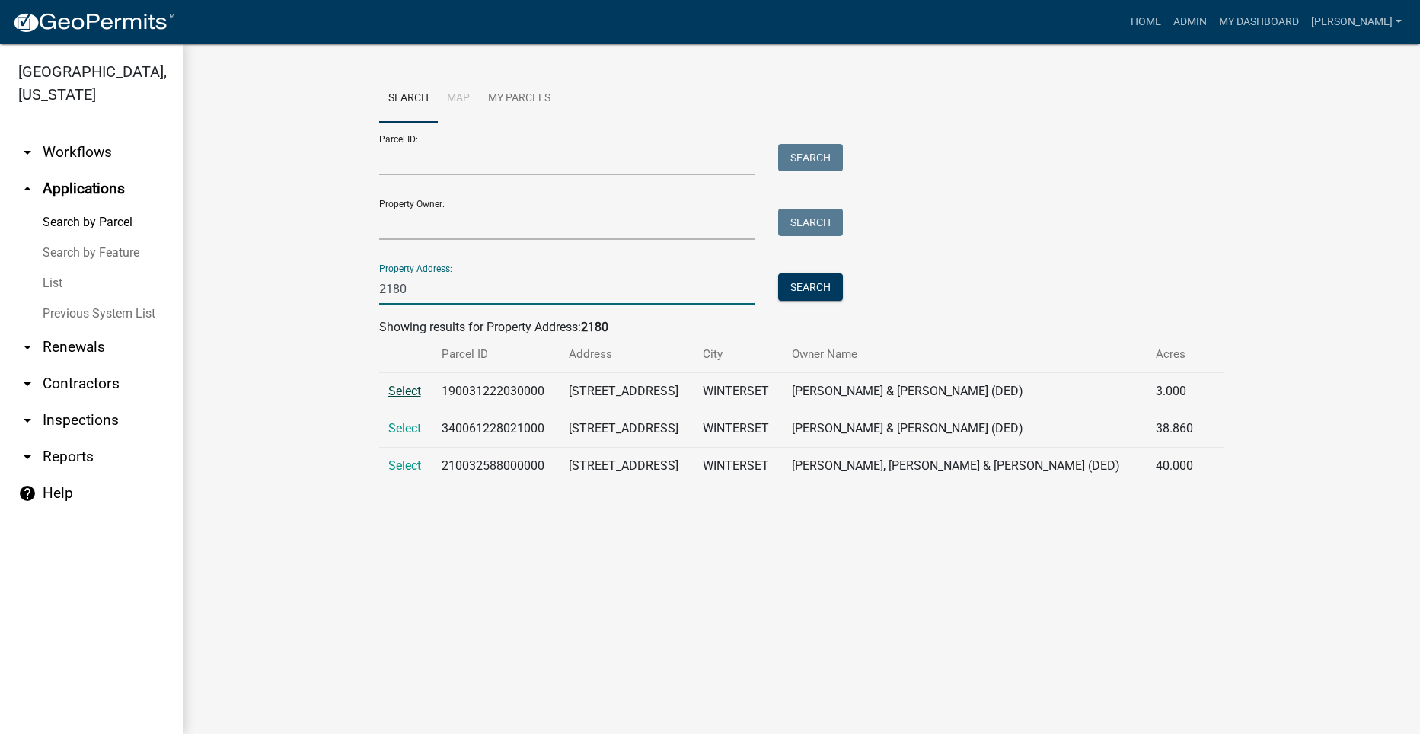
type input "2180"
click at [407, 388] on span "Select" at bounding box center [404, 391] width 33 height 14
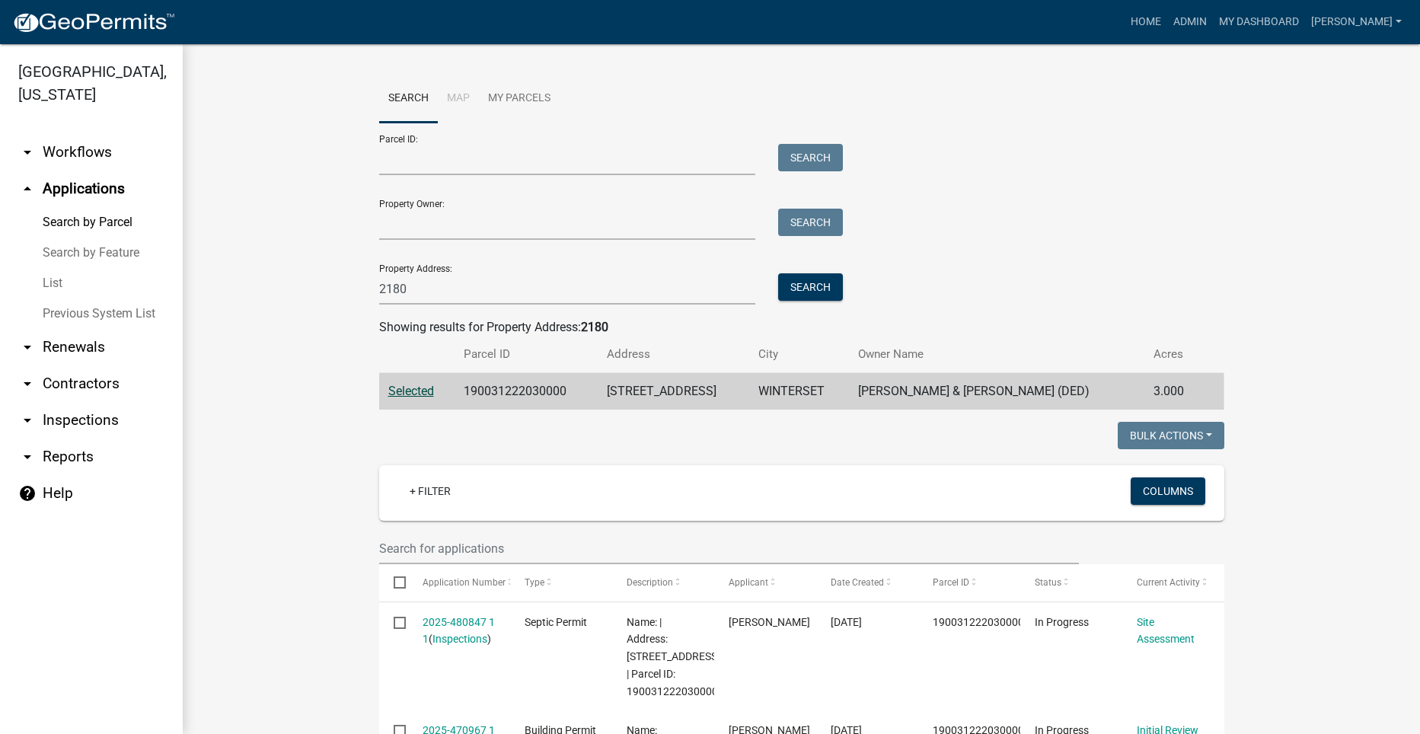
scroll to position [305, 0]
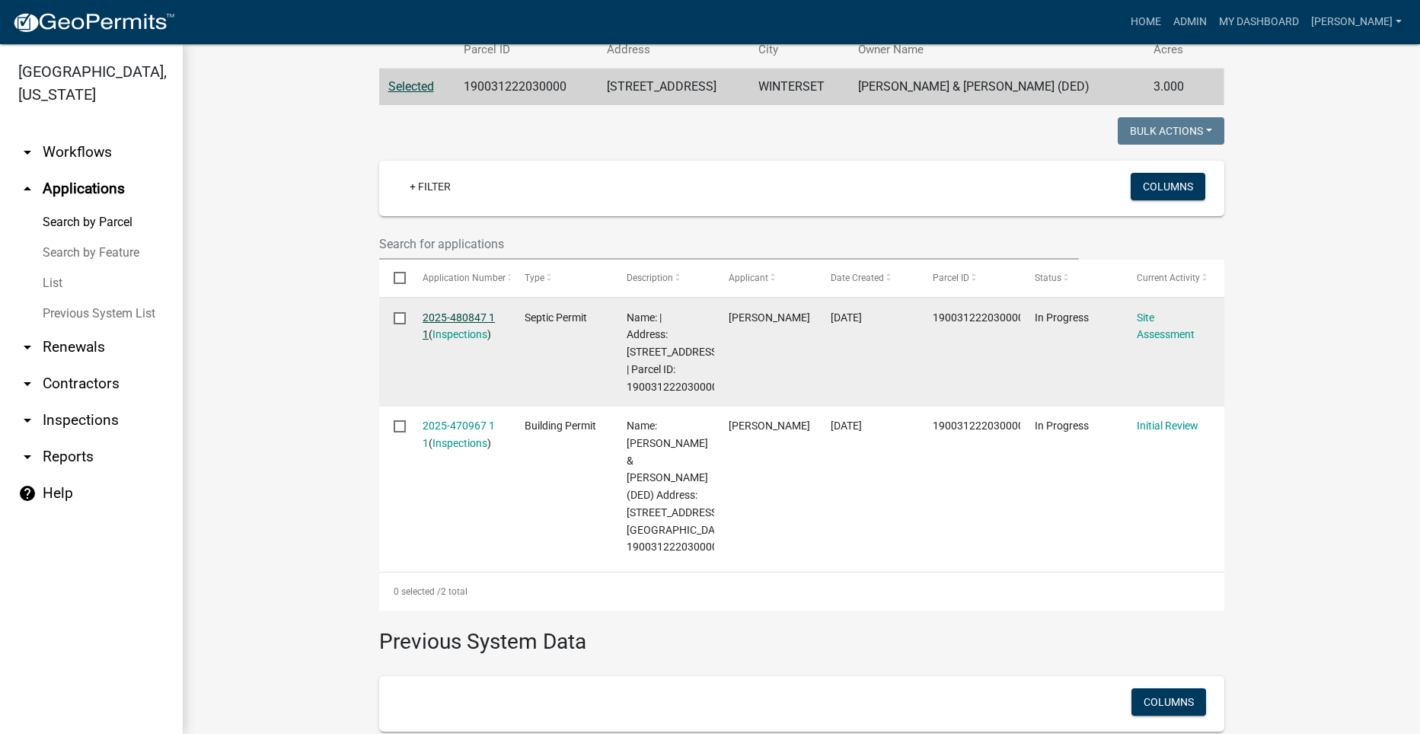
click at [442, 318] on link "2025-480847 1 1" at bounding box center [459, 327] width 72 height 30
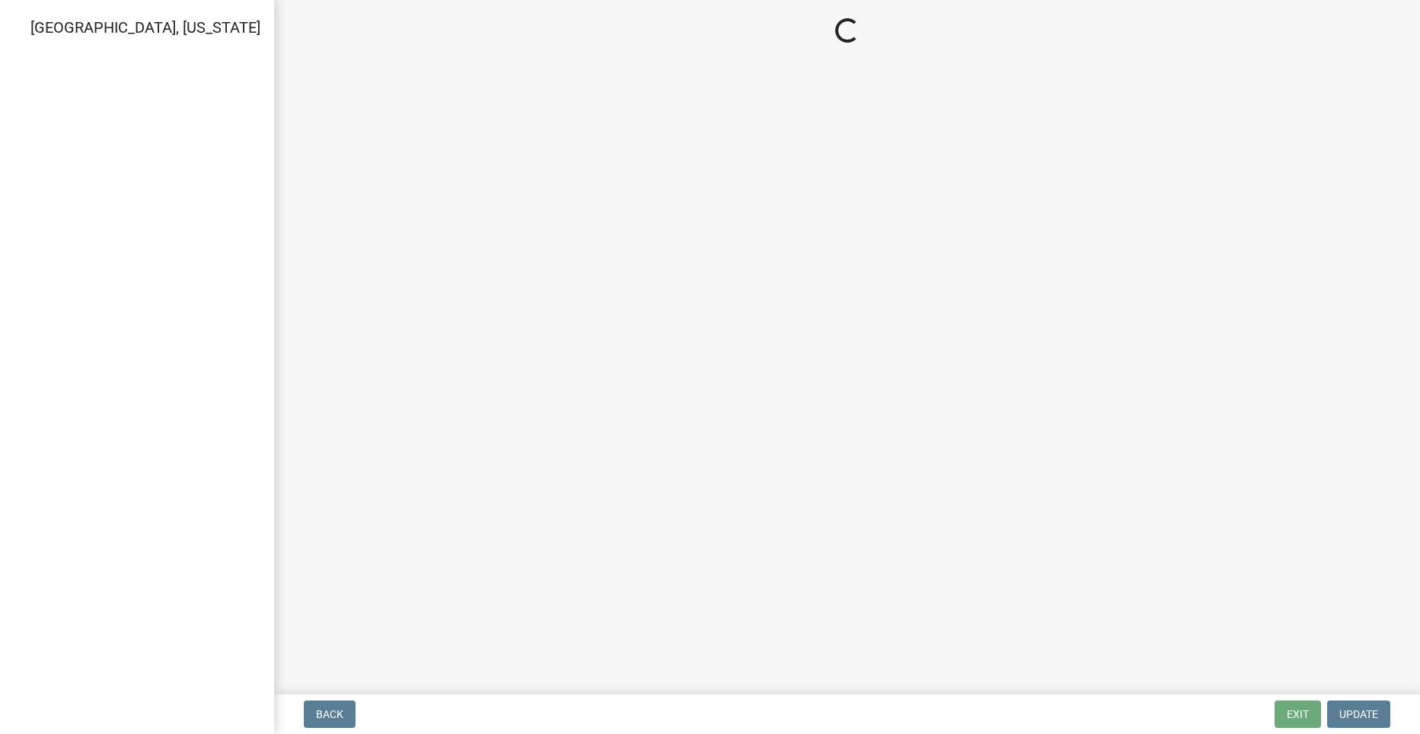
select select "dbe3a1b9-a4b3-48fa-b9c0-fee70399abae"
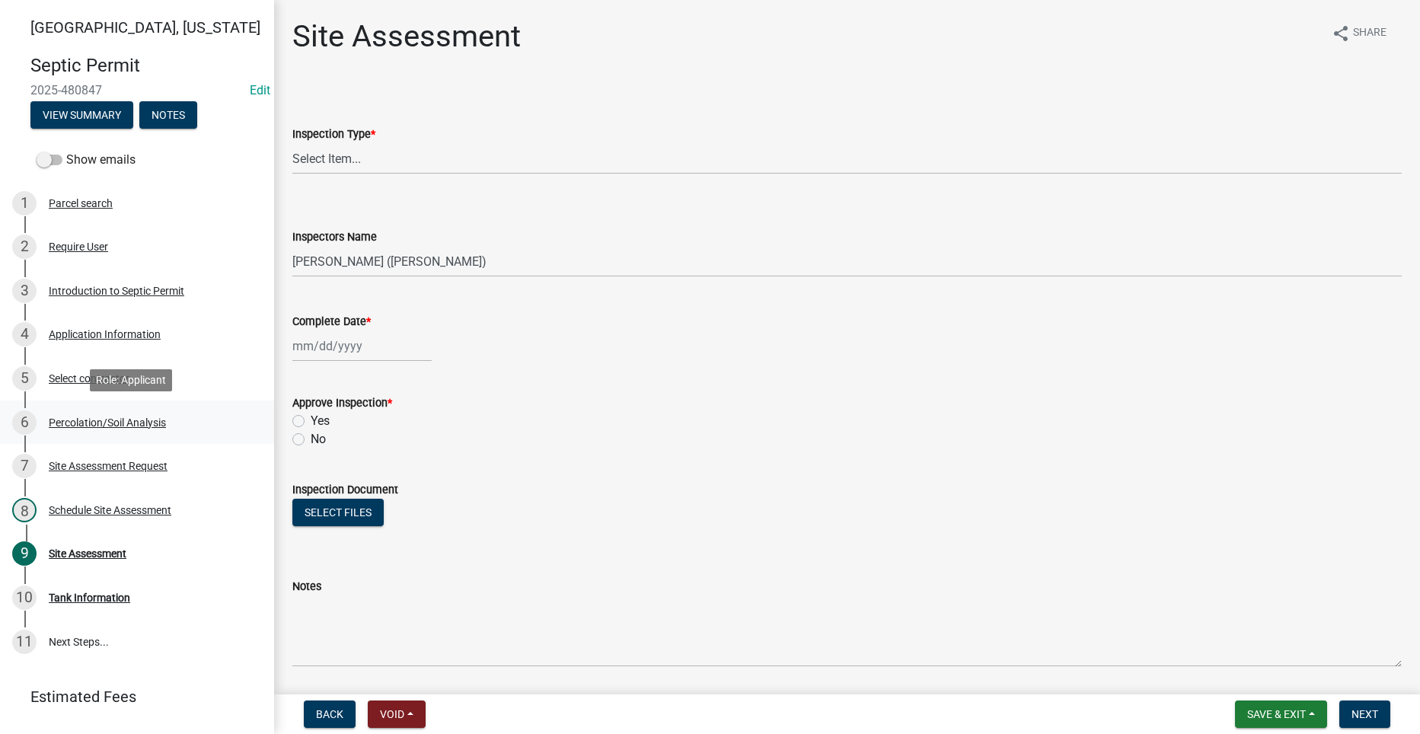
click at [119, 414] on div "6 Percolation/Soil Analysis" at bounding box center [131, 423] width 238 height 24
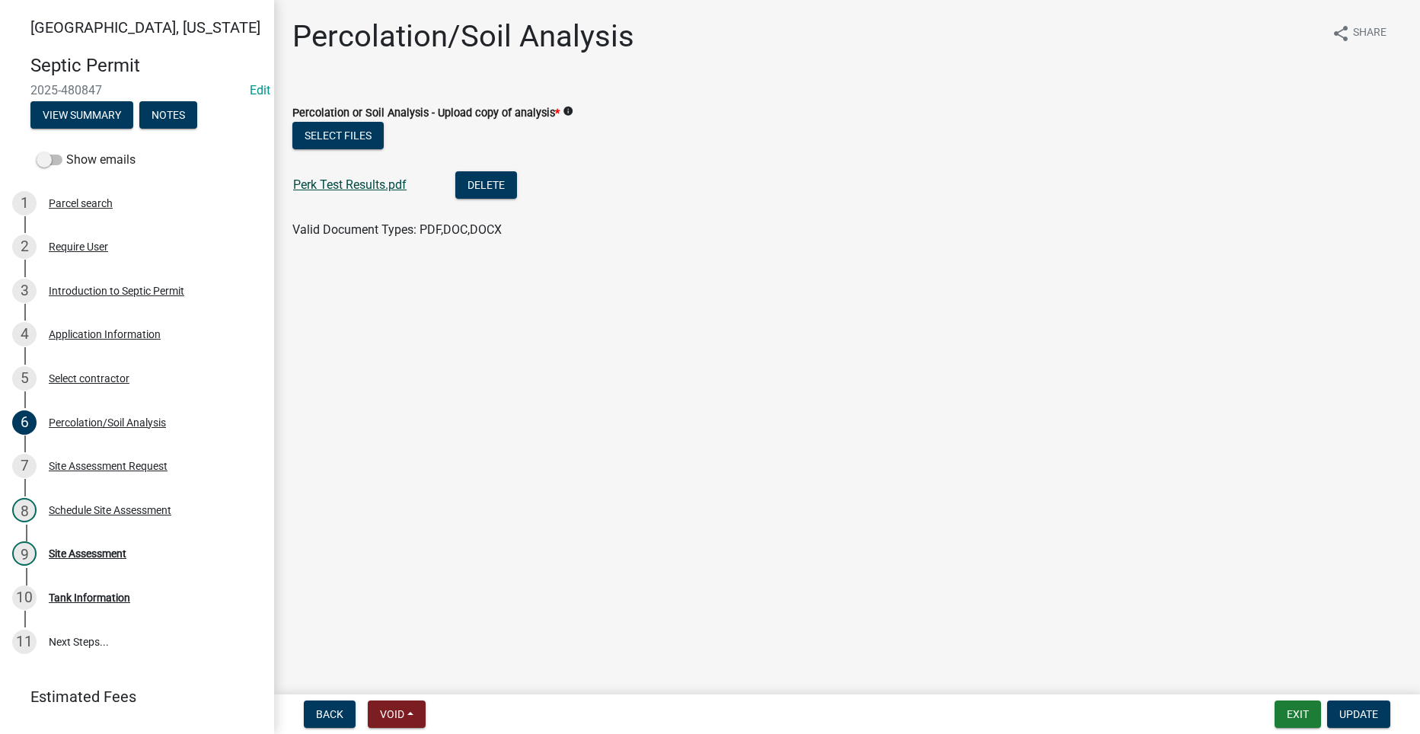
click at [309, 184] on link "Perk Test Results.pdf" at bounding box center [349, 184] width 113 height 14
